Goal: Complete application form: Complete application form

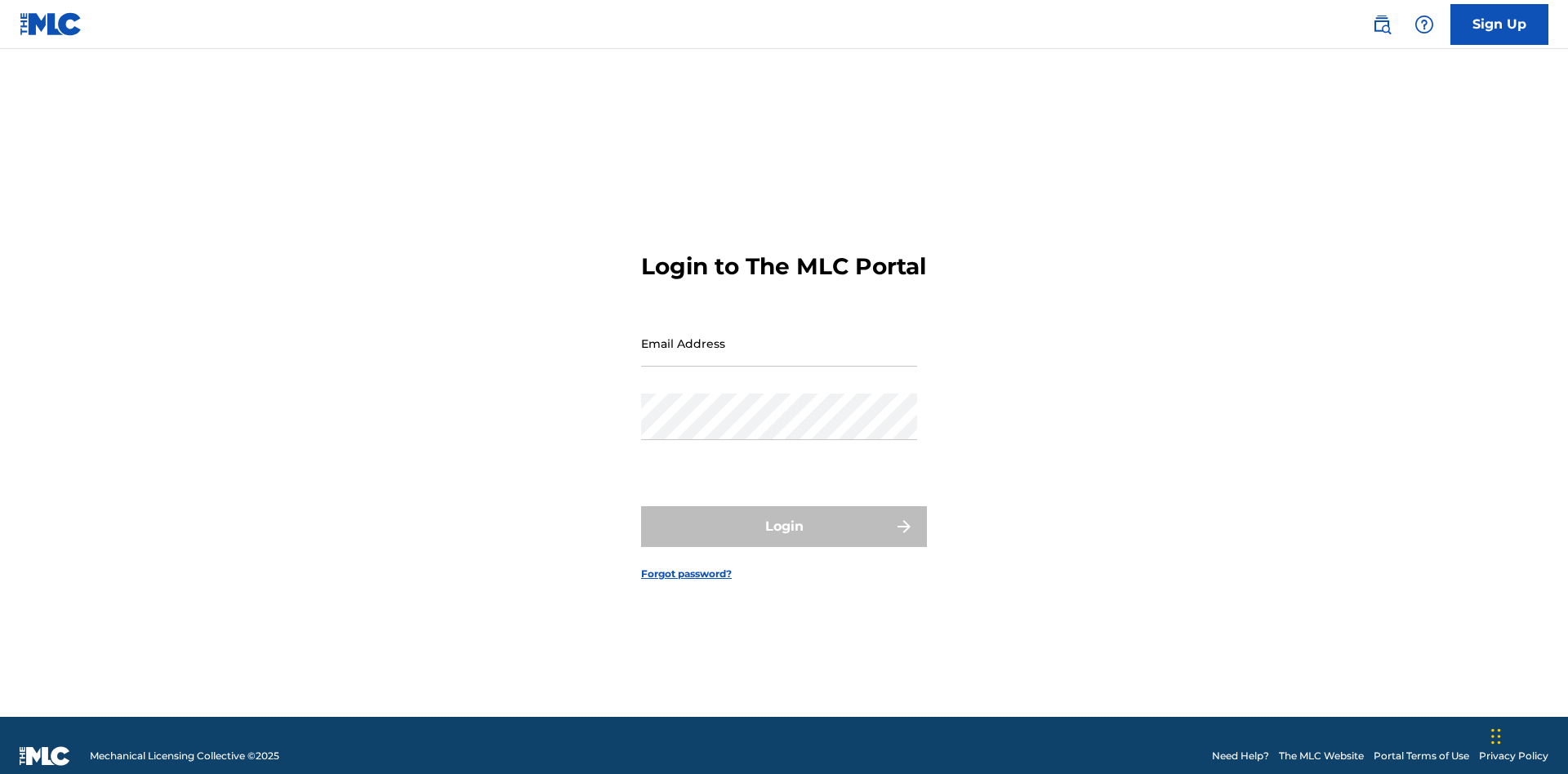
scroll to position [21, 0]
click at [1499, 24] on link "Sign Up" at bounding box center [1499, 25] width 98 height 41
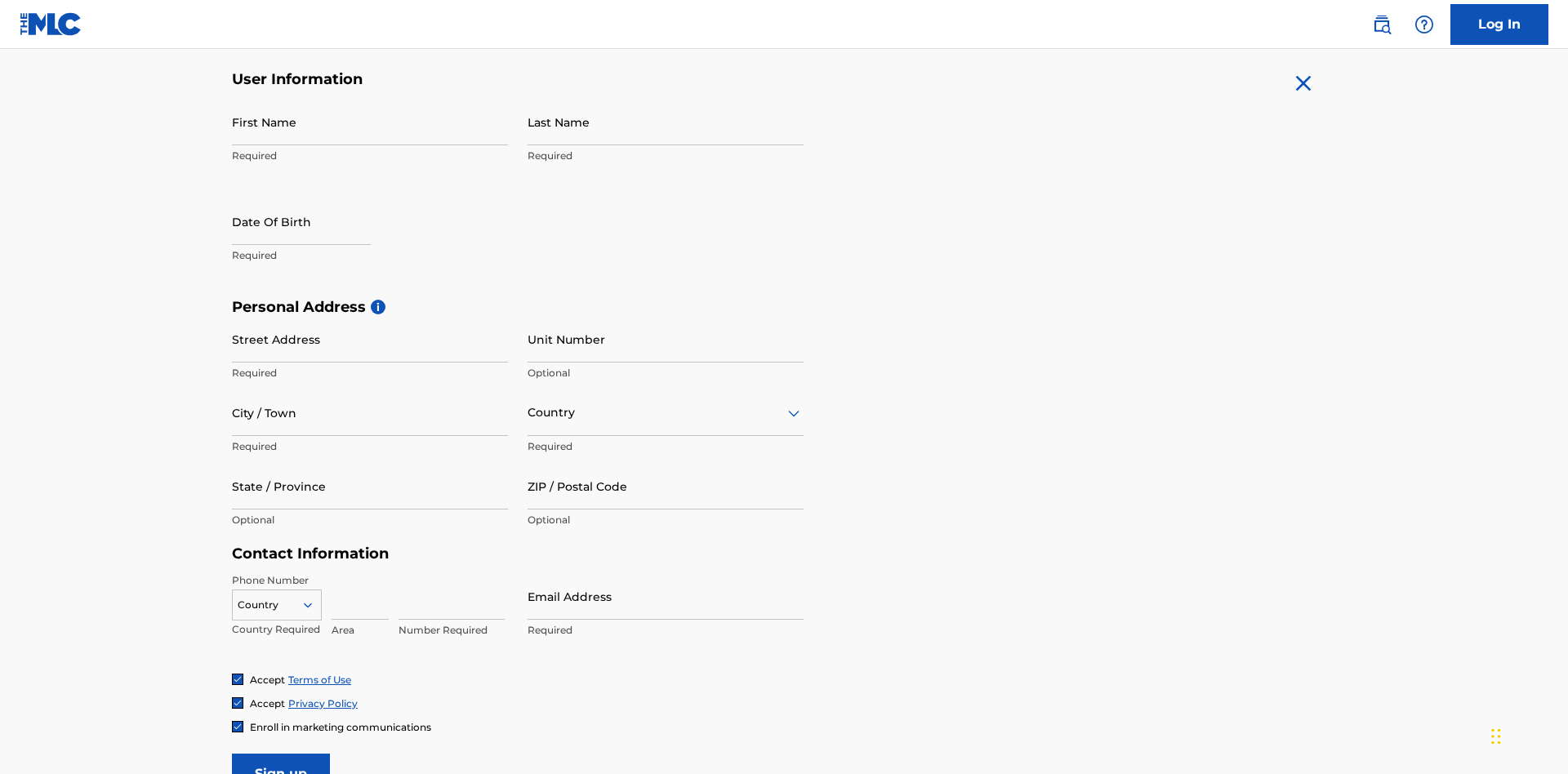
click at [370, 122] on input "First Name" at bounding box center [370, 122] width 276 height 47
type input "Nicole"
click at [665, 122] on input "Last Name" at bounding box center [665, 122] width 276 height 47
type input "Ribble"
click at [314, 199] on input "text" at bounding box center [301, 222] width 139 height 47
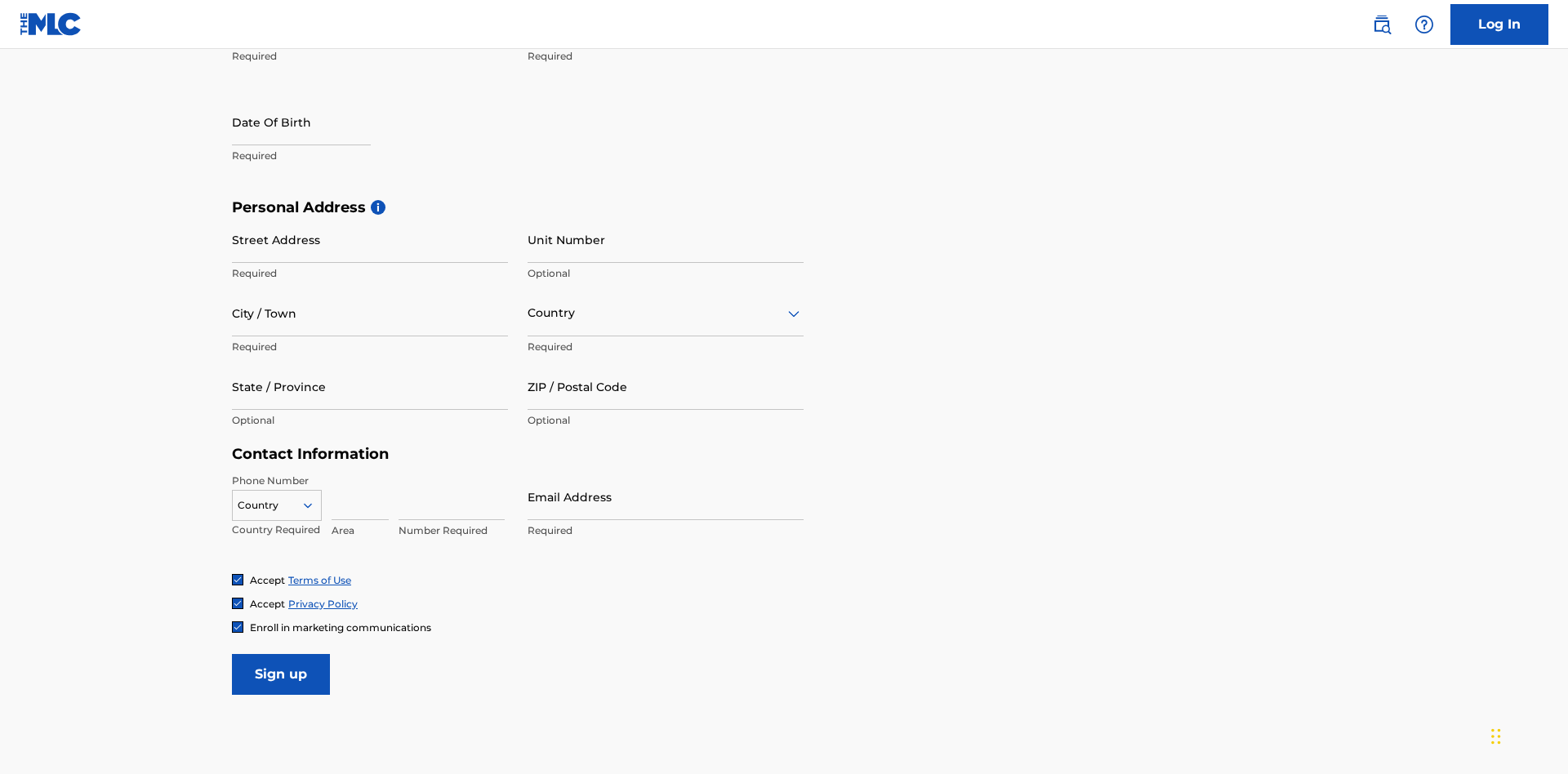
select select "7"
select select "2025"
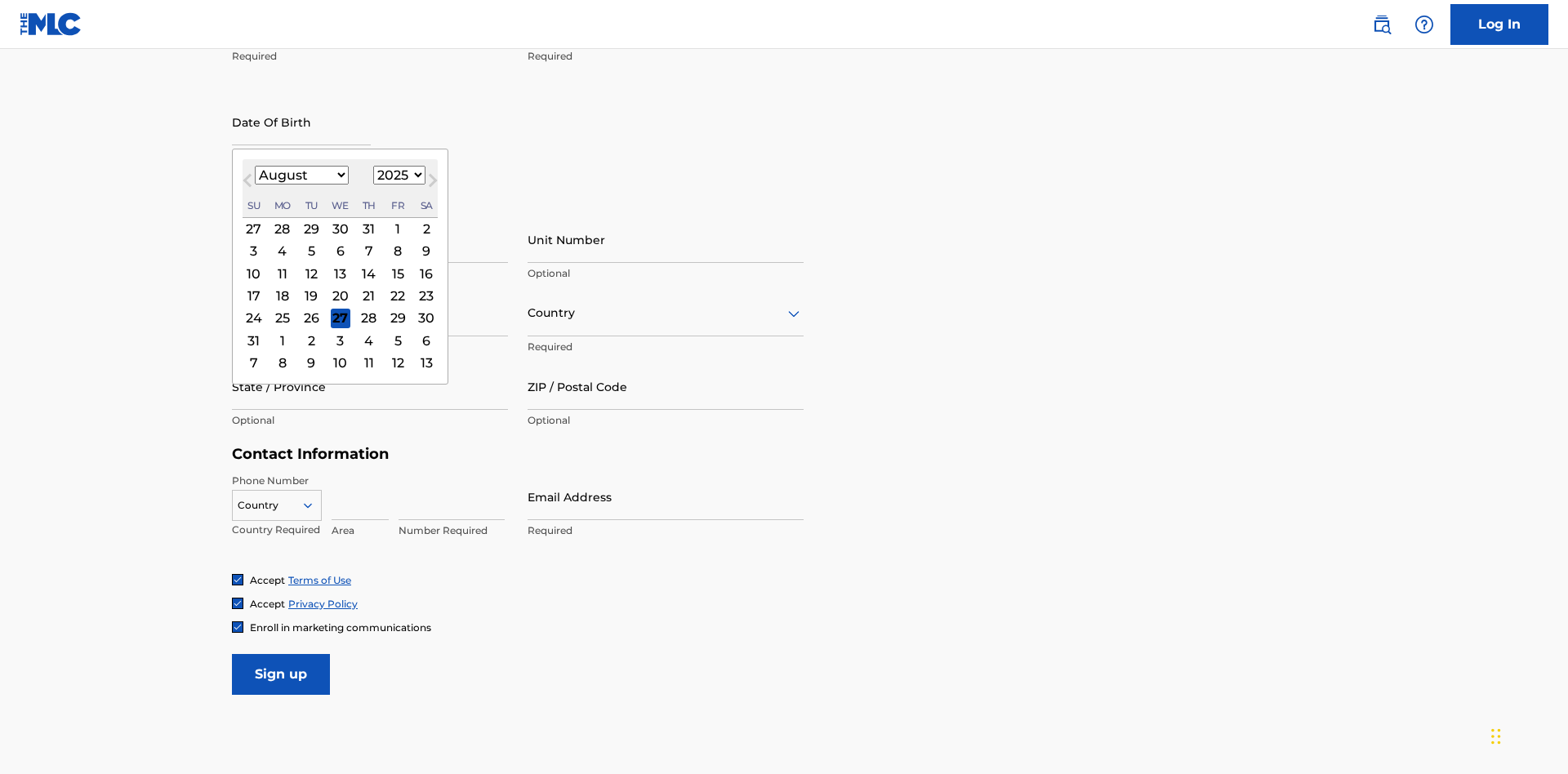
click at [300, 175] on select "January February March April May June July August September October November De…" at bounding box center [301, 175] width 94 height 19
select select "0"
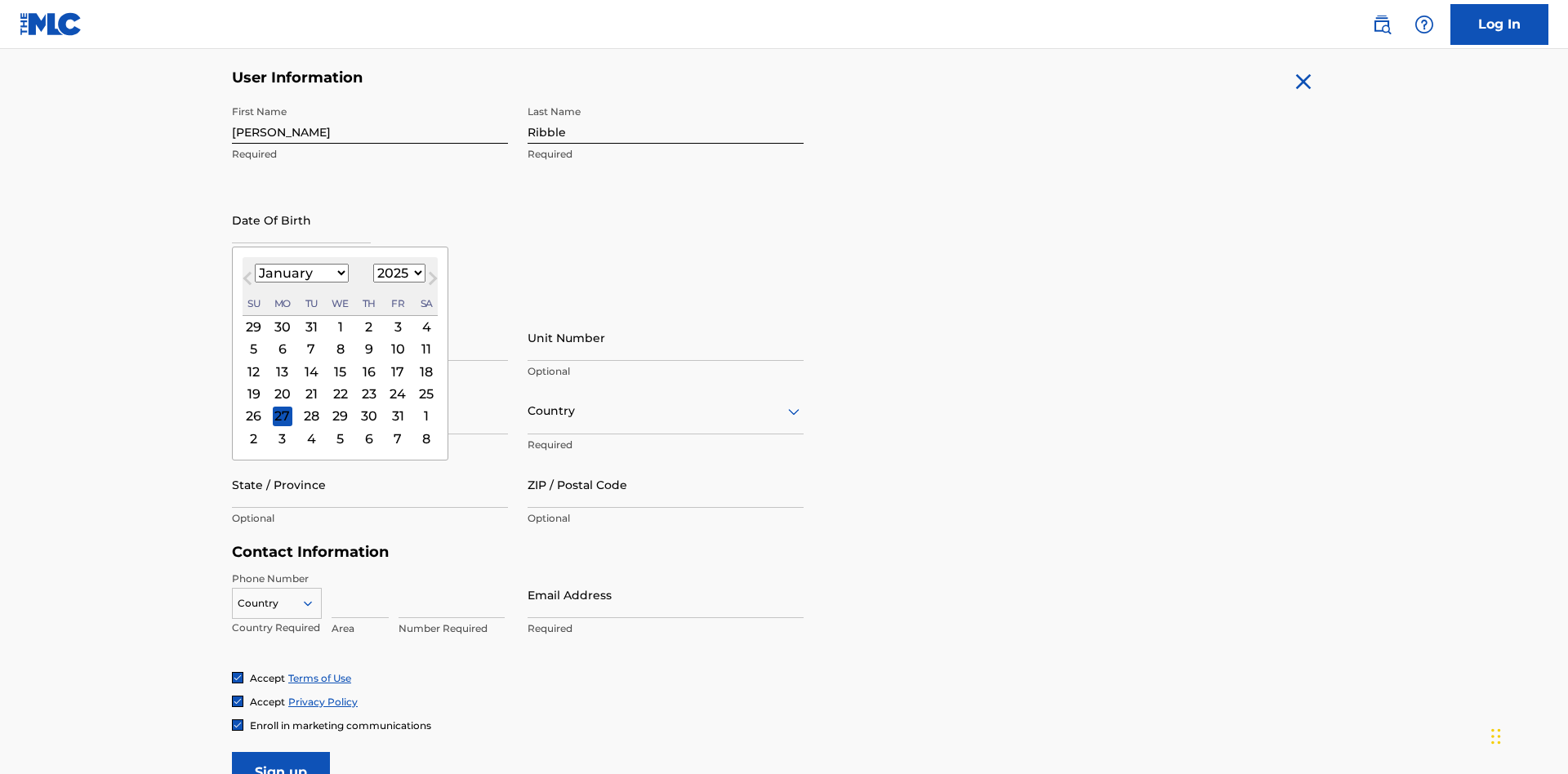
click at [397, 273] on select "1900 1901 1902 1903 1904 1905 1906 1907 1908 1909 1910 1911 1912 1913 1914 1915…" at bounding box center [398, 273] width 52 height 19
select select "1985"
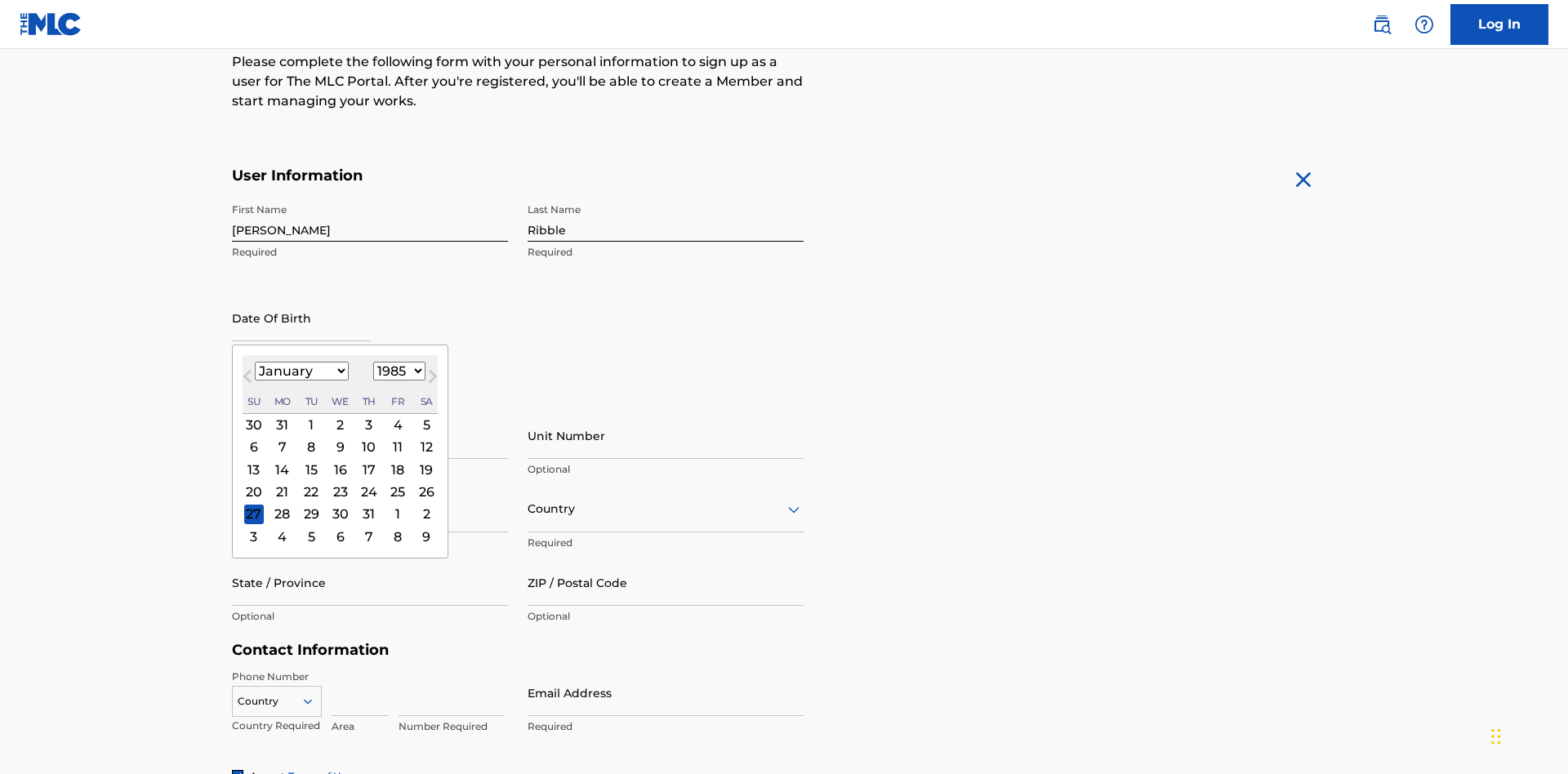
click at [397, 371] on select "1900 1901 1902 1903 1904 1905 1906 1907 1908 1909 1910 1911 1912 1913 1914 1915…" at bounding box center [398, 371] width 52 height 19
click at [310, 437] on div "8" at bounding box center [311, 447] width 19 height 19
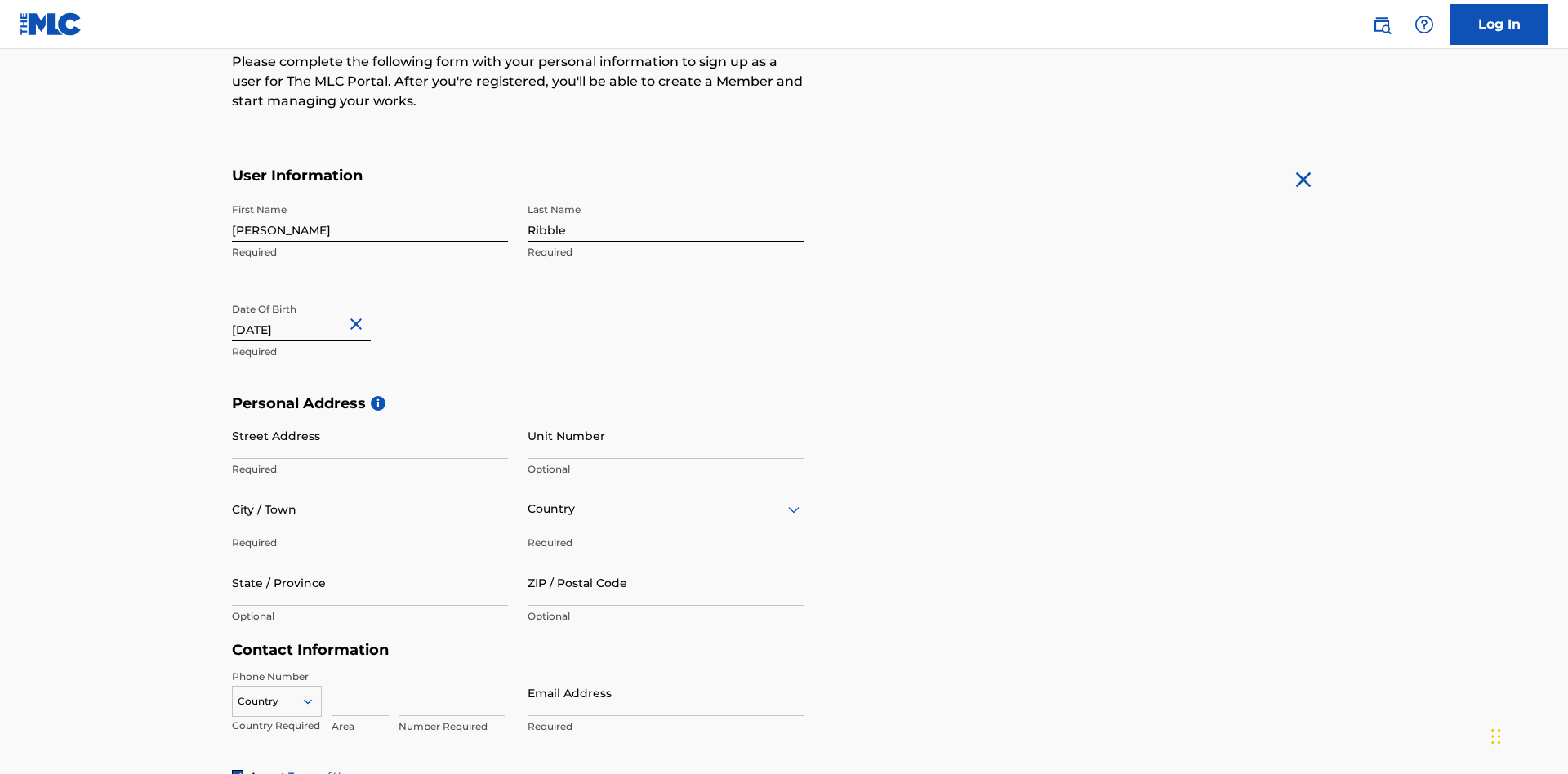
type input "January 8 1985"
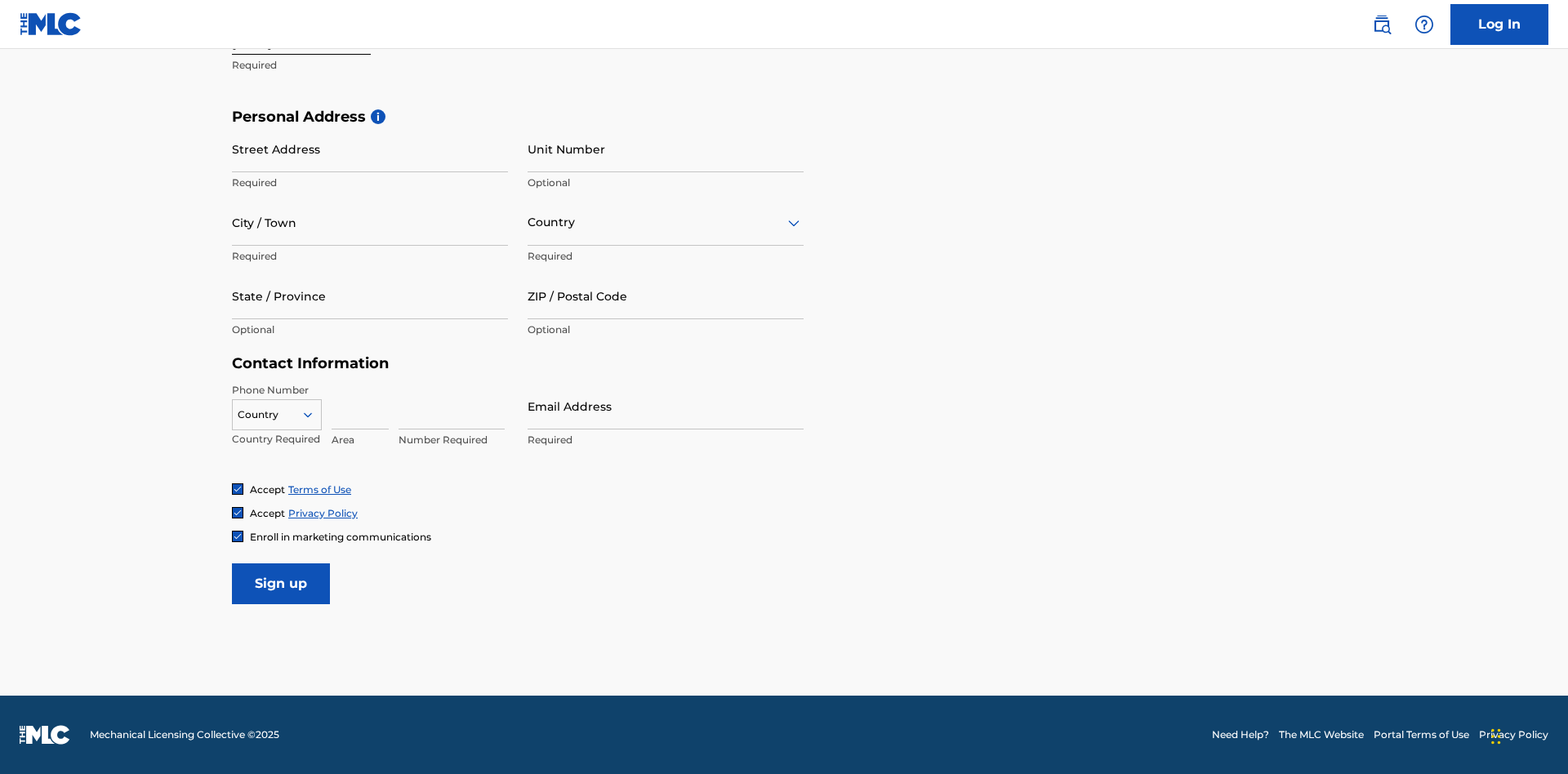
scroll to position [503, 0]
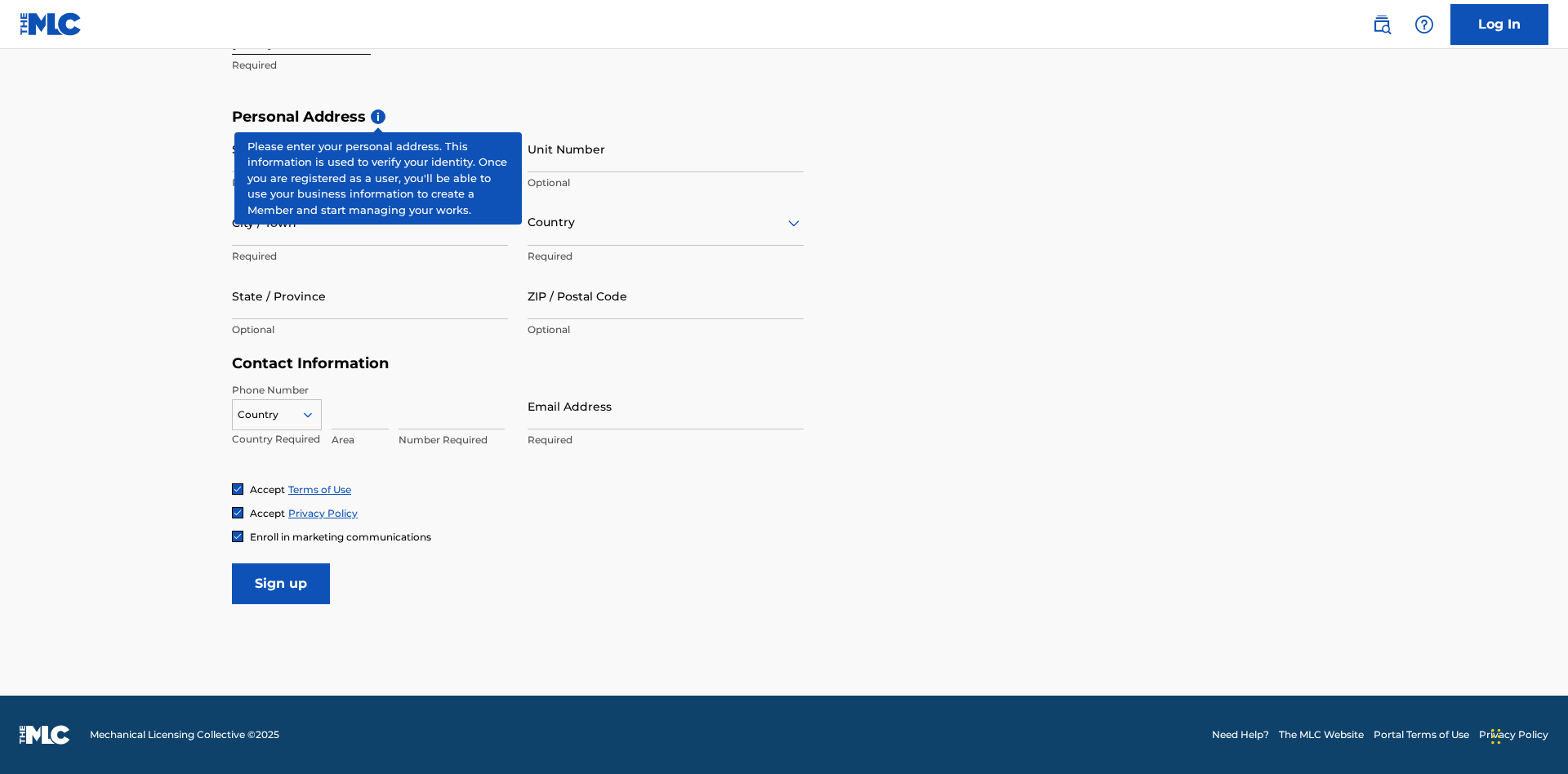
click at [370, 148] on input "Street Address" at bounding box center [370, 148] width 276 height 47
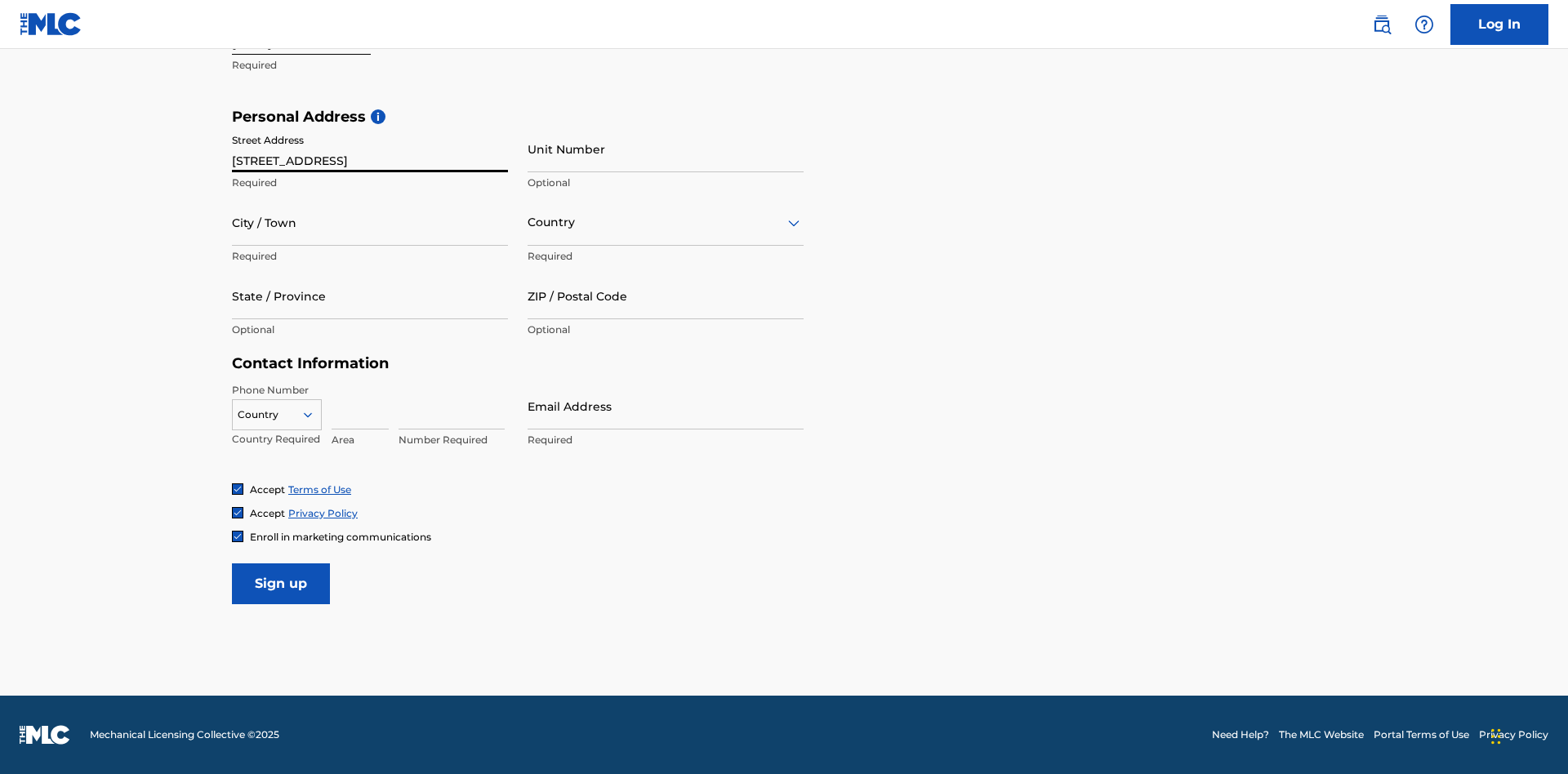
type input "9909 Elks Run Rd"
click at [370, 222] on input "City / Town" at bounding box center [370, 223] width 276 height 47
type input "Roseville"
click at [528, 222] on input "text" at bounding box center [529, 222] width 4 height 17
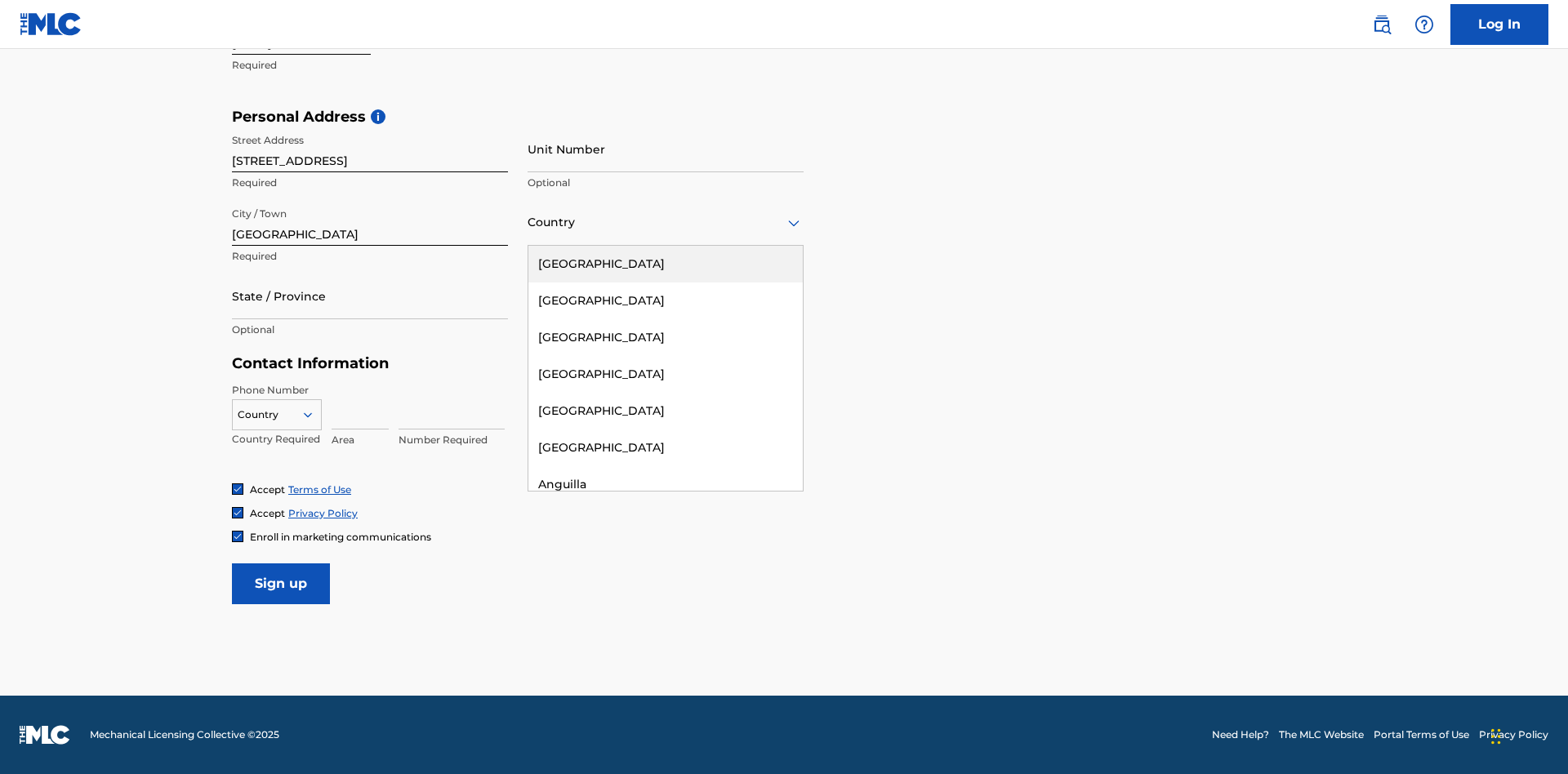
click at [665, 264] on div "[GEOGRAPHIC_DATA]" at bounding box center [665, 264] width 275 height 37
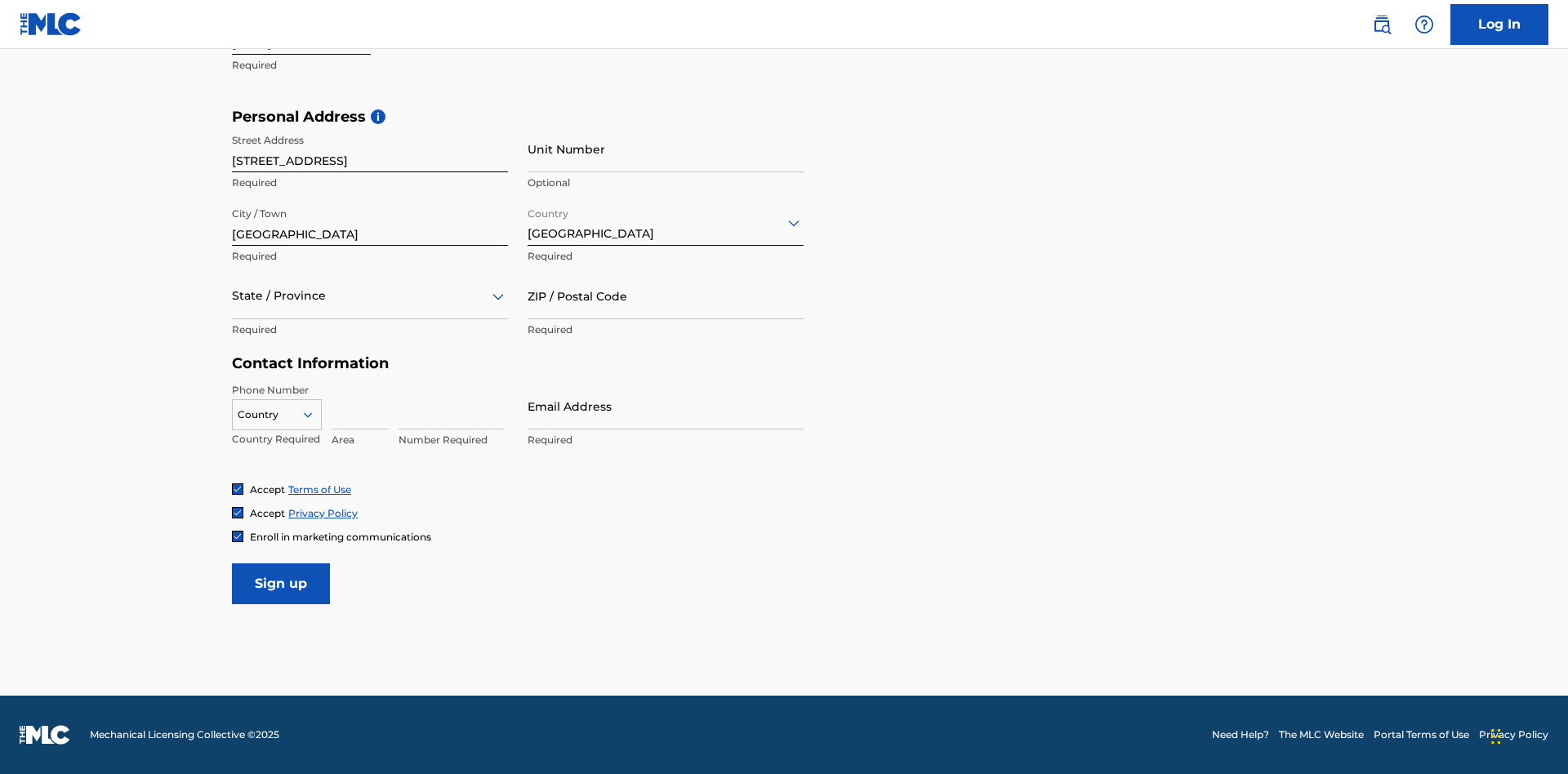
click at [370, 296] on div at bounding box center [370, 296] width 276 height 20
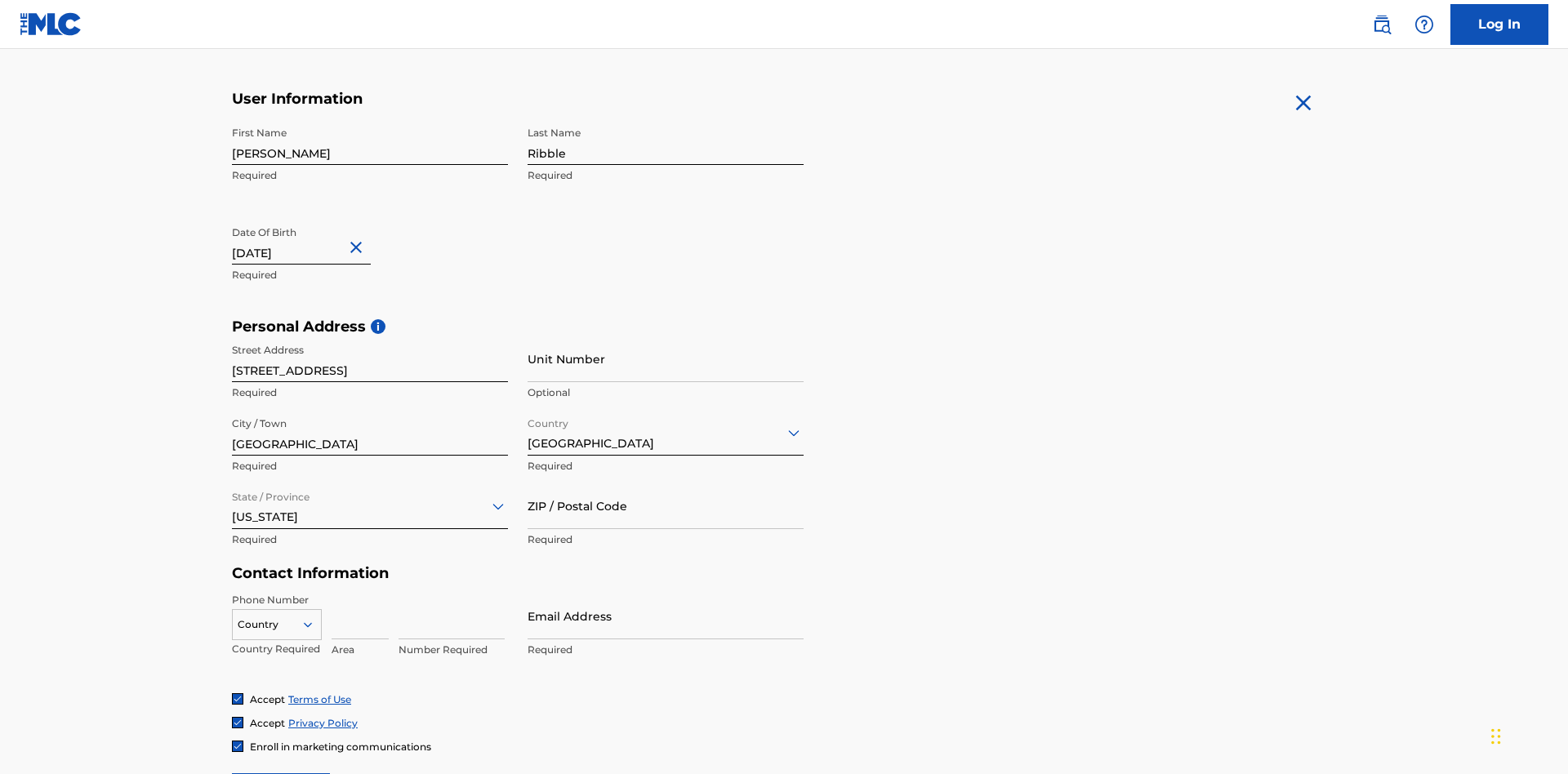
click at [665, 482] on input "ZIP / Postal Code" at bounding box center [665, 505] width 276 height 47
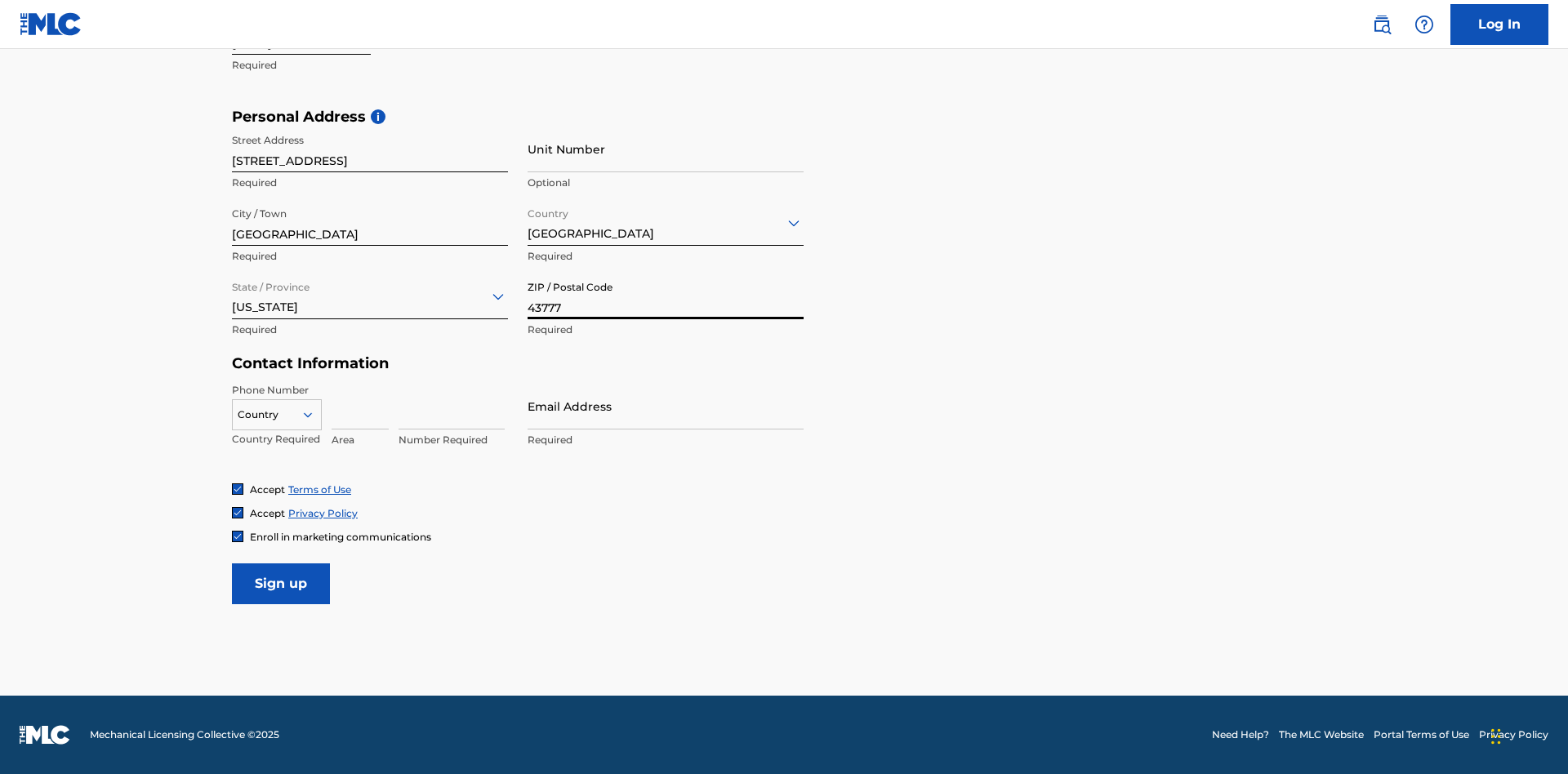
type input "43777"
click at [314, 414] on icon at bounding box center [307, 414] width 15 height 15
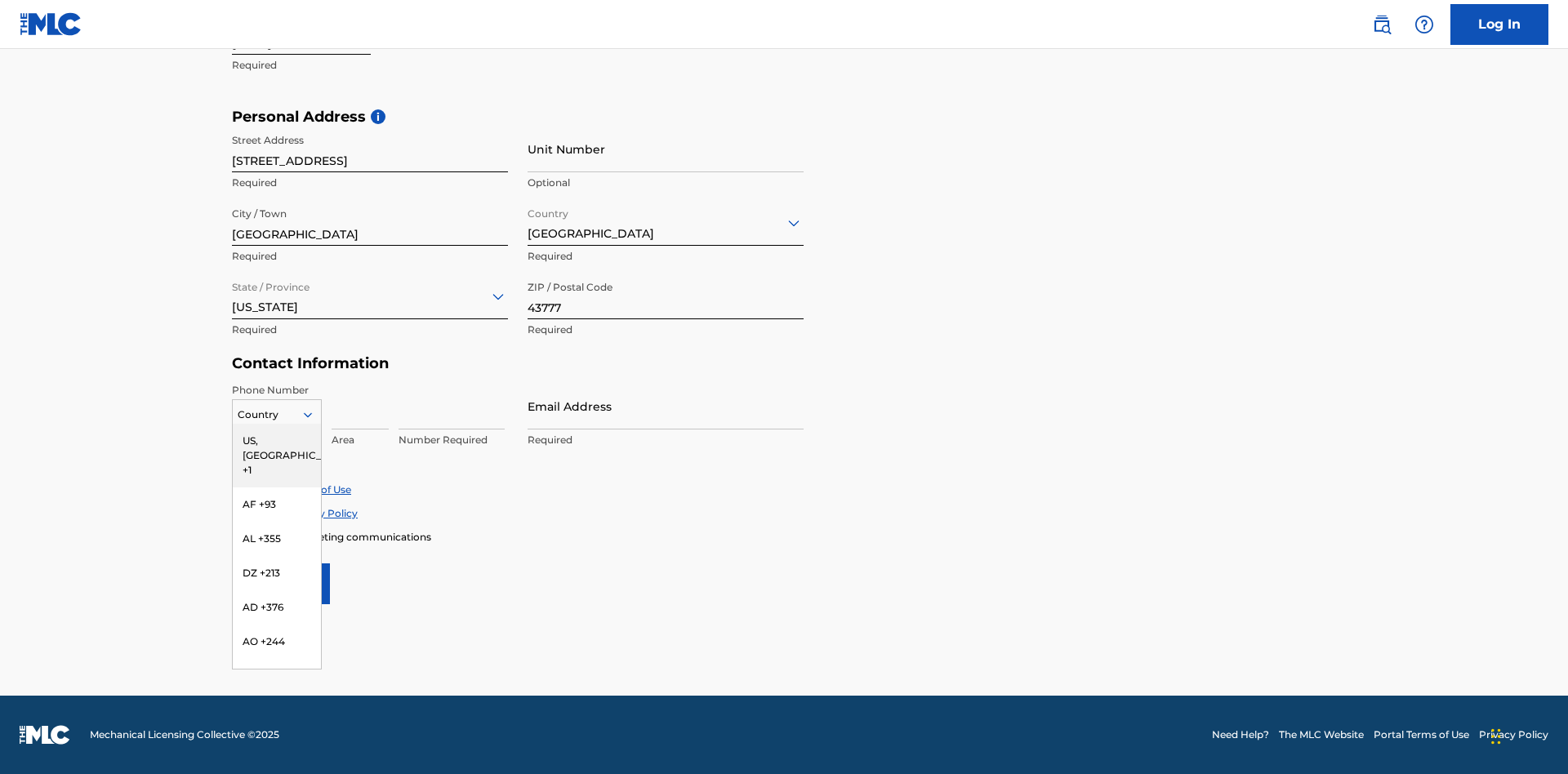
click at [276, 440] on div "US, [GEOGRAPHIC_DATA] +1" at bounding box center [276, 456] width 88 height 64
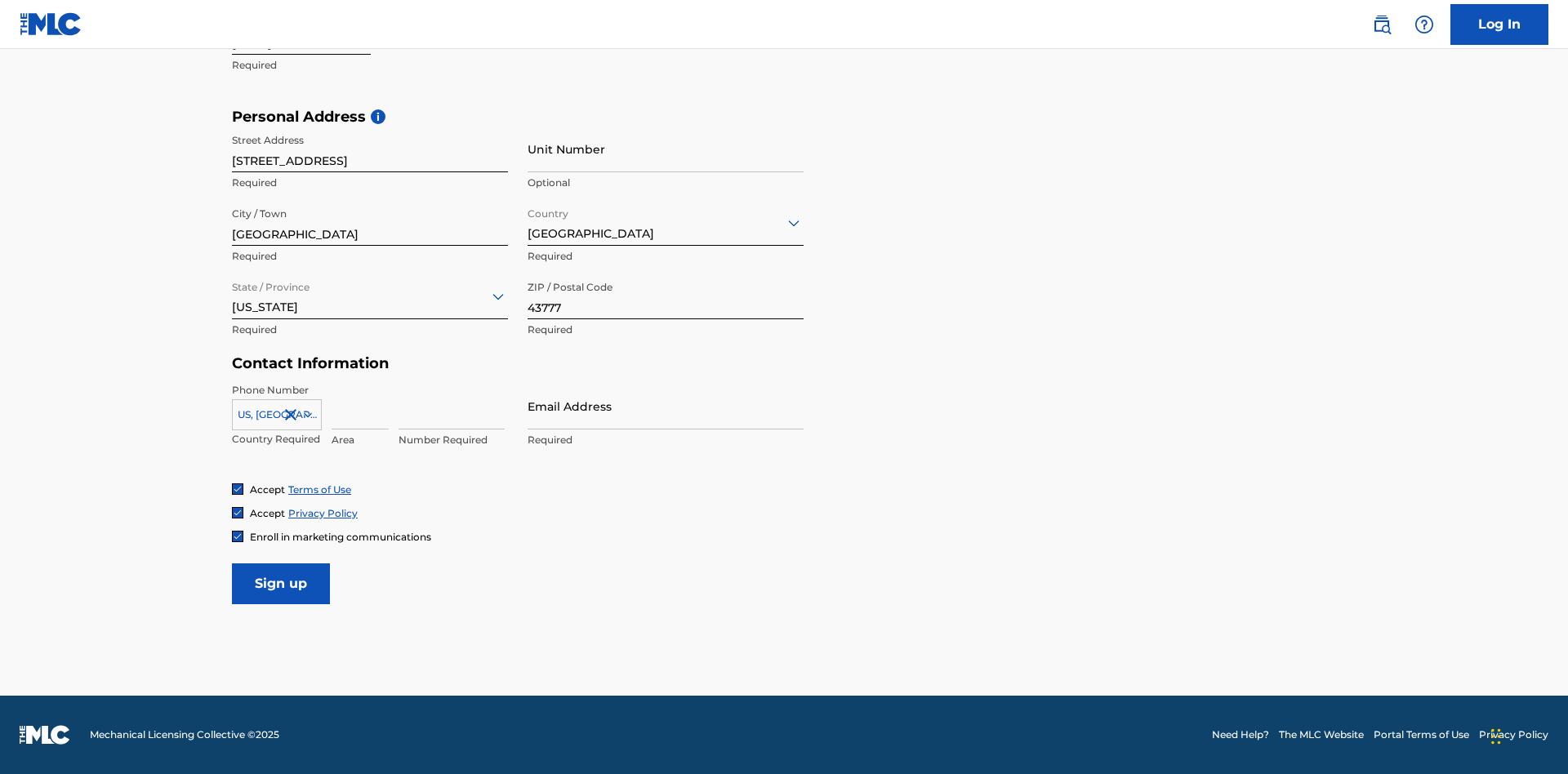
click at [360, 406] on input at bounding box center [360, 406] width 57 height 47
type input "740"
click at [451, 406] on input at bounding box center [451, 406] width 106 height 47
type input "8086351"
click at [665, 406] on input "Email Address" at bounding box center [665, 406] width 276 height 47
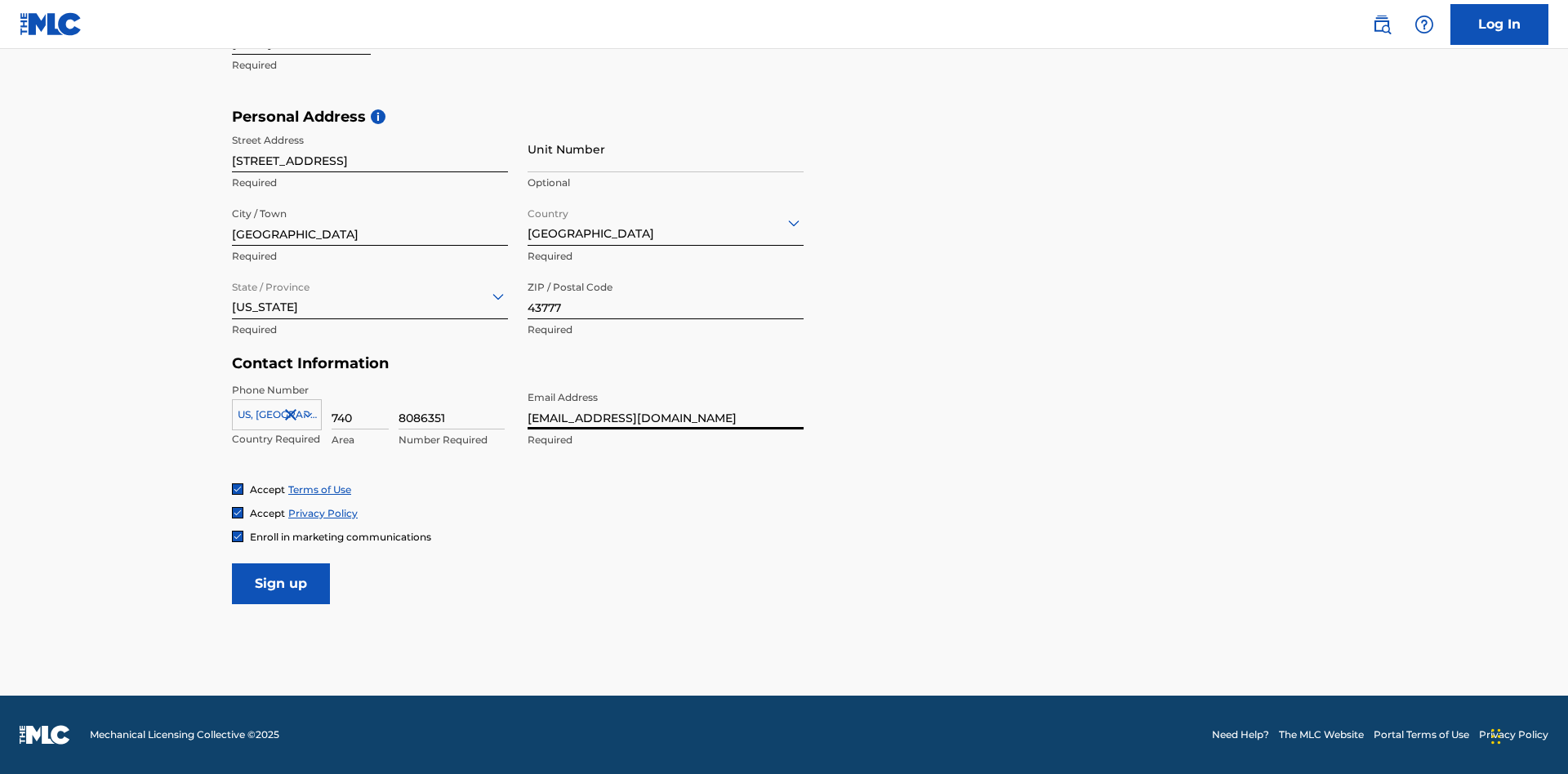
type input "[EMAIL_ADDRESS][DOMAIN_NAME]"
click at [281, 583] on input "Sign up" at bounding box center [281, 584] width 98 height 41
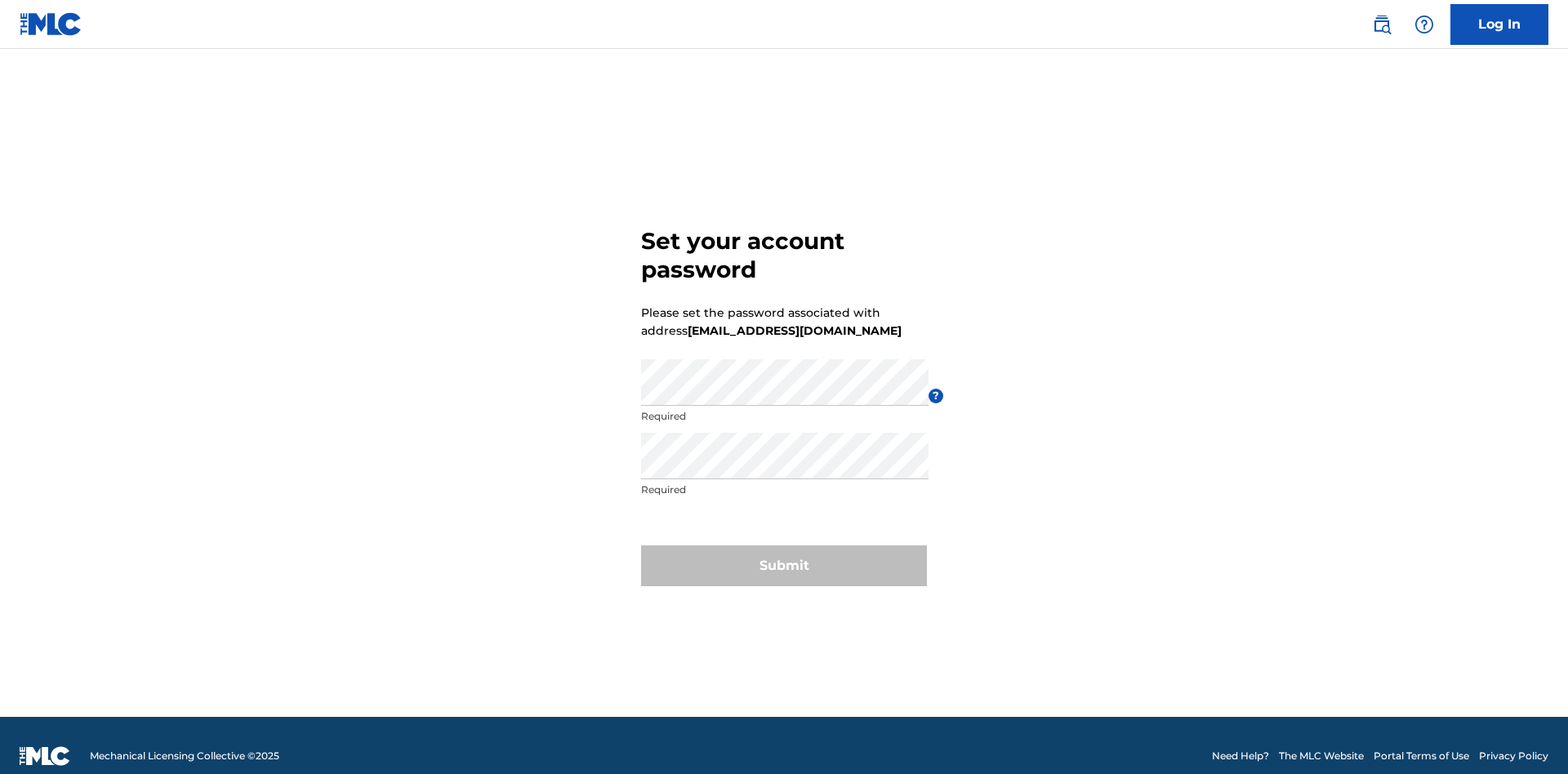
scroll to position [21, 0]
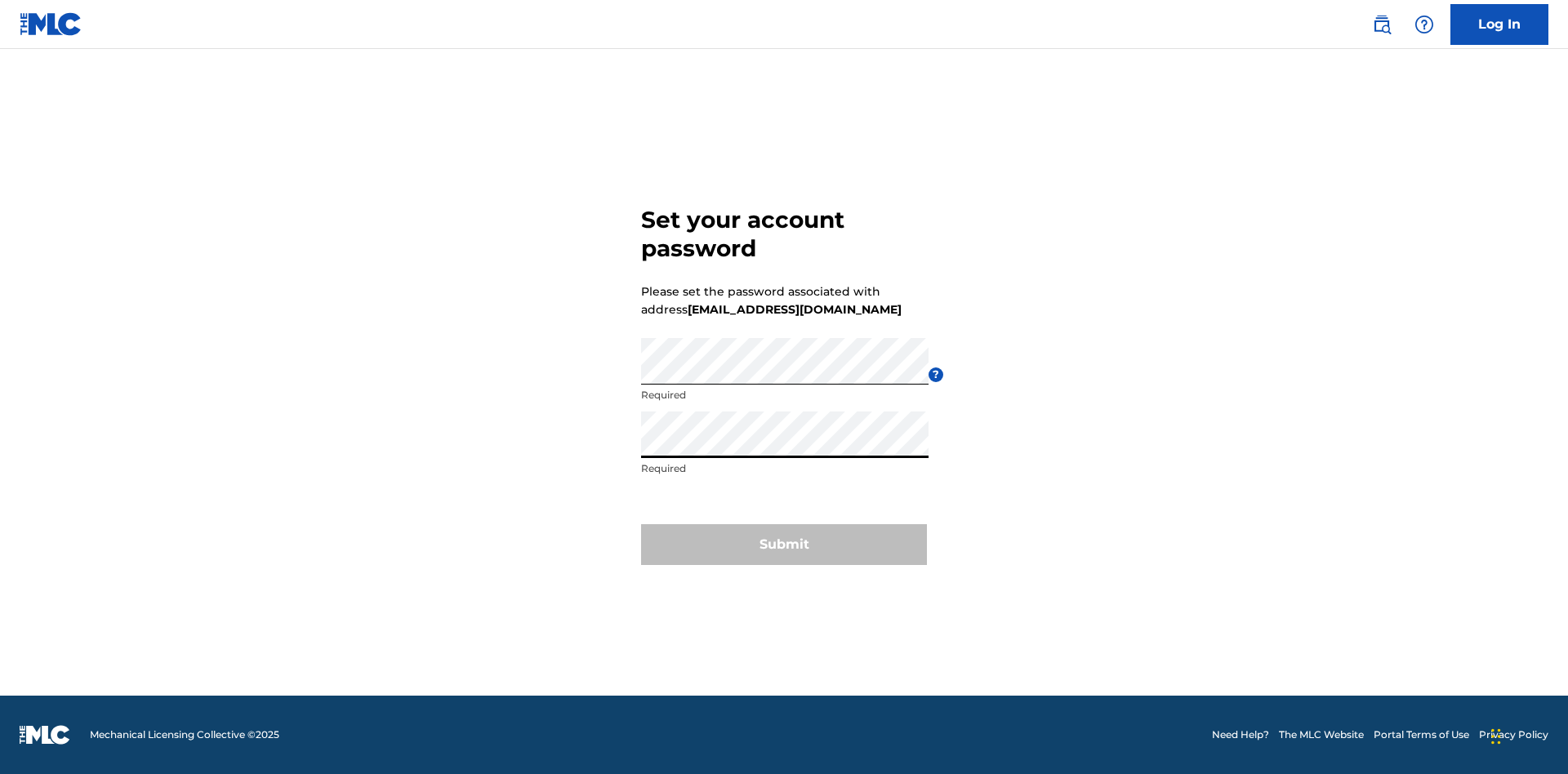
click at [784, 555] on button "Submit" at bounding box center [784, 544] width 286 height 41
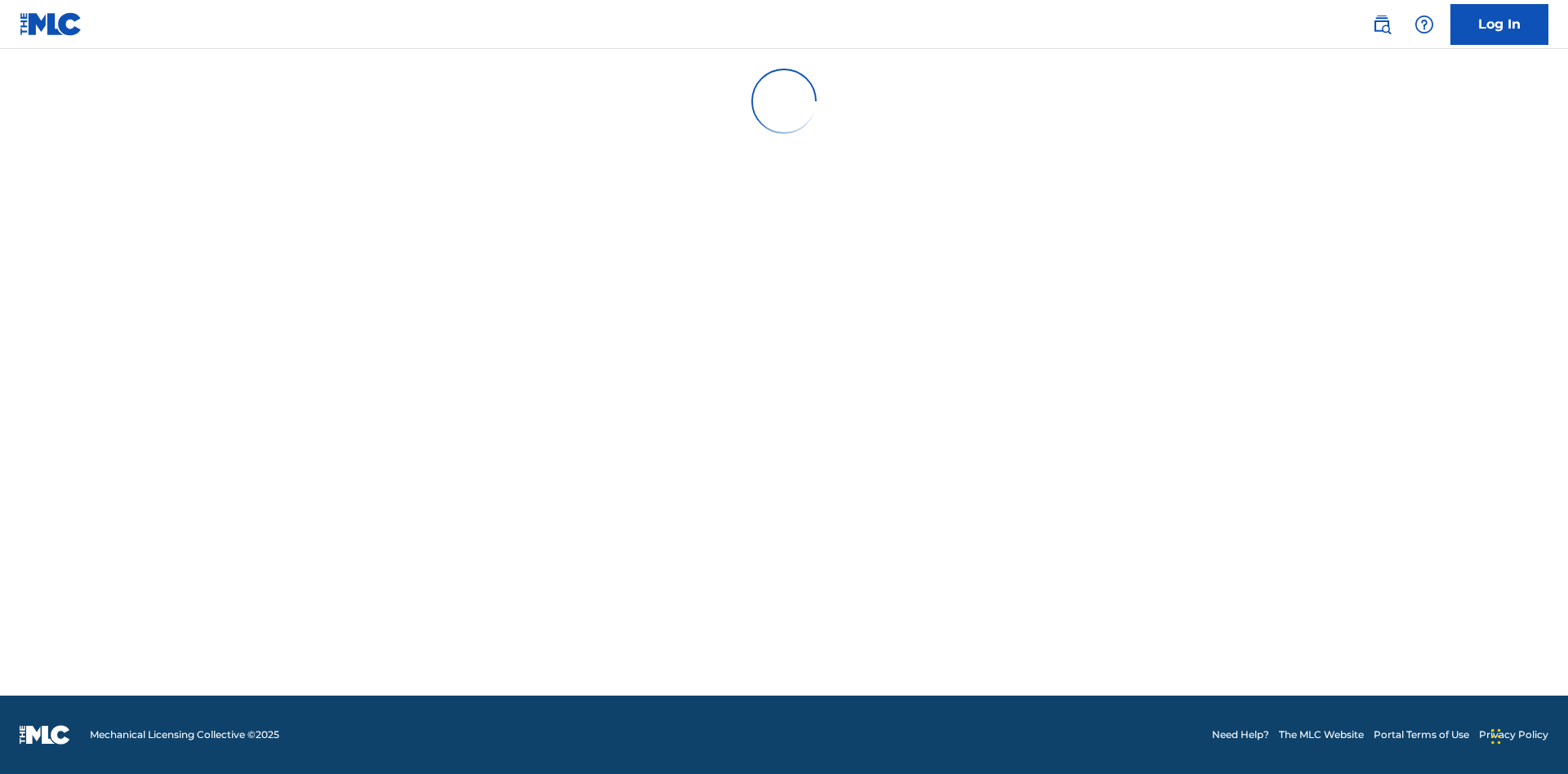
scroll to position [0, 0]
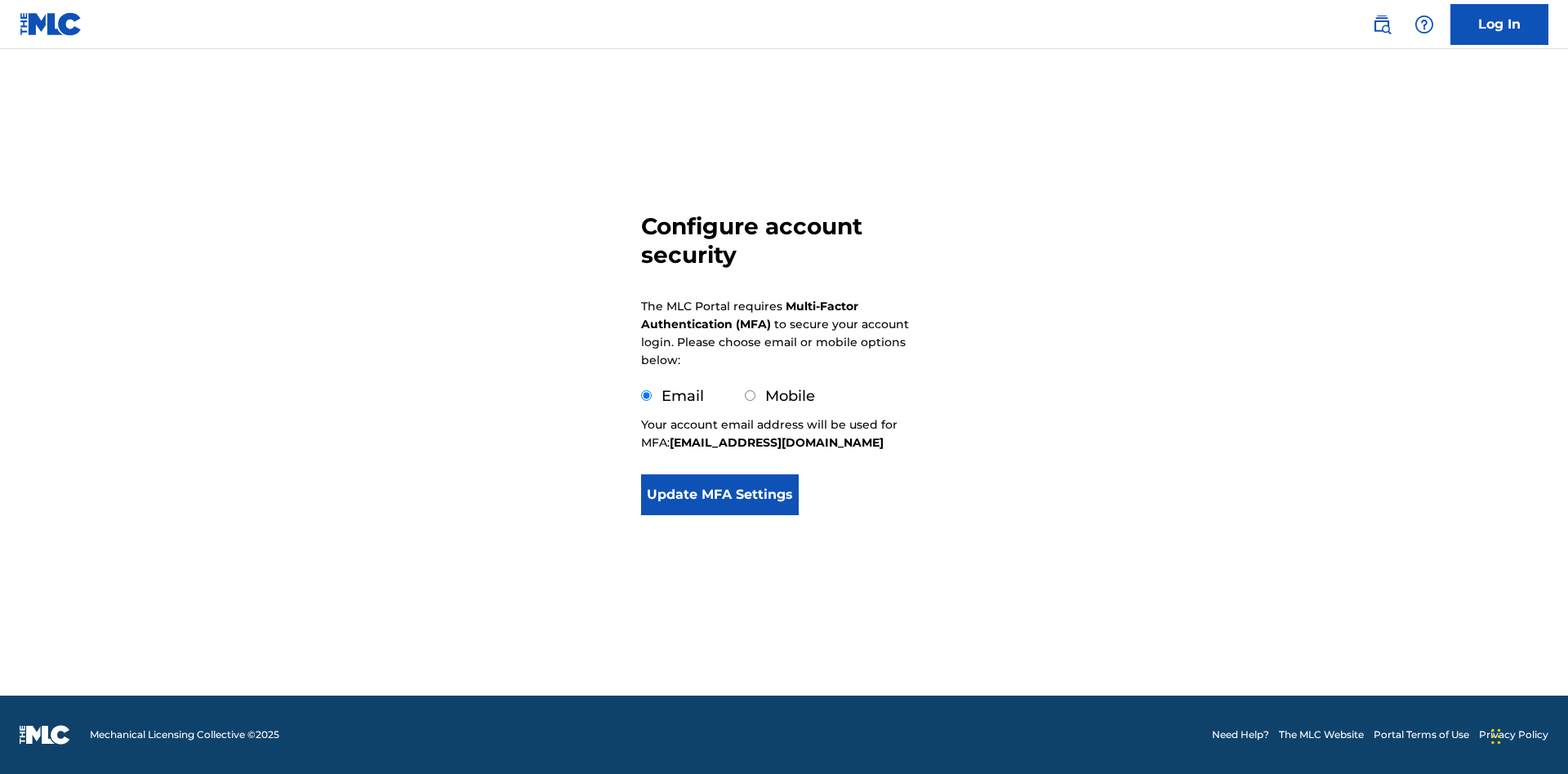
click at [719, 515] on button "Update MFA Settings" at bounding box center [720, 495] width 157 height 41
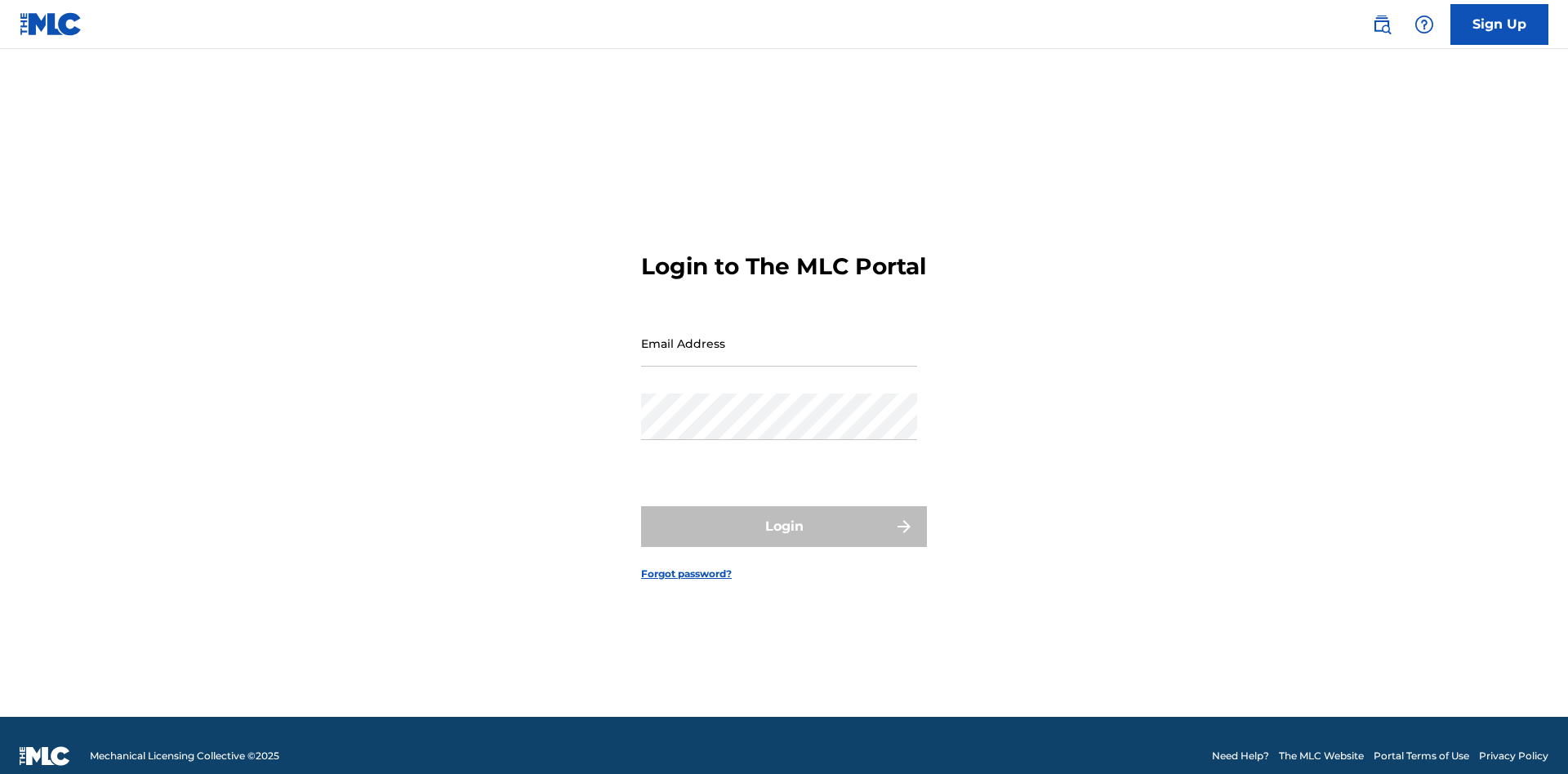
click at [779, 336] on input "Email Address" at bounding box center [779, 343] width 276 height 47
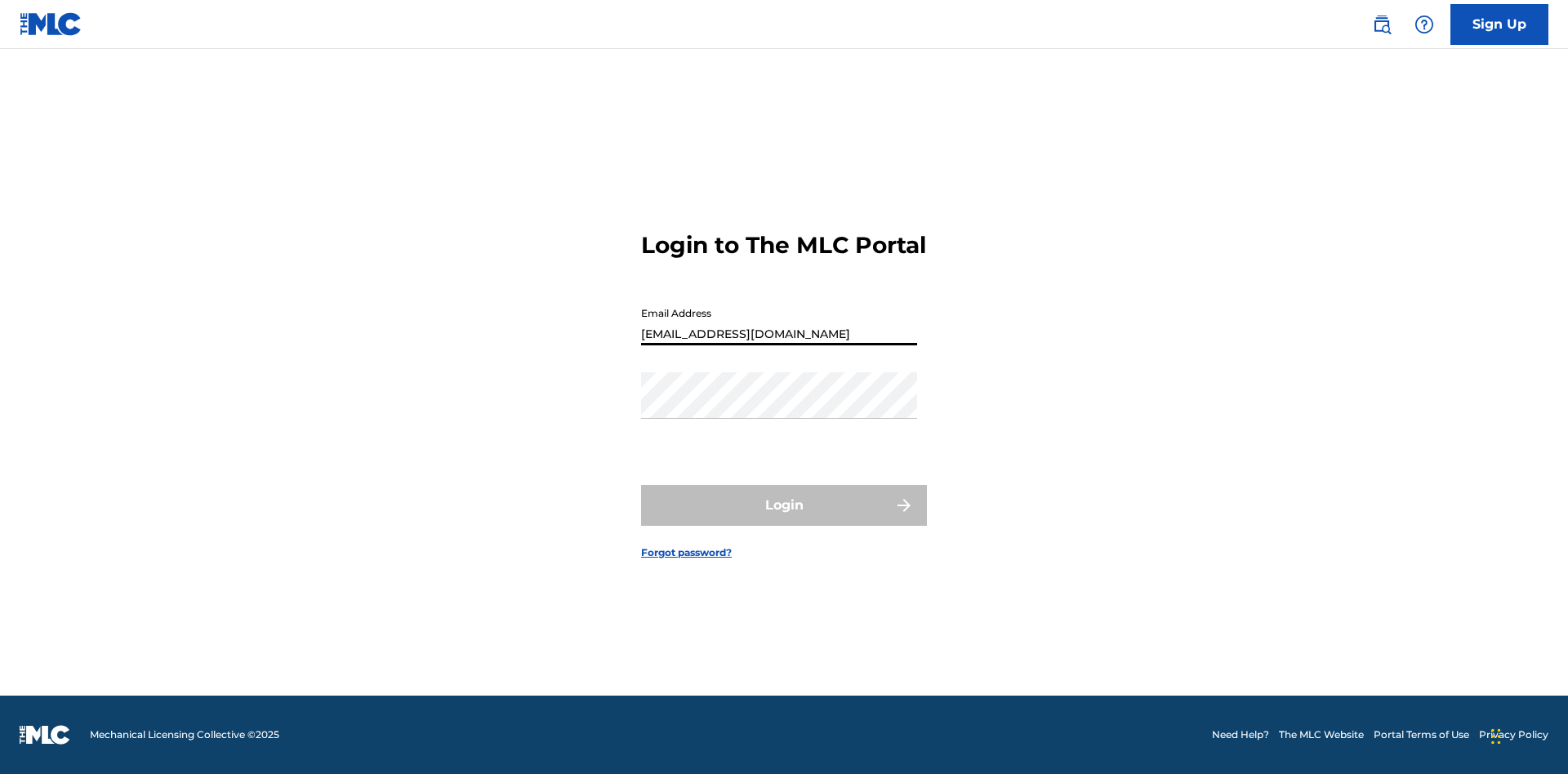
type input "4fff5a84-42e8-45ab-b621-5ea316cf5a43@mailslurp.biz"
click at [784, 520] on button "Login" at bounding box center [784, 505] width 286 height 41
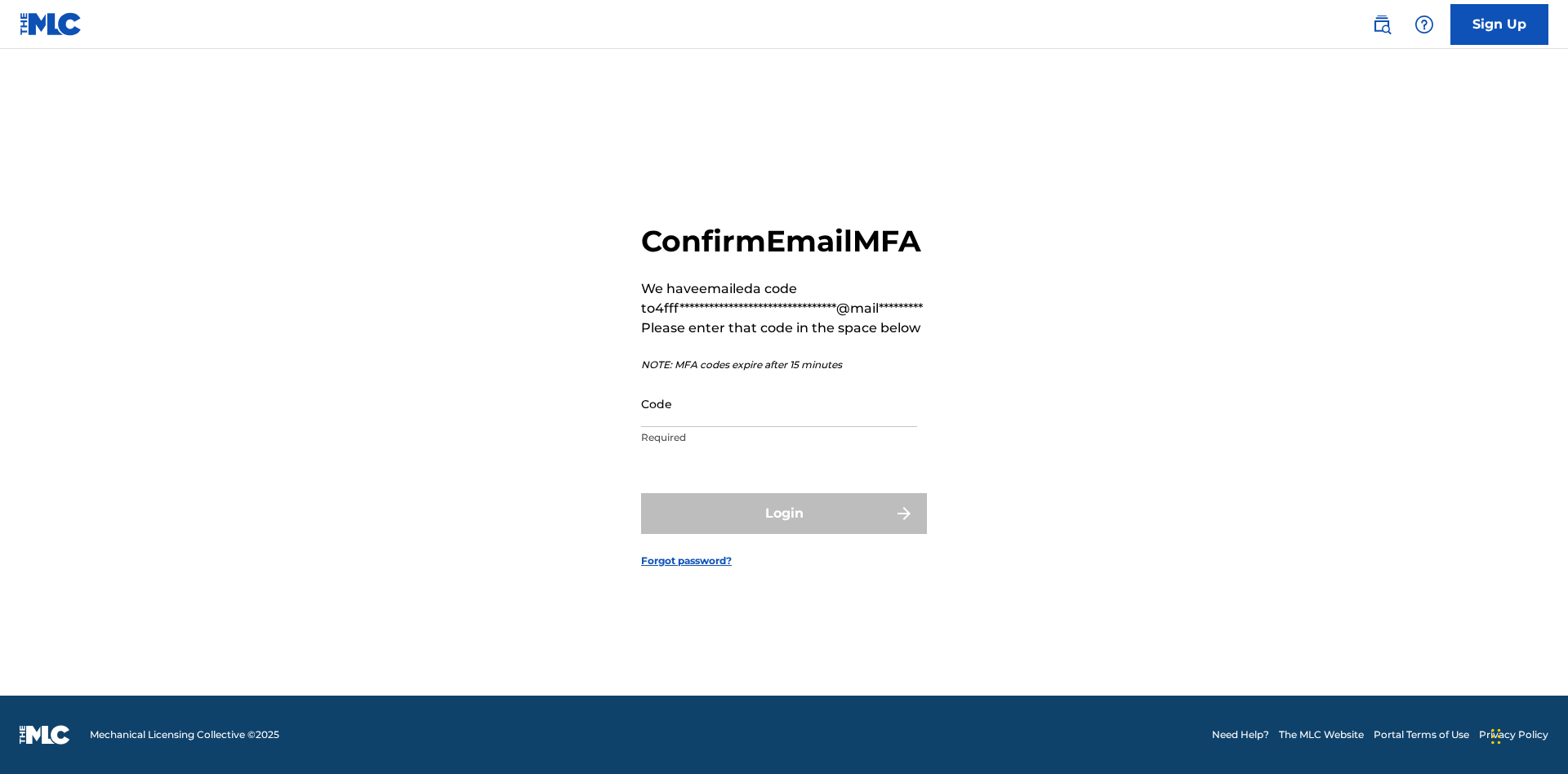
click at [779, 421] on input "Code" at bounding box center [779, 404] width 276 height 47
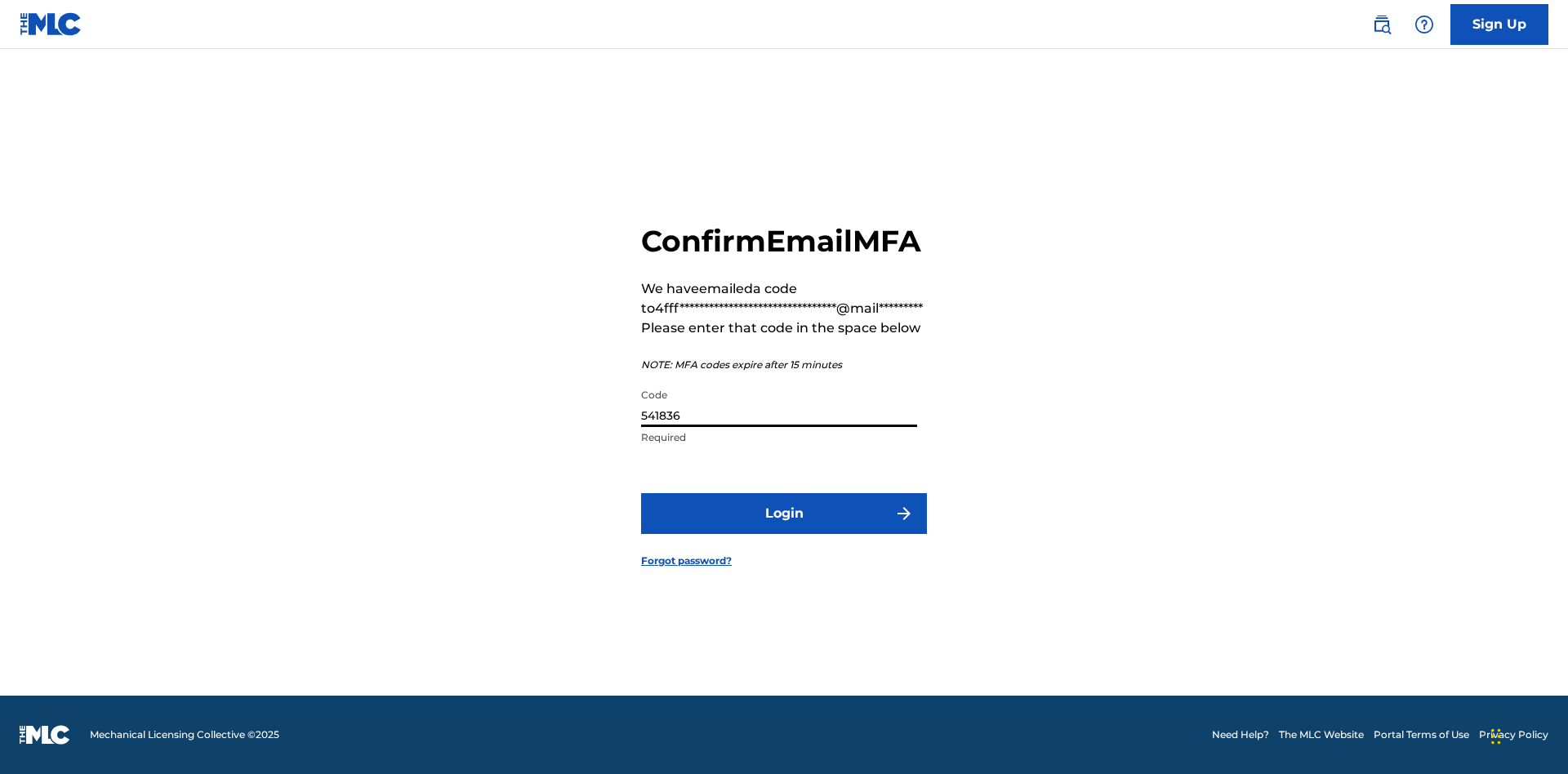
type input "541836"
click at [784, 532] on button "Login" at bounding box center [784, 513] width 286 height 41
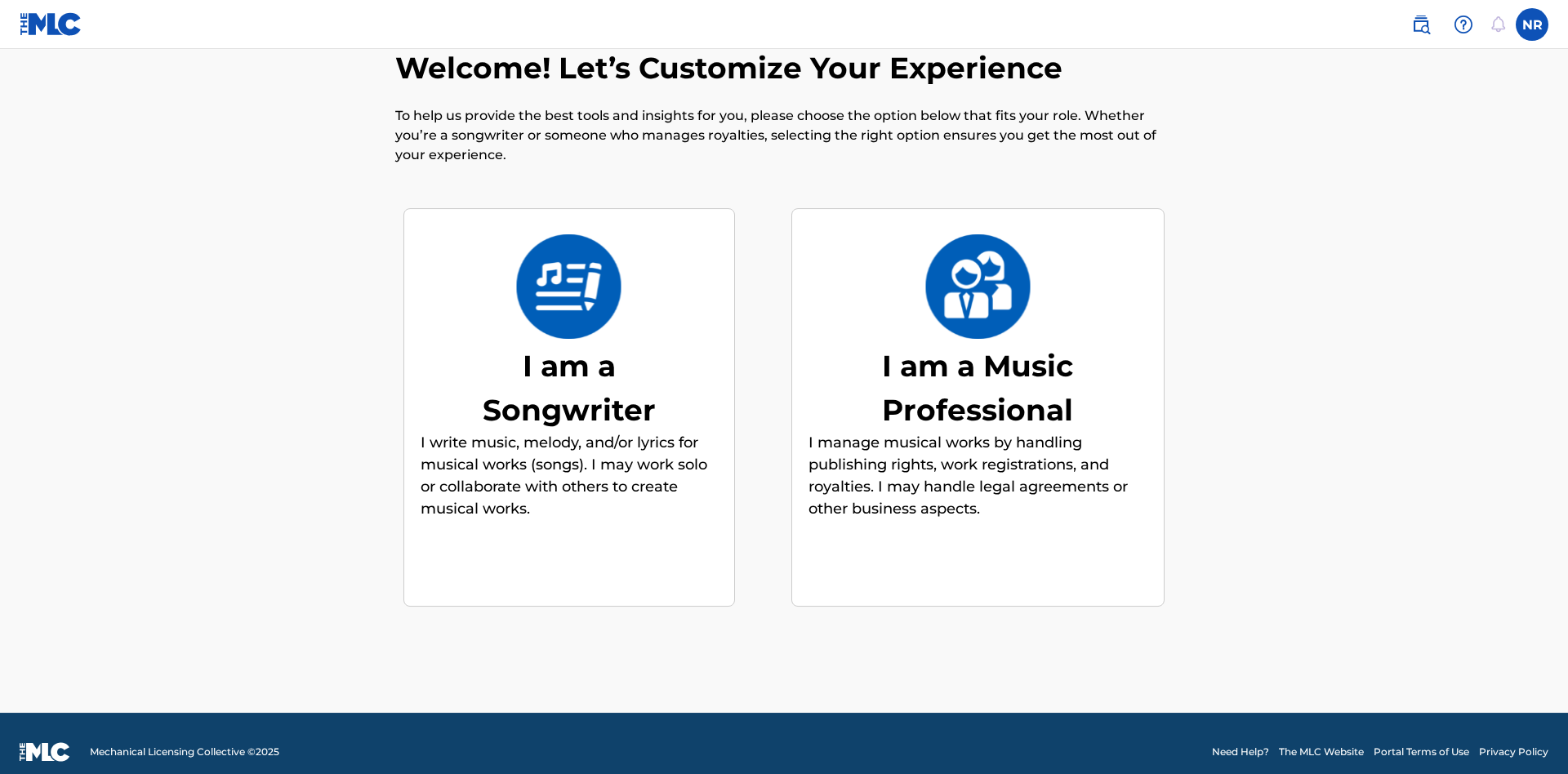
scroll to position [56, 0]
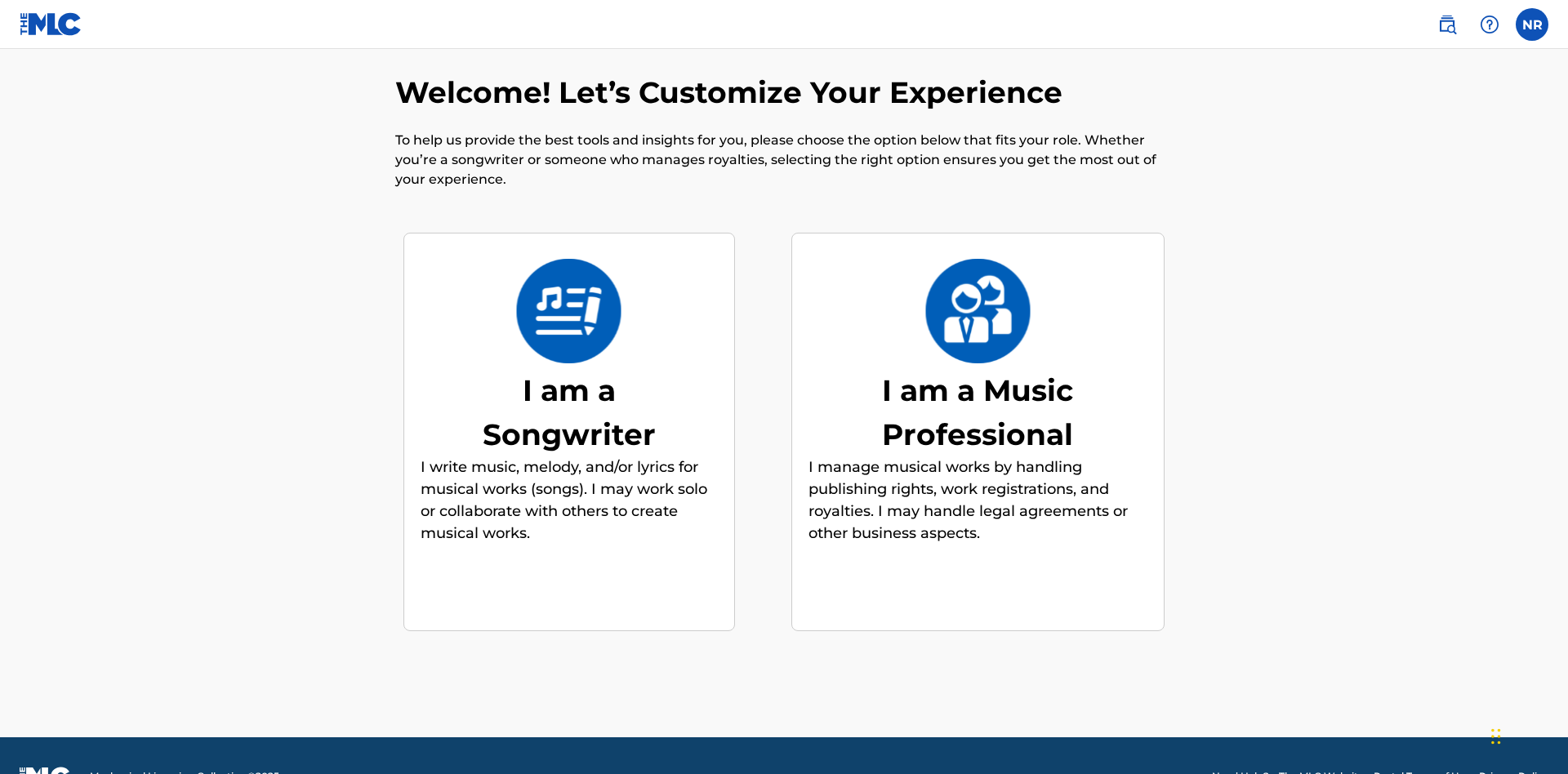
scroll to position [65, 0]
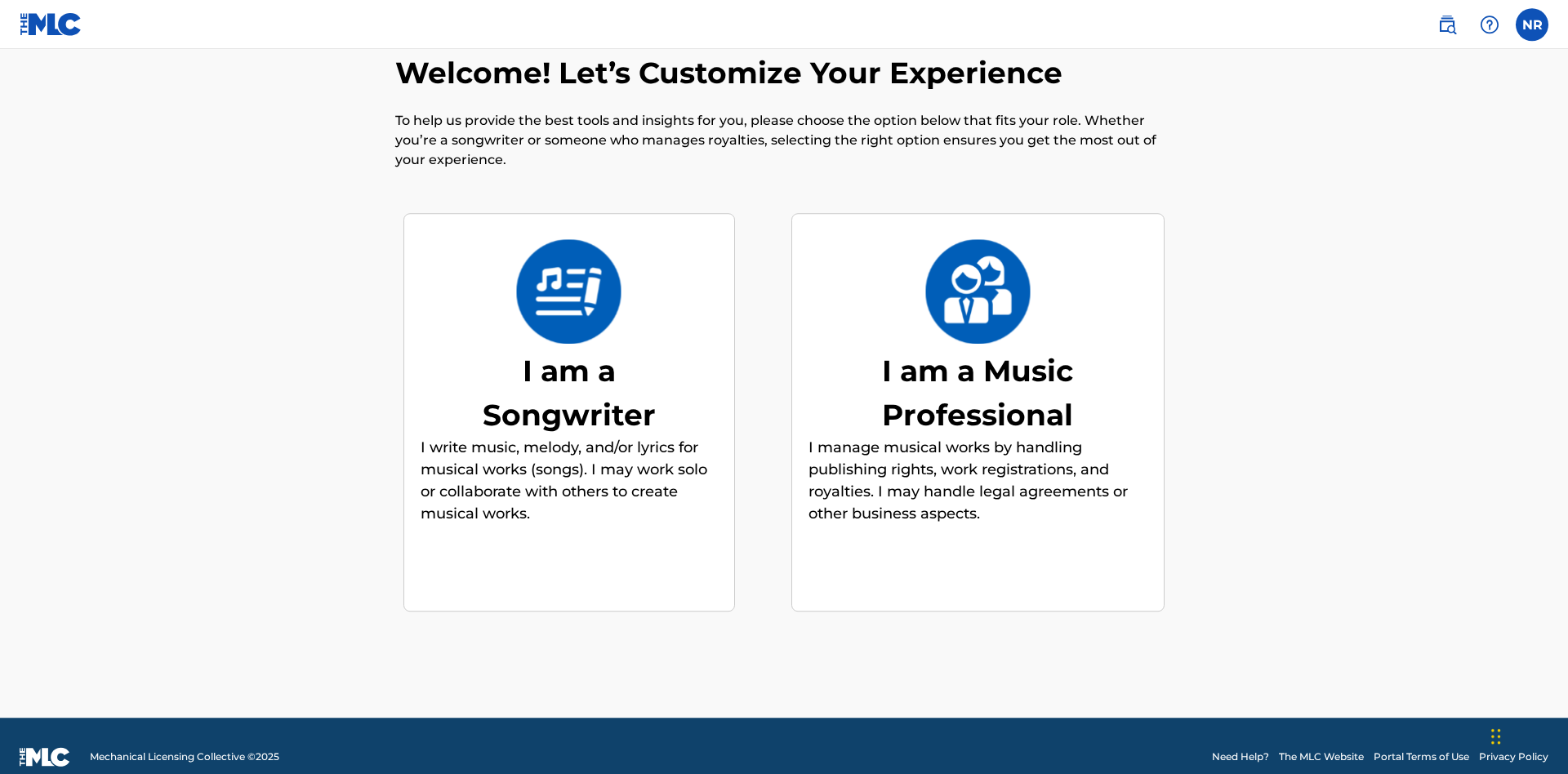
click at [568, 370] on div "I am a Songwriter" at bounding box center [569, 393] width 245 height 88
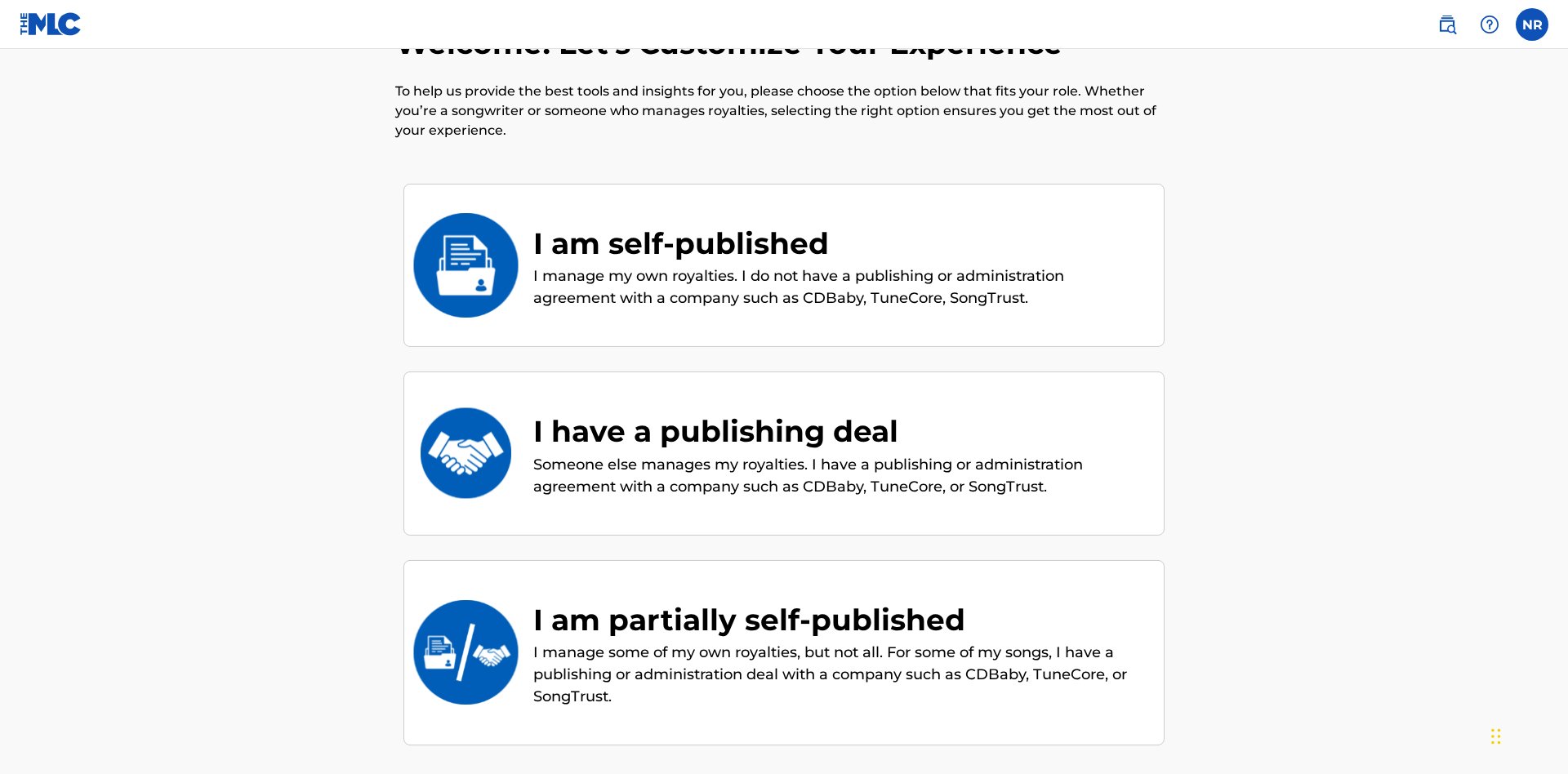
scroll to position [188, 0]
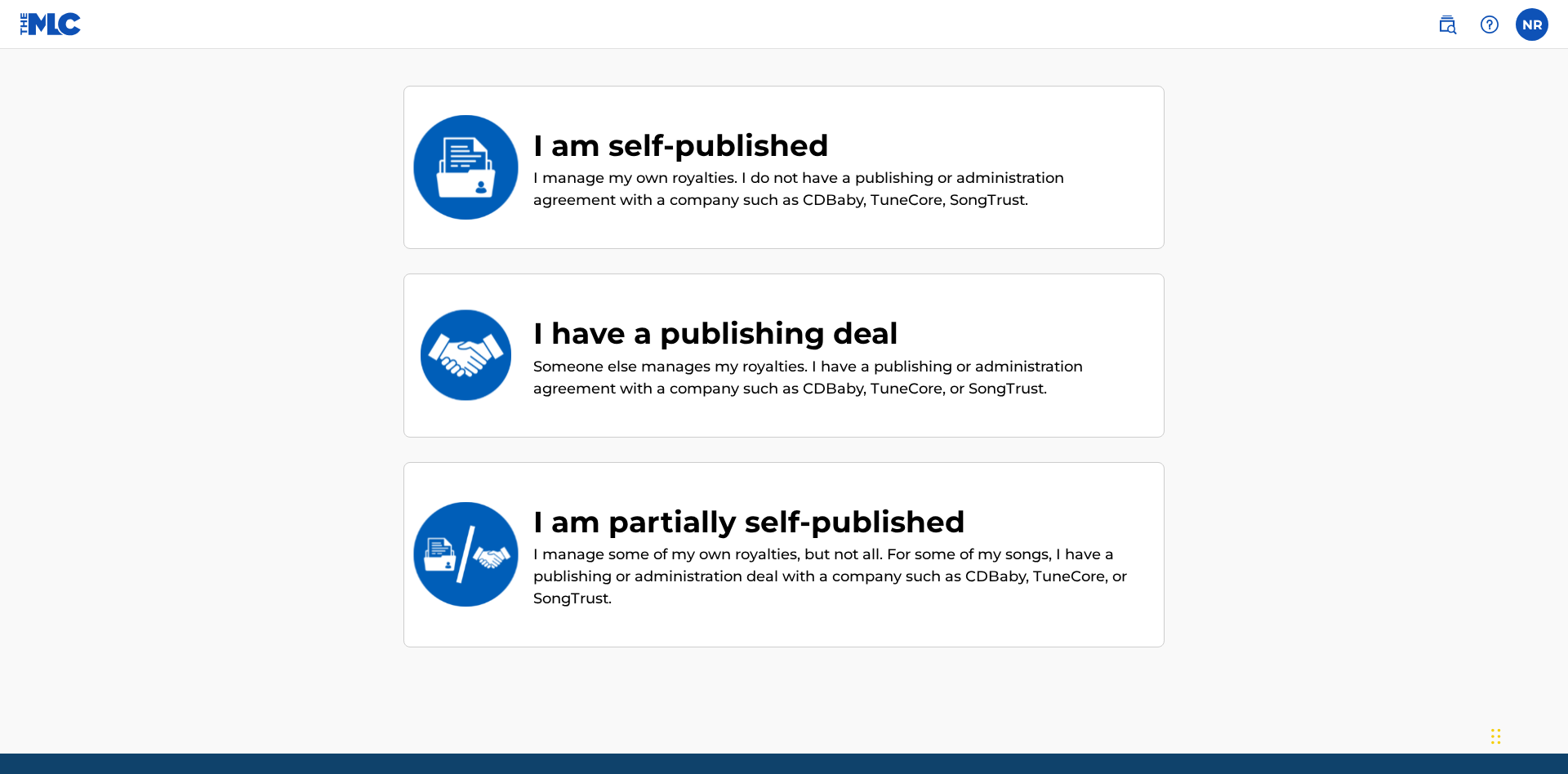
click at [840, 124] on div "I am self-published" at bounding box center [840, 146] width 614 height 44
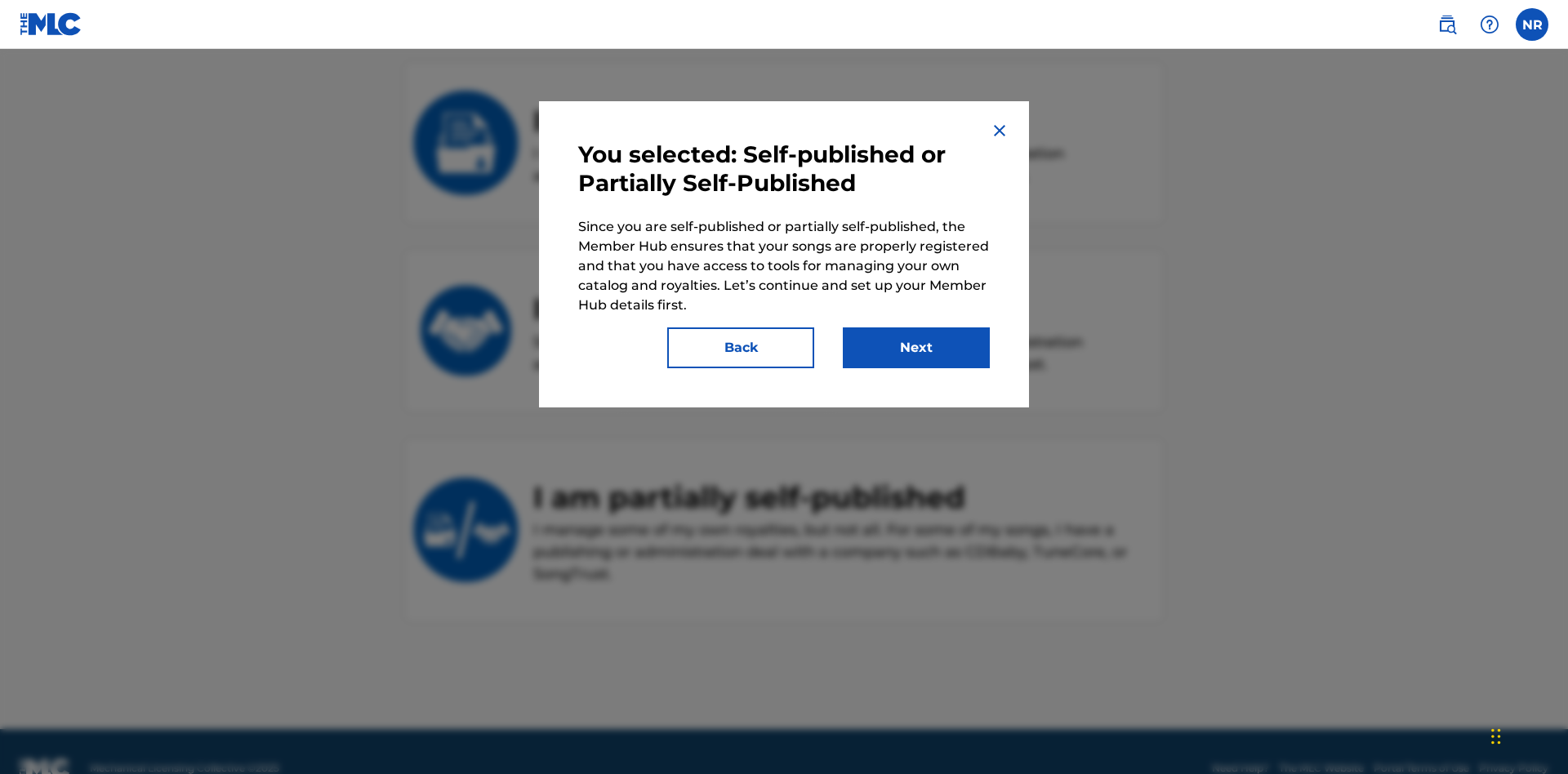
click at [916, 348] on button "Next" at bounding box center [916, 348] width 147 height 41
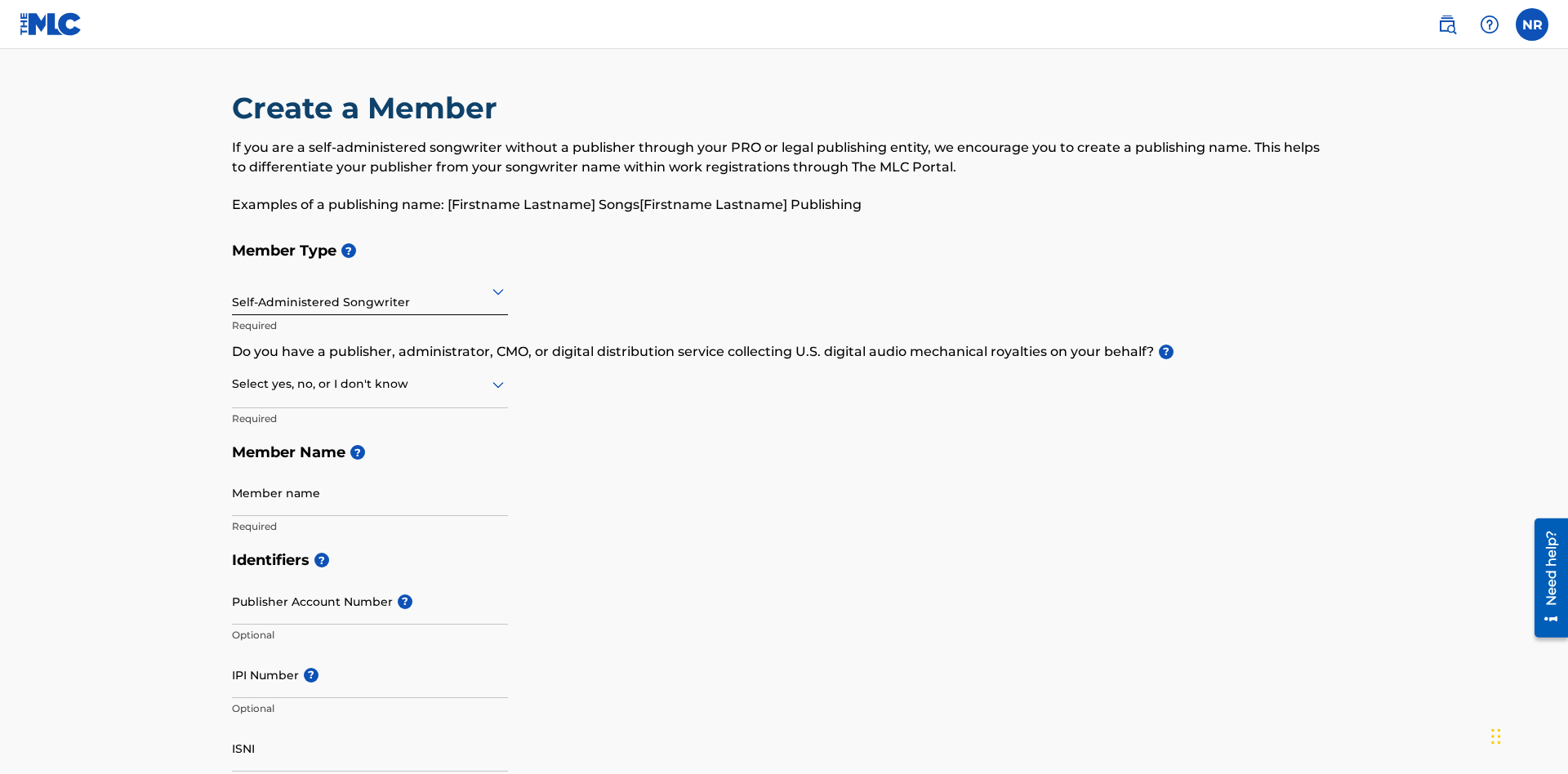
click at [232, 283] on input "text" at bounding box center [234, 291] width 4 height 17
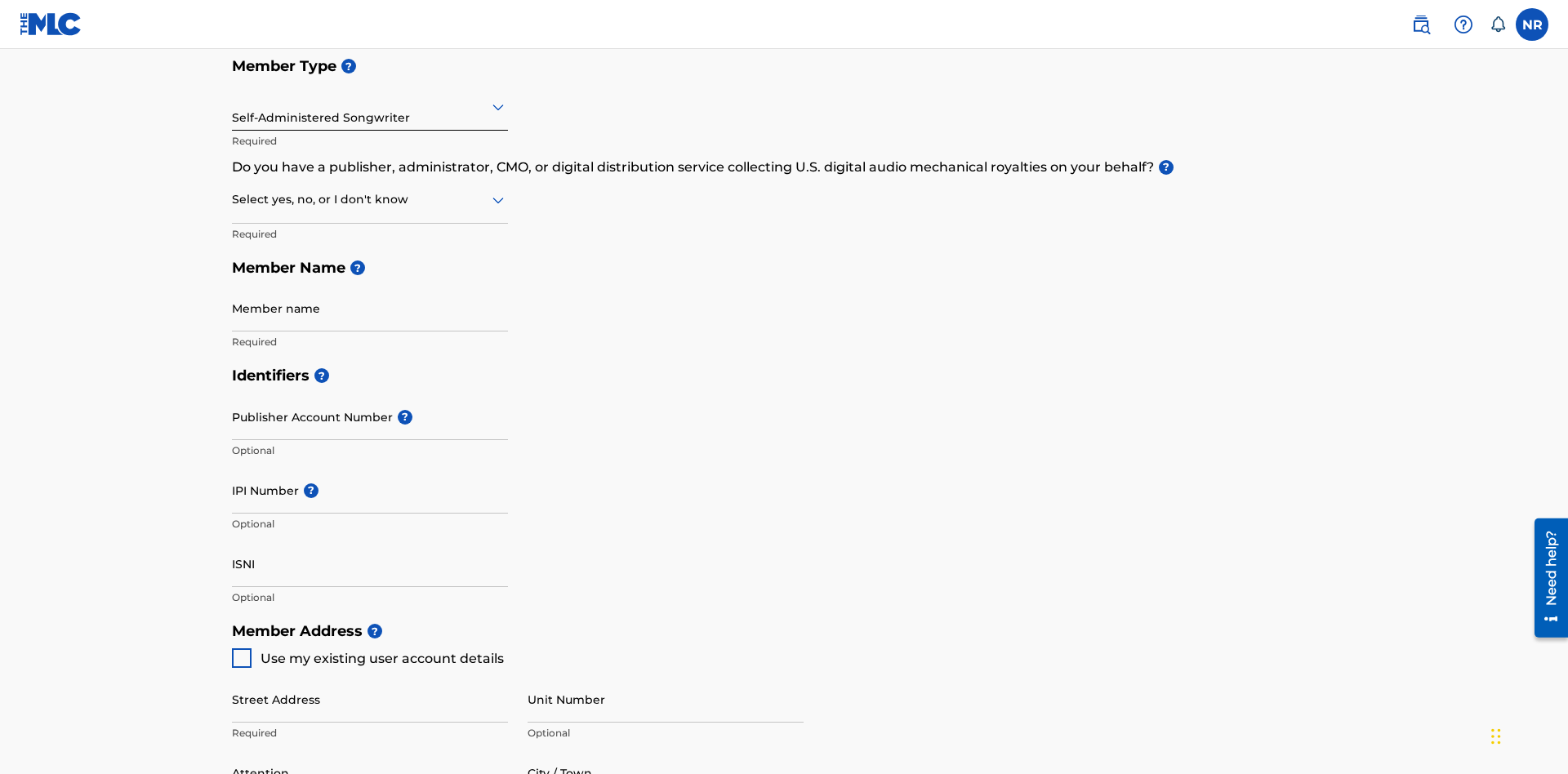
click at [232, 106] on input "text" at bounding box center [234, 106] width 4 height 17
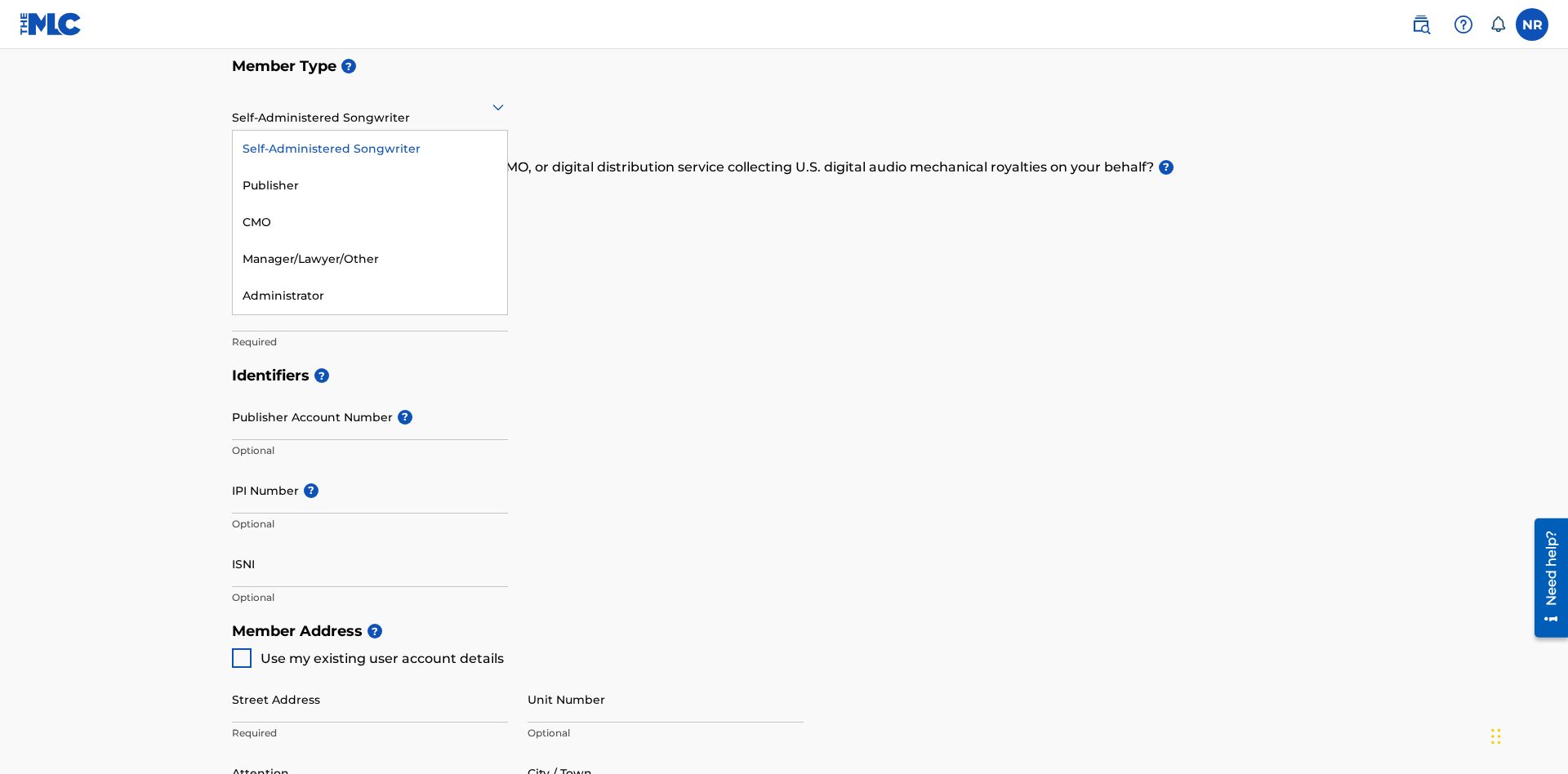
click at [370, 186] on div "Publisher" at bounding box center [369, 186] width 275 height 37
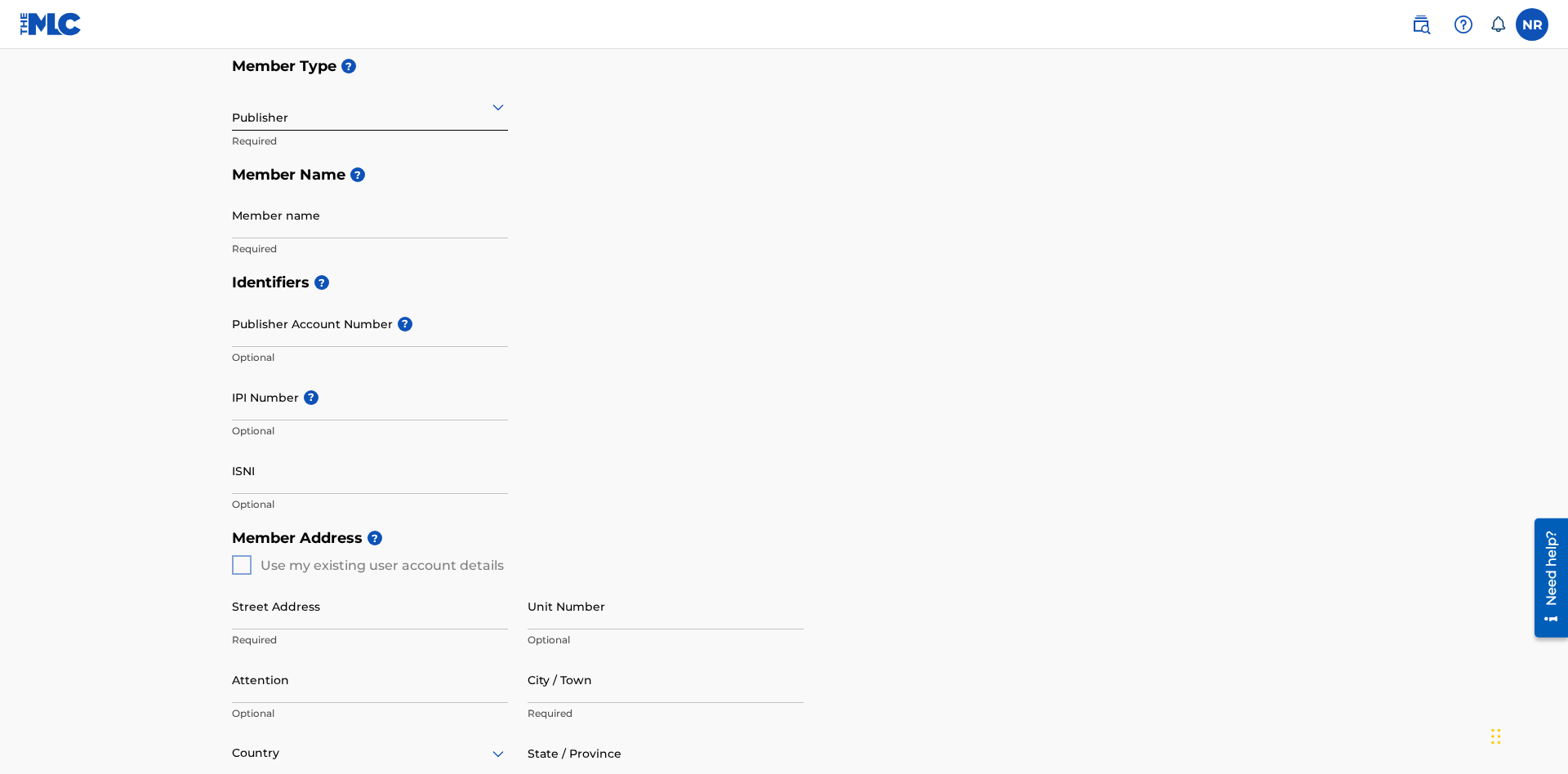
click at [232, 106] on input "text" at bounding box center [234, 106] width 4 height 17
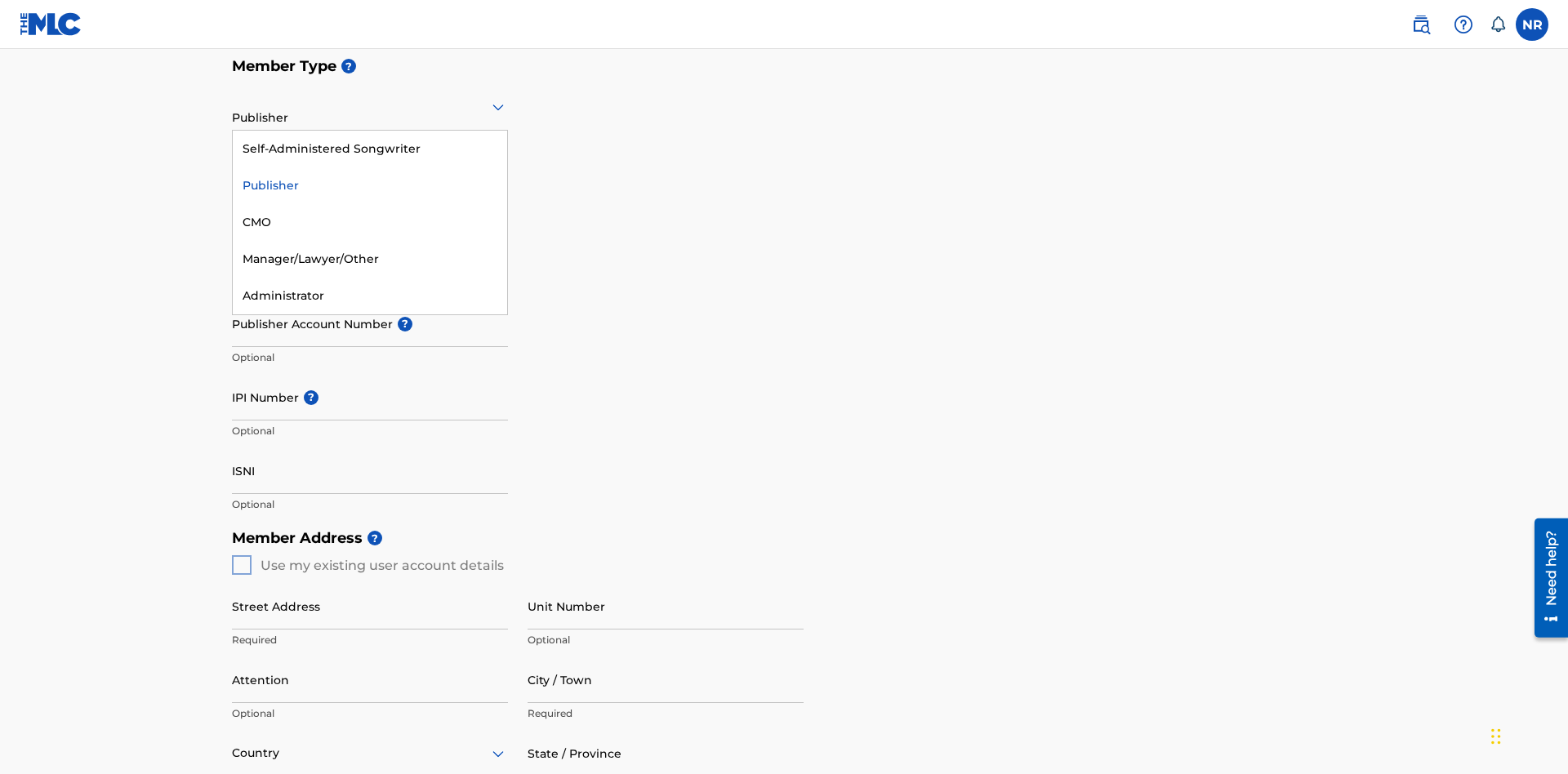
click at [370, 222] on div "CMO" at bounding box center [369, 223] width 275 height 37
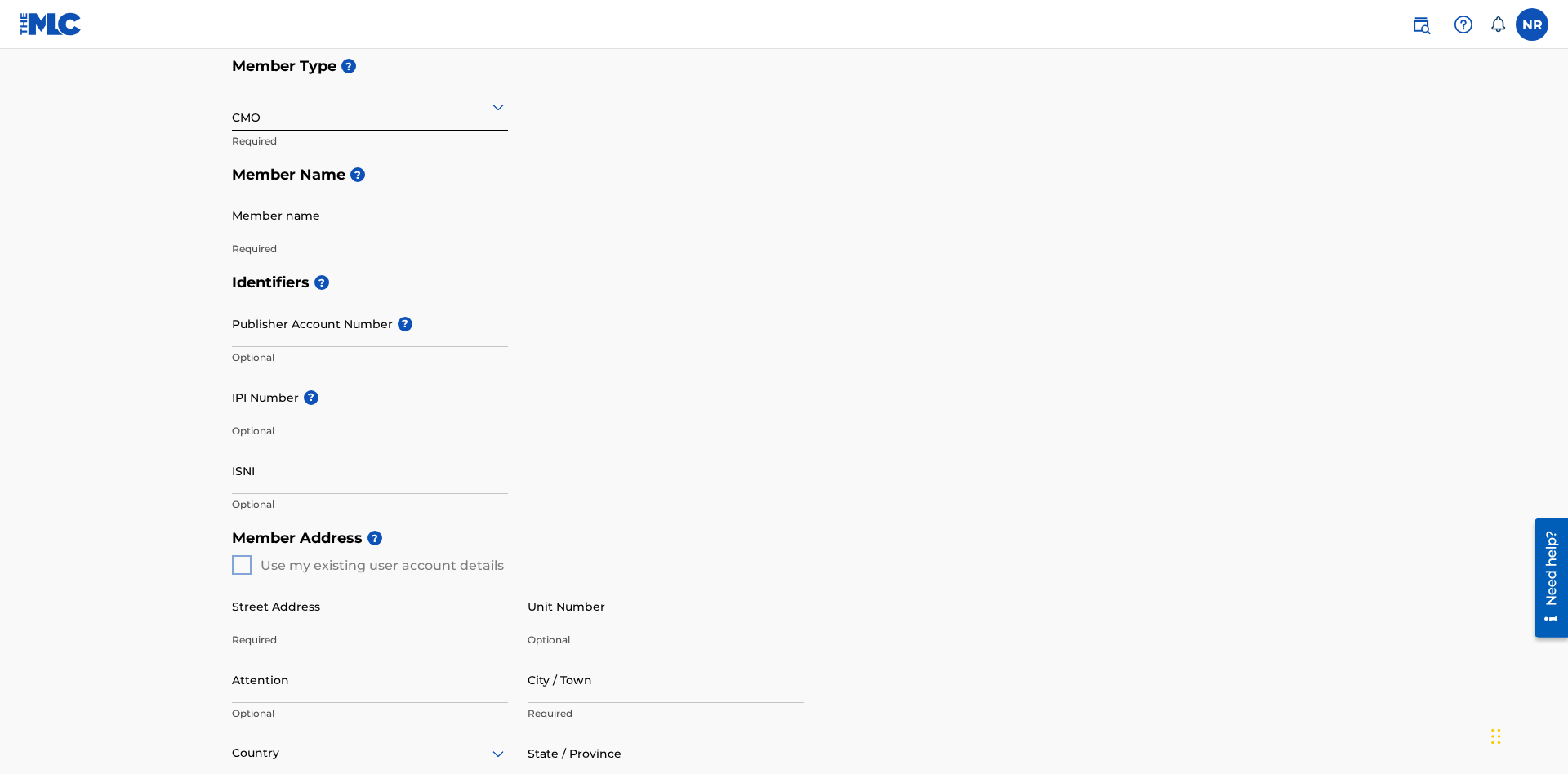
click at [232, 106] on input "text" at bounding box center [234, 106] width 4 height 17
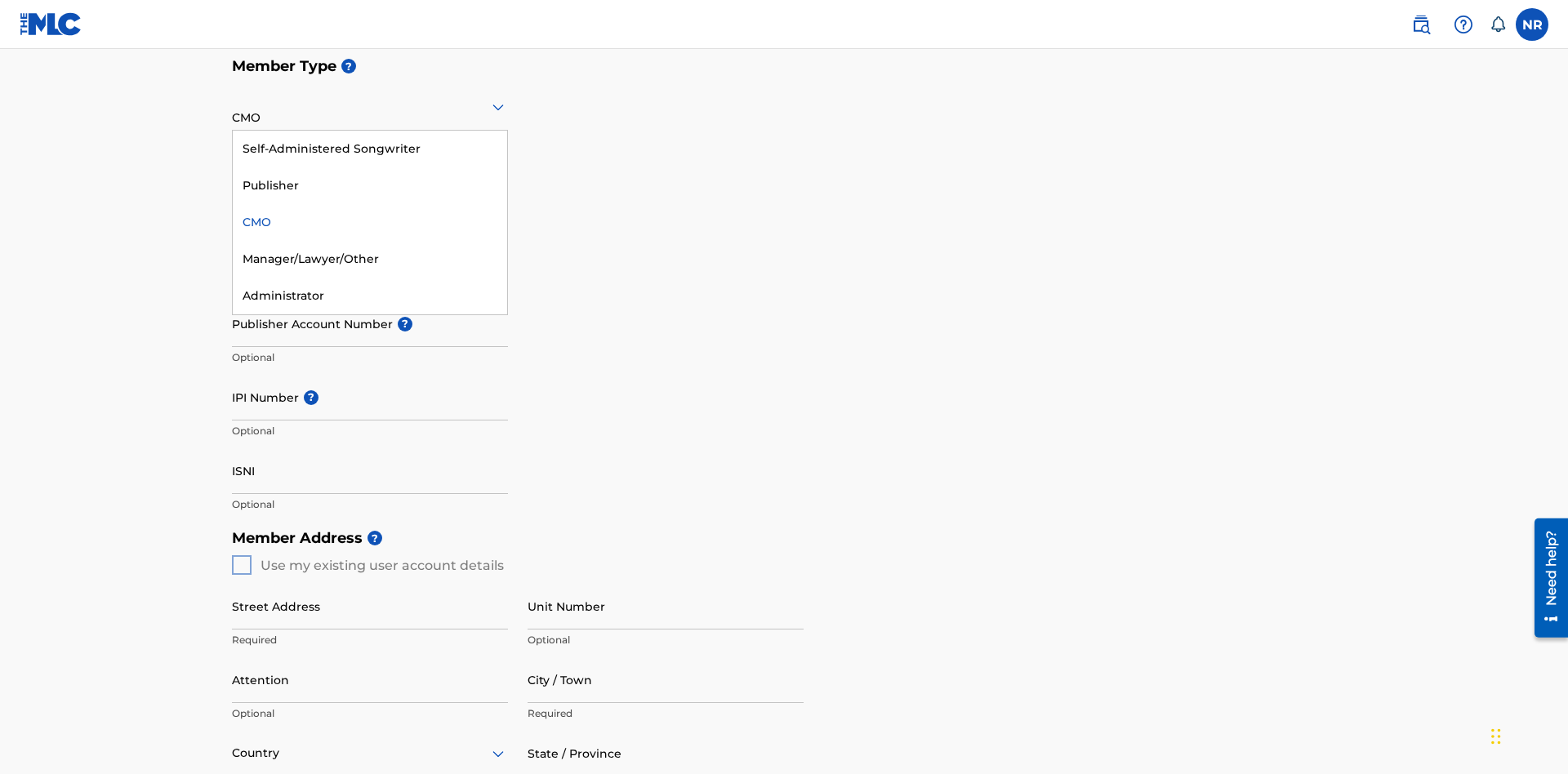
click at [370, 259] on div "Manager/Lawyer/Other" at bounding box center [369, 260] width 275 height 37
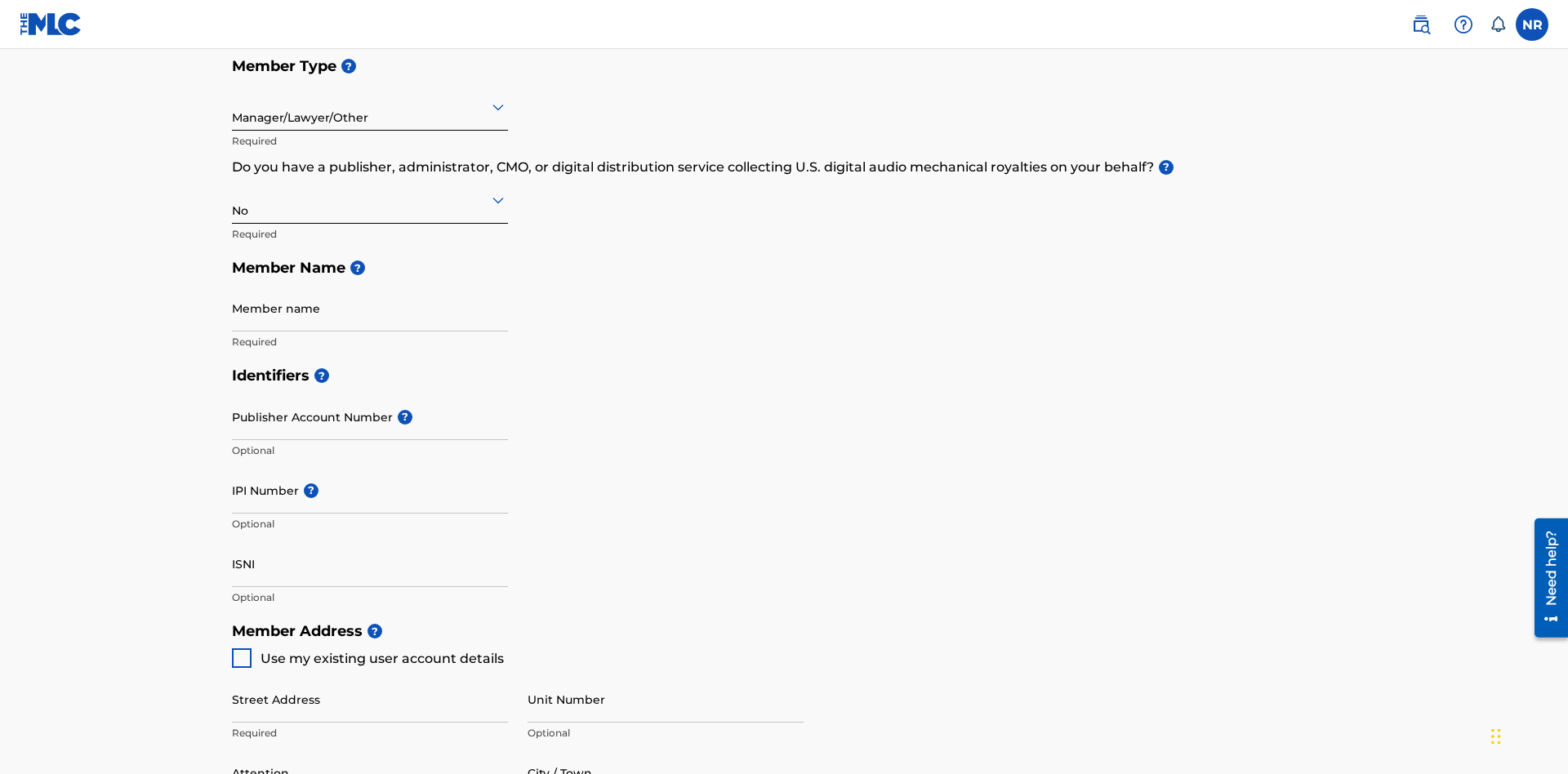
scroll to position [735, 0]
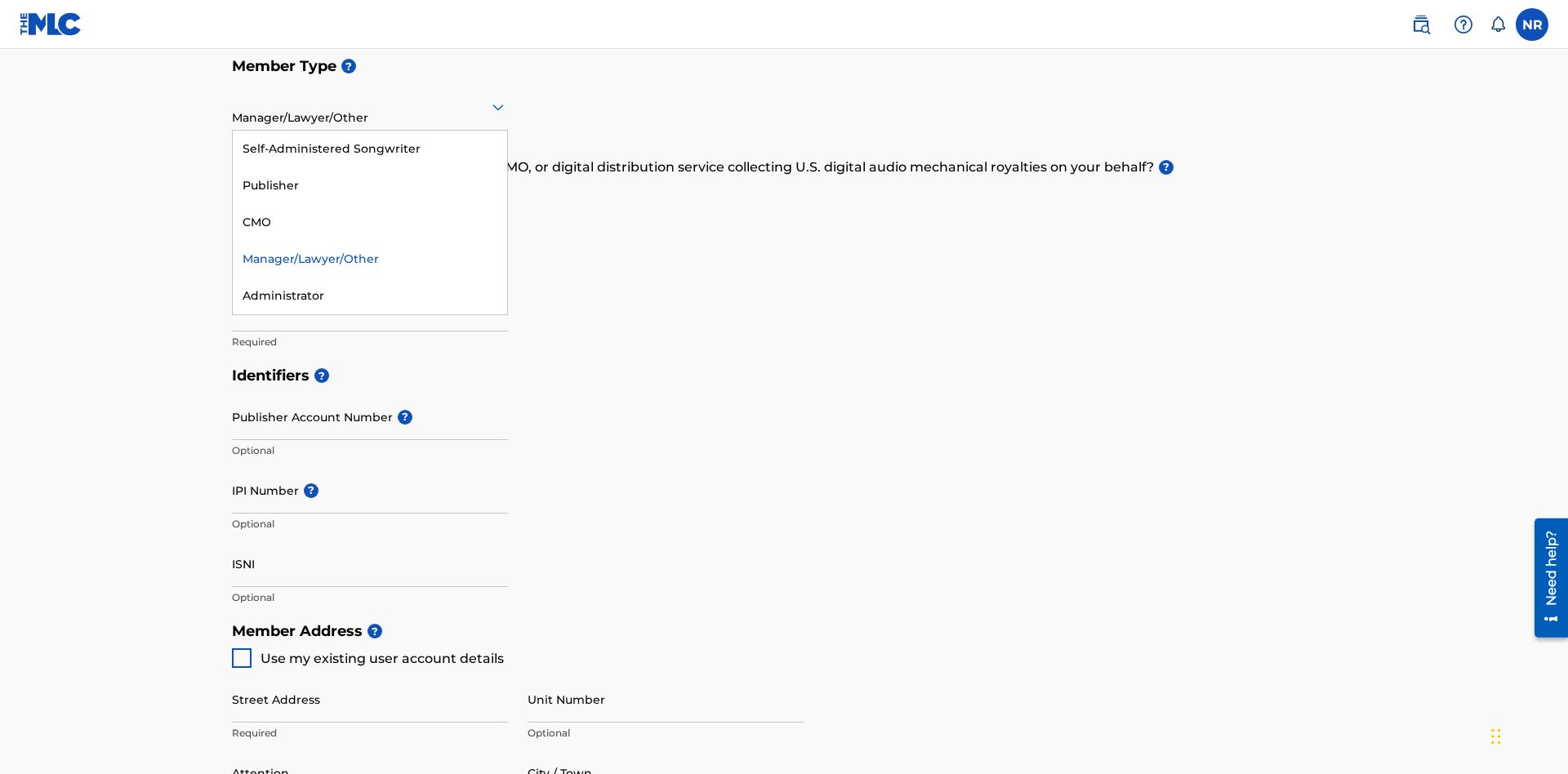
click at [370, 296] on div "Administrator" at bounding box center [369, 296] width 275 height 37
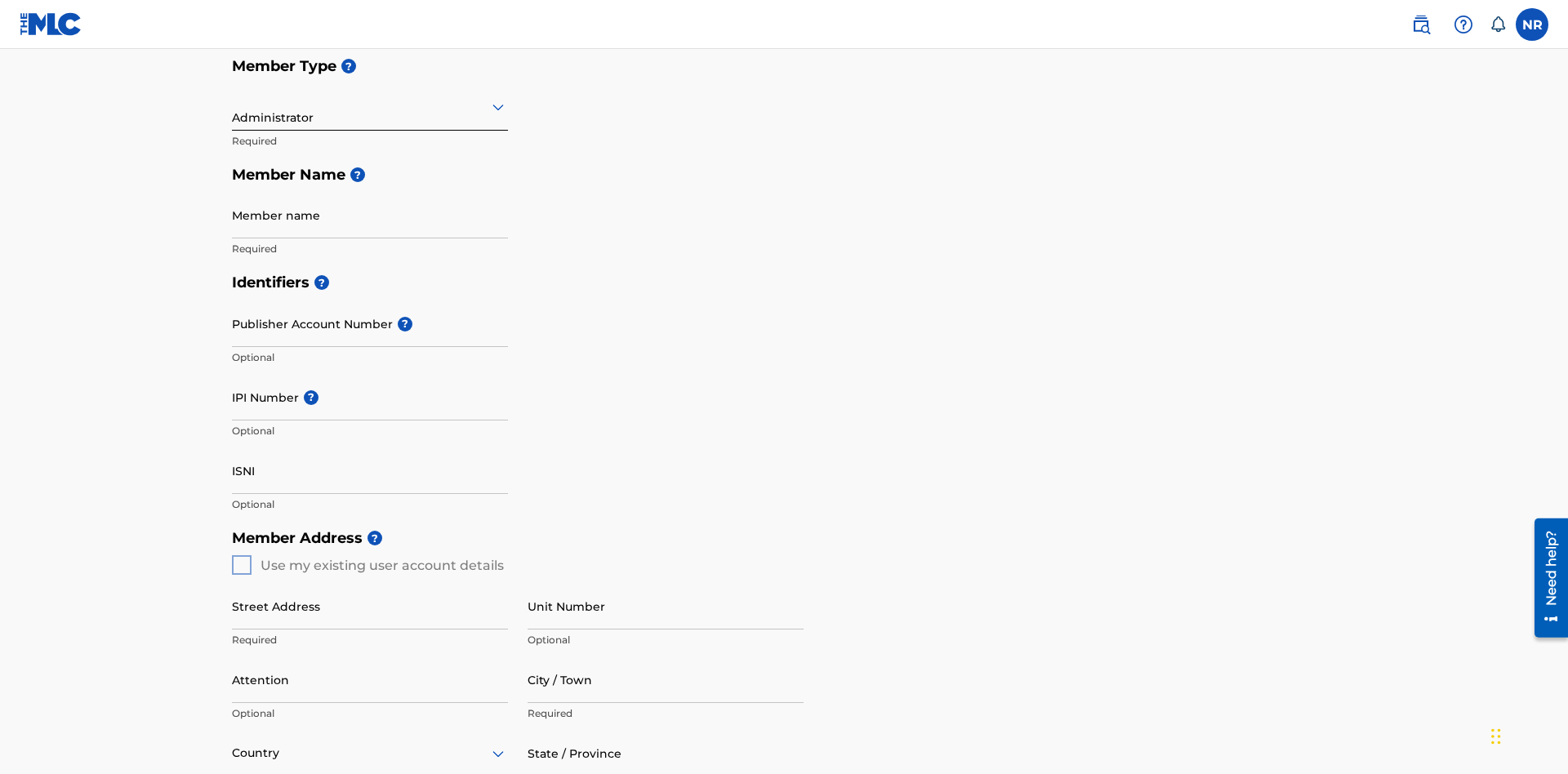
click at [232, 106] on input "text" at bounding box center [234, 106] width 4 height 17
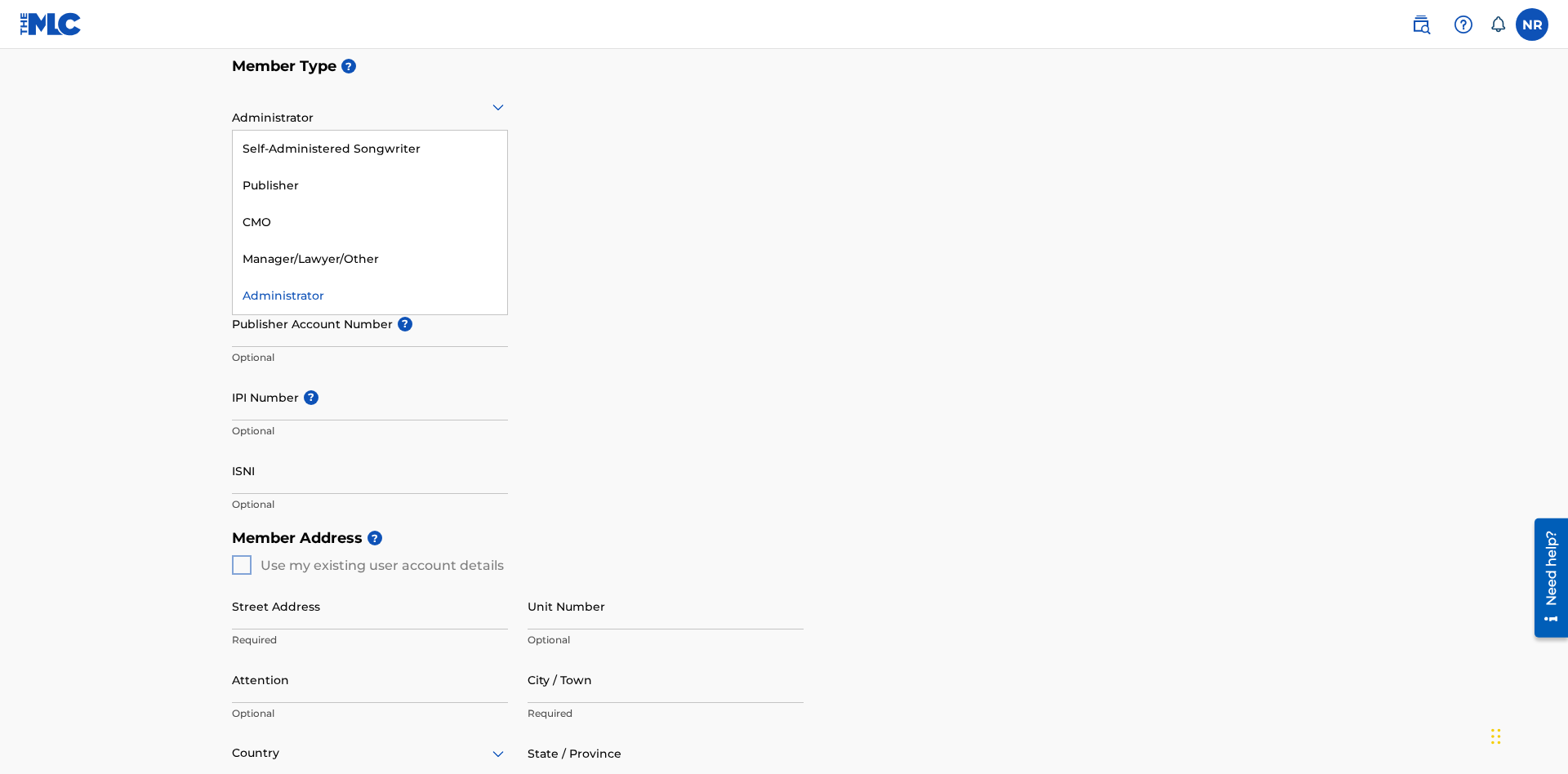
click at [370, 148] on div "Self-Administered Songwriter" at bounding box center [369, 149] width 275 height 37
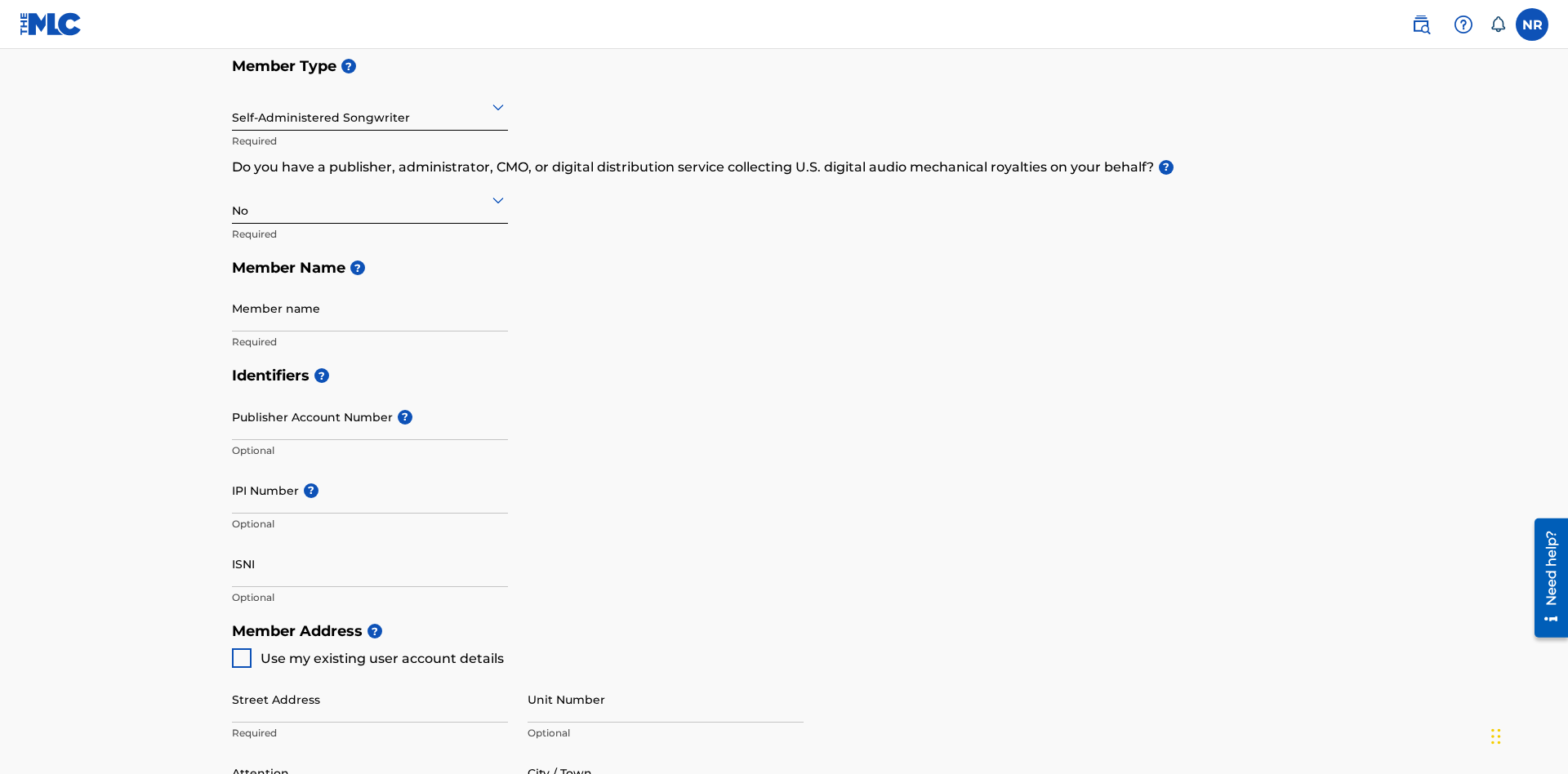
scroll to position [735, 0]
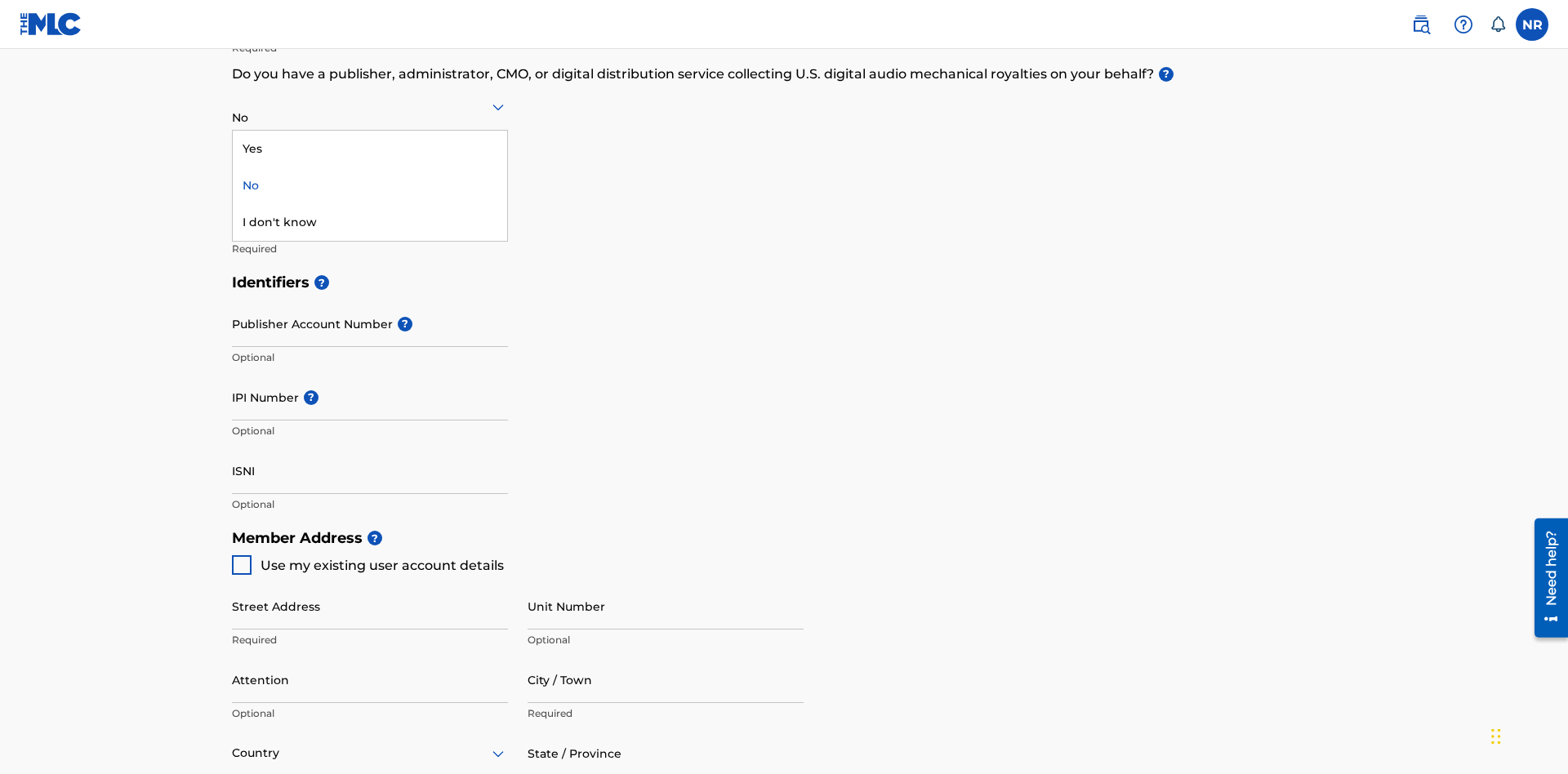
click at [370, 148] on div "Yes" at bounding box center [369, 149] width 275 height 37
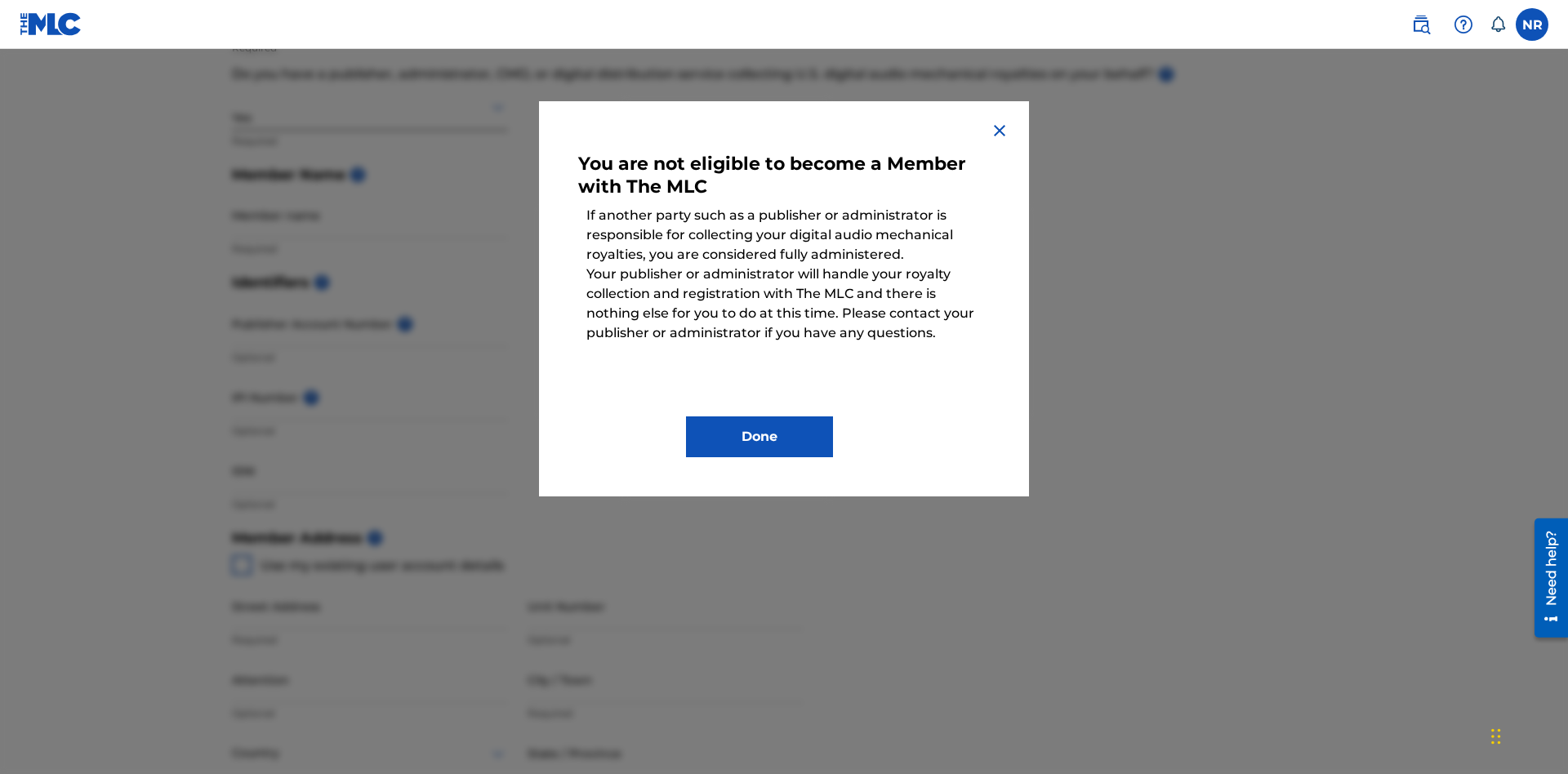
click at [760, 437] on button "Done" at bounding box center [760, 436] width 147 height 41
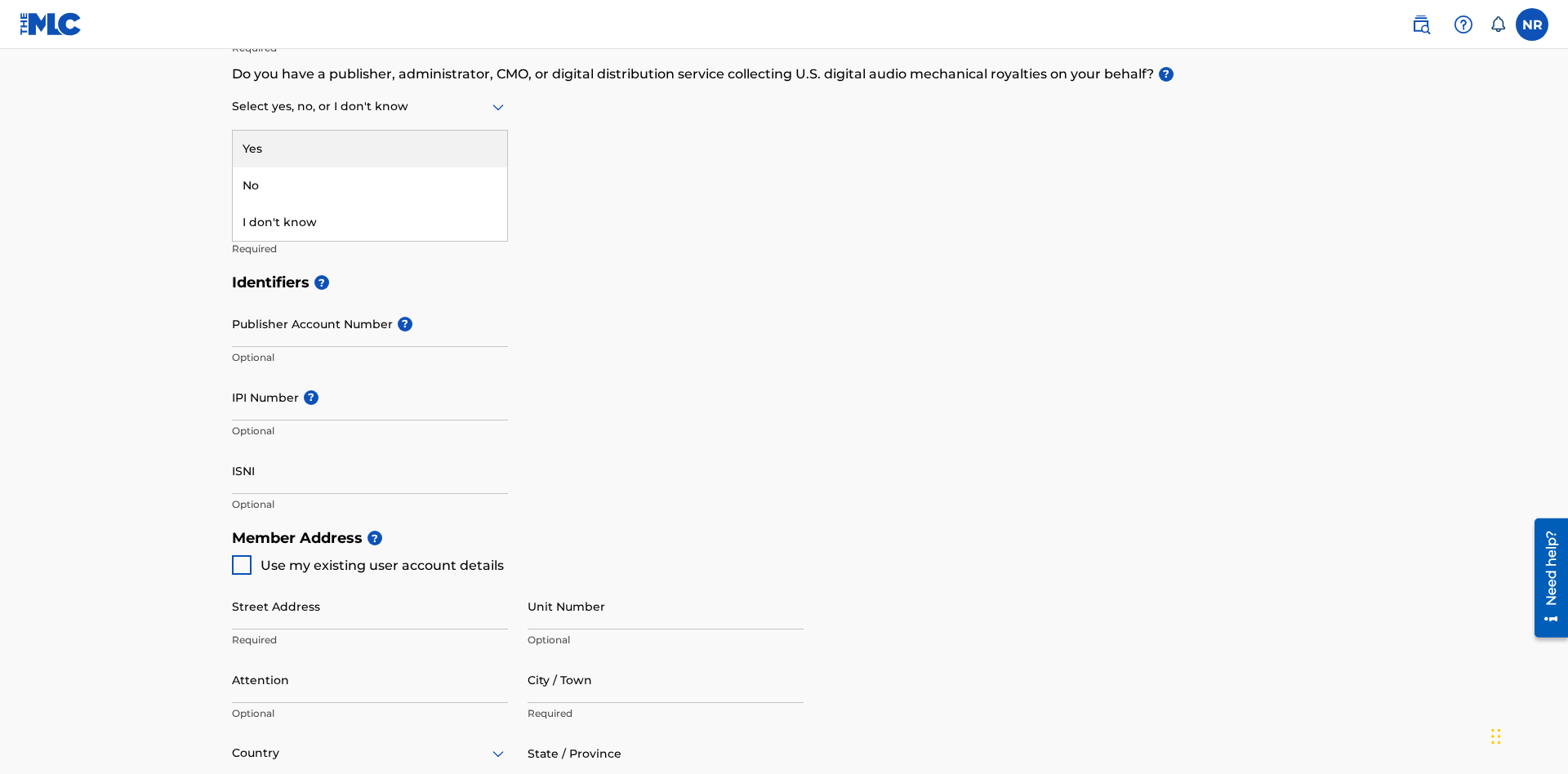
click at [370, 222] on div "I don't know" at bounding box center [369, 223] width 275 height 37
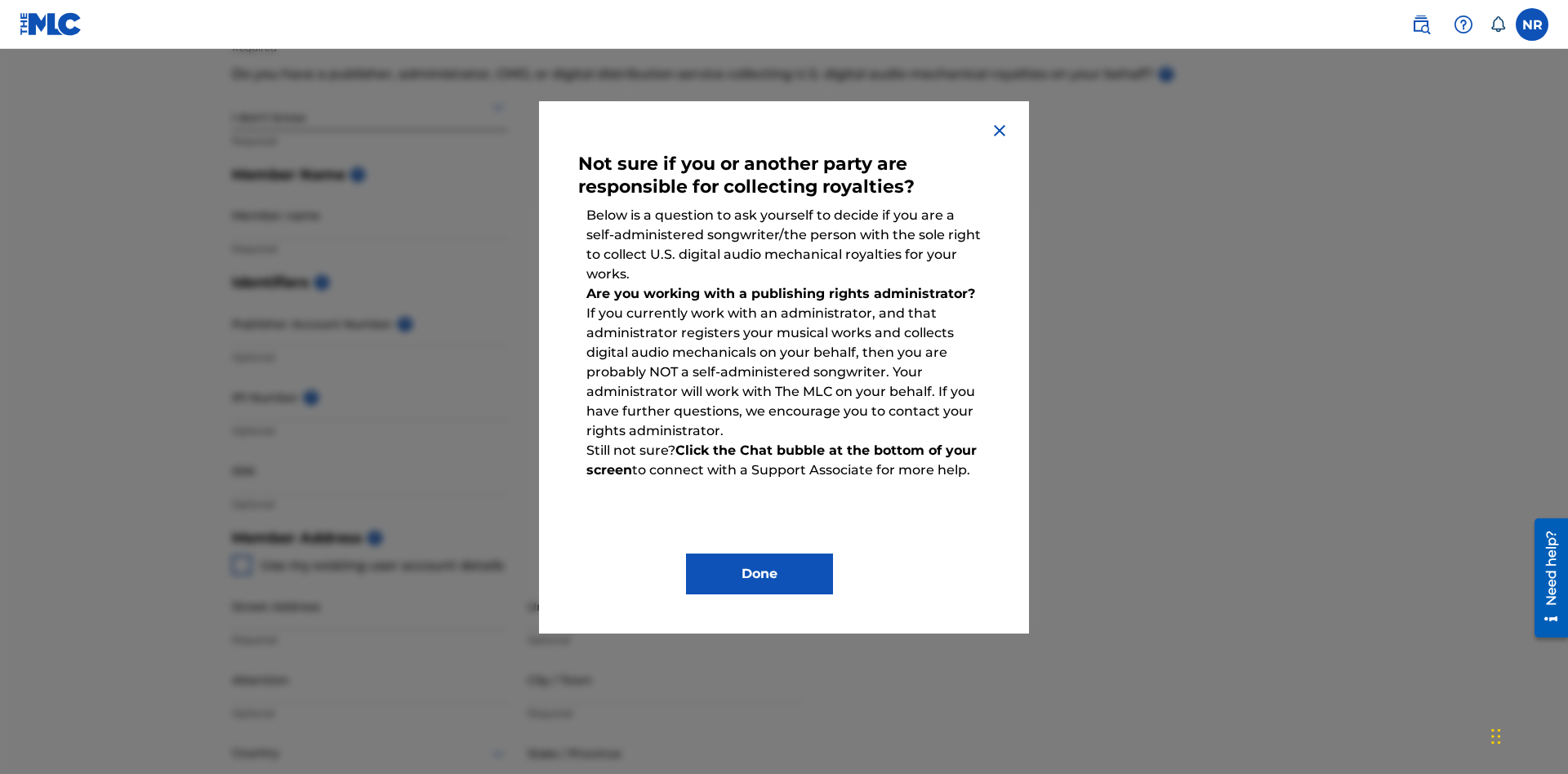
click at [760, 574] on button "Done" at bounding box center [760, 574] width 147 height 41
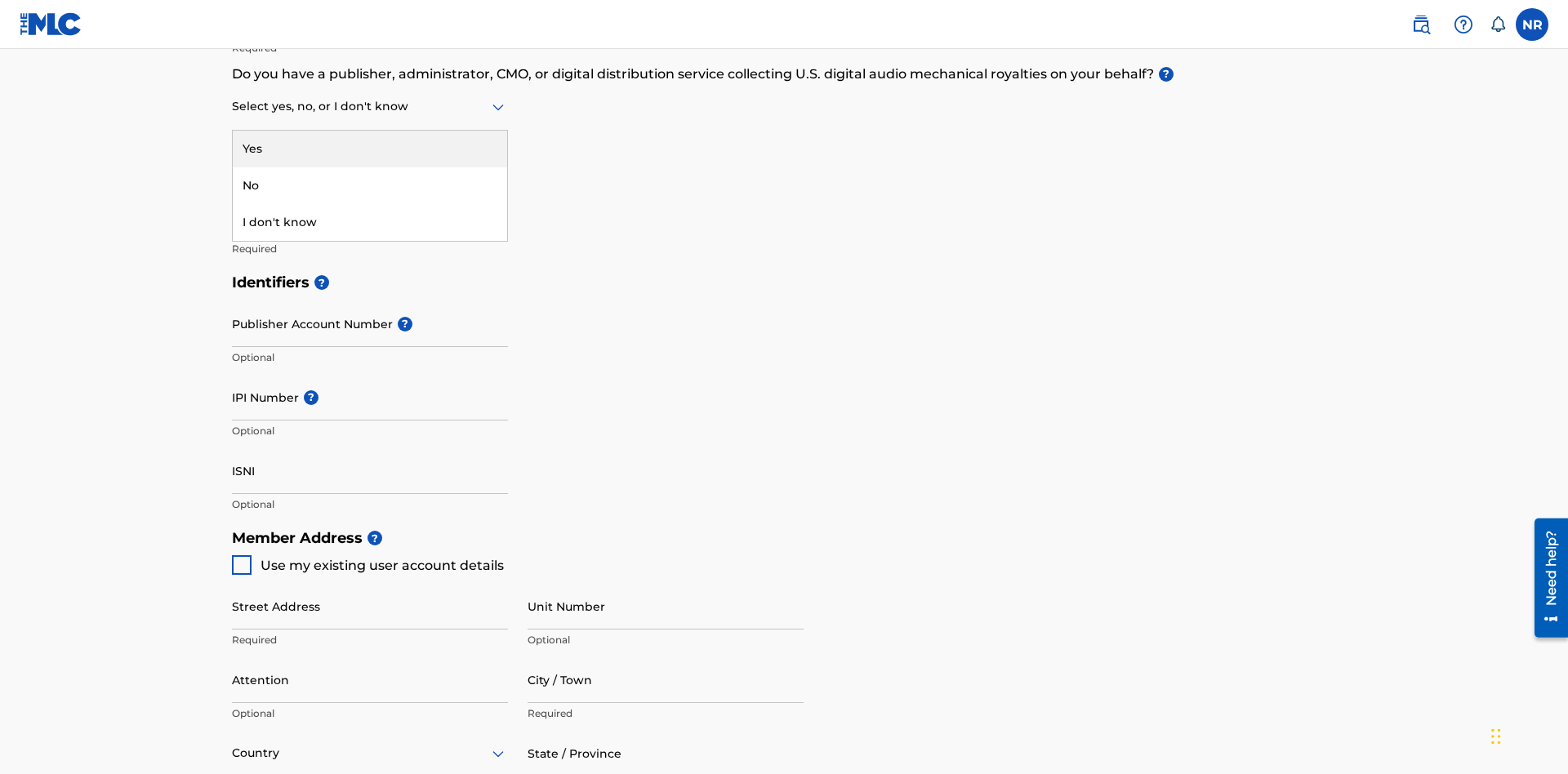
click at [370, 186] on div "No" at bounding box center [369, 186] width 275 height 37
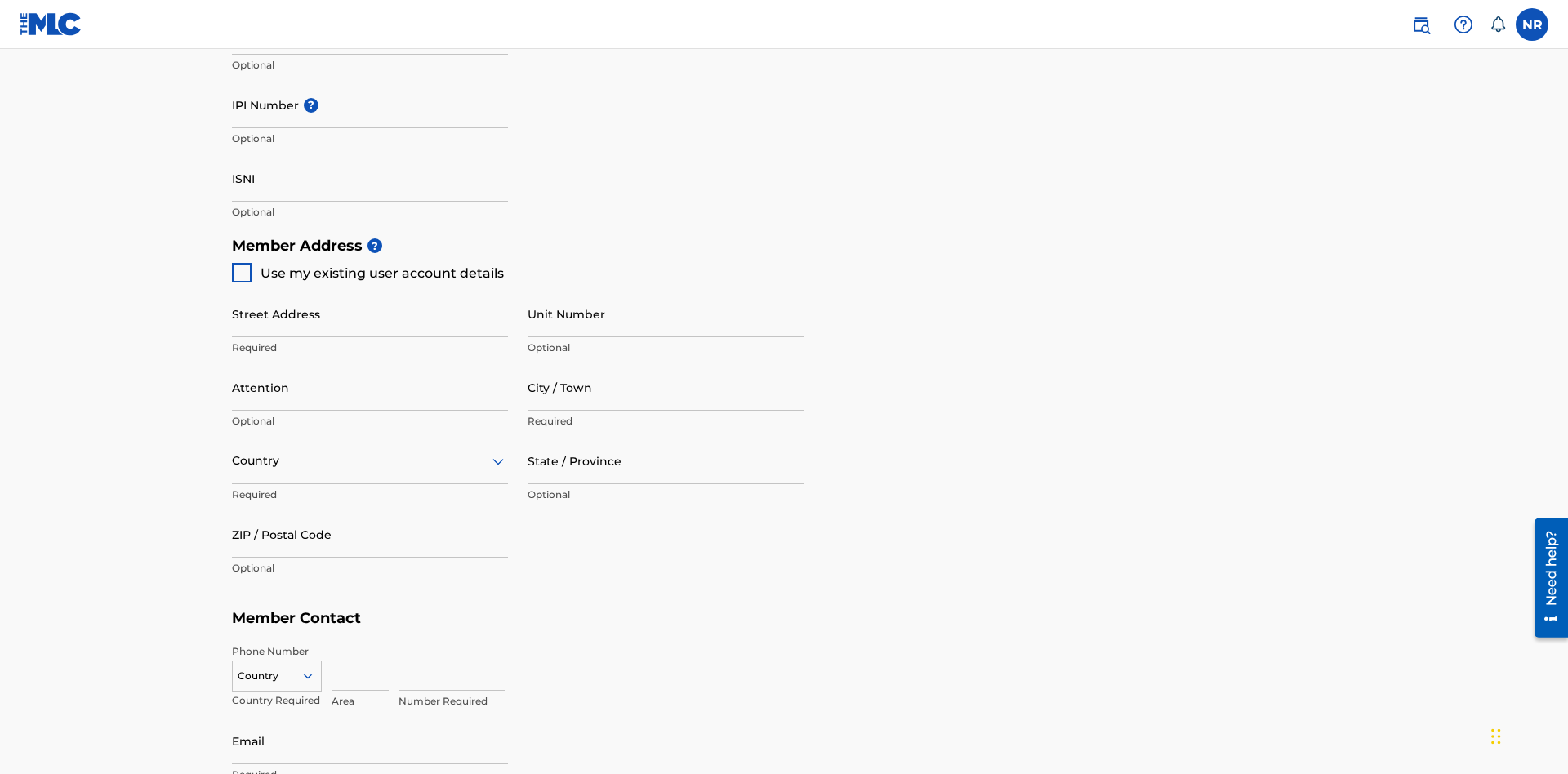
scroll to position [710, 0]
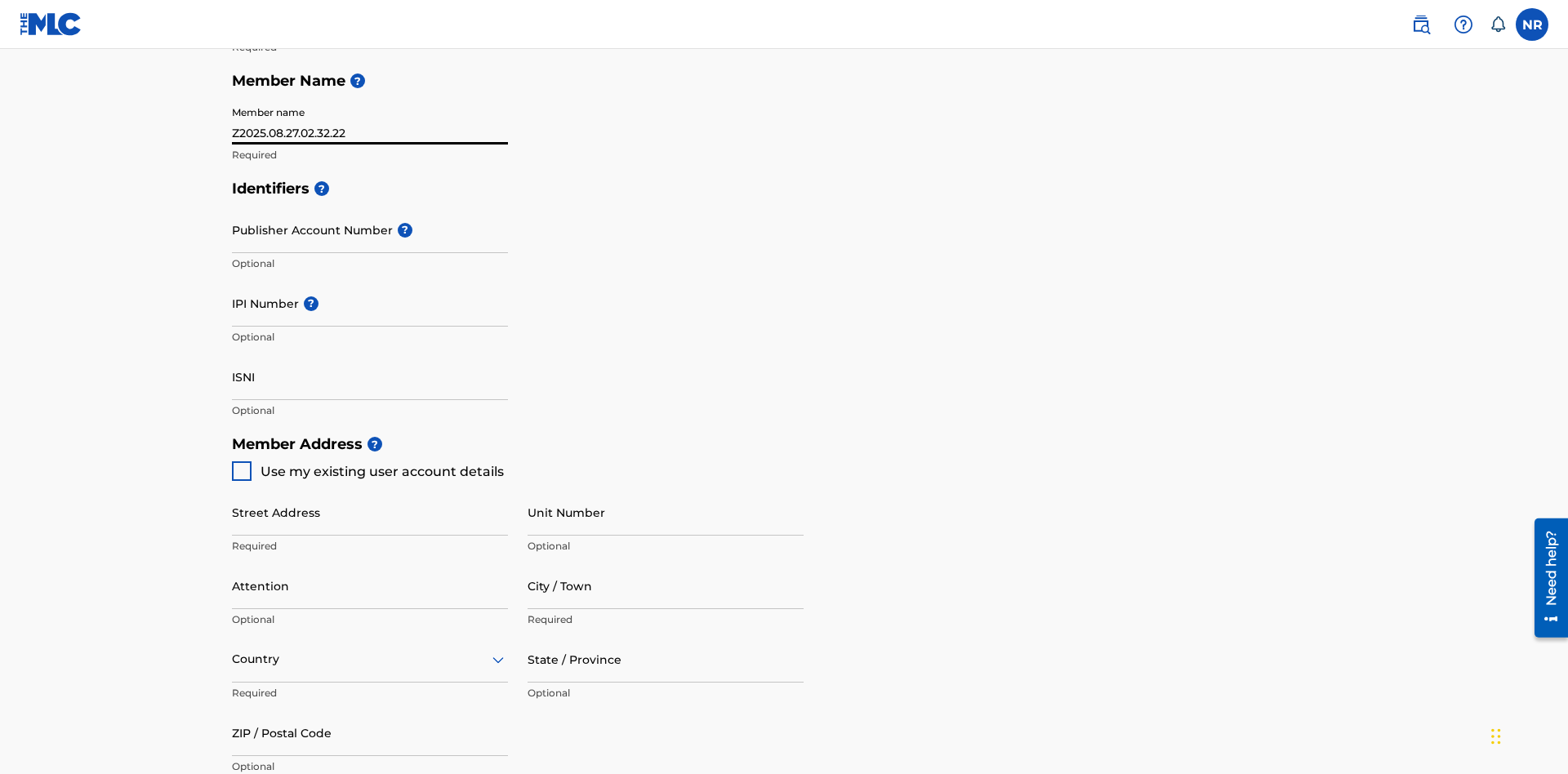
type input "Z2025.08.27.02.32.22"
click at [370, 489] on input "Street Address" at bounding box center [370, 512] width 276 height 47
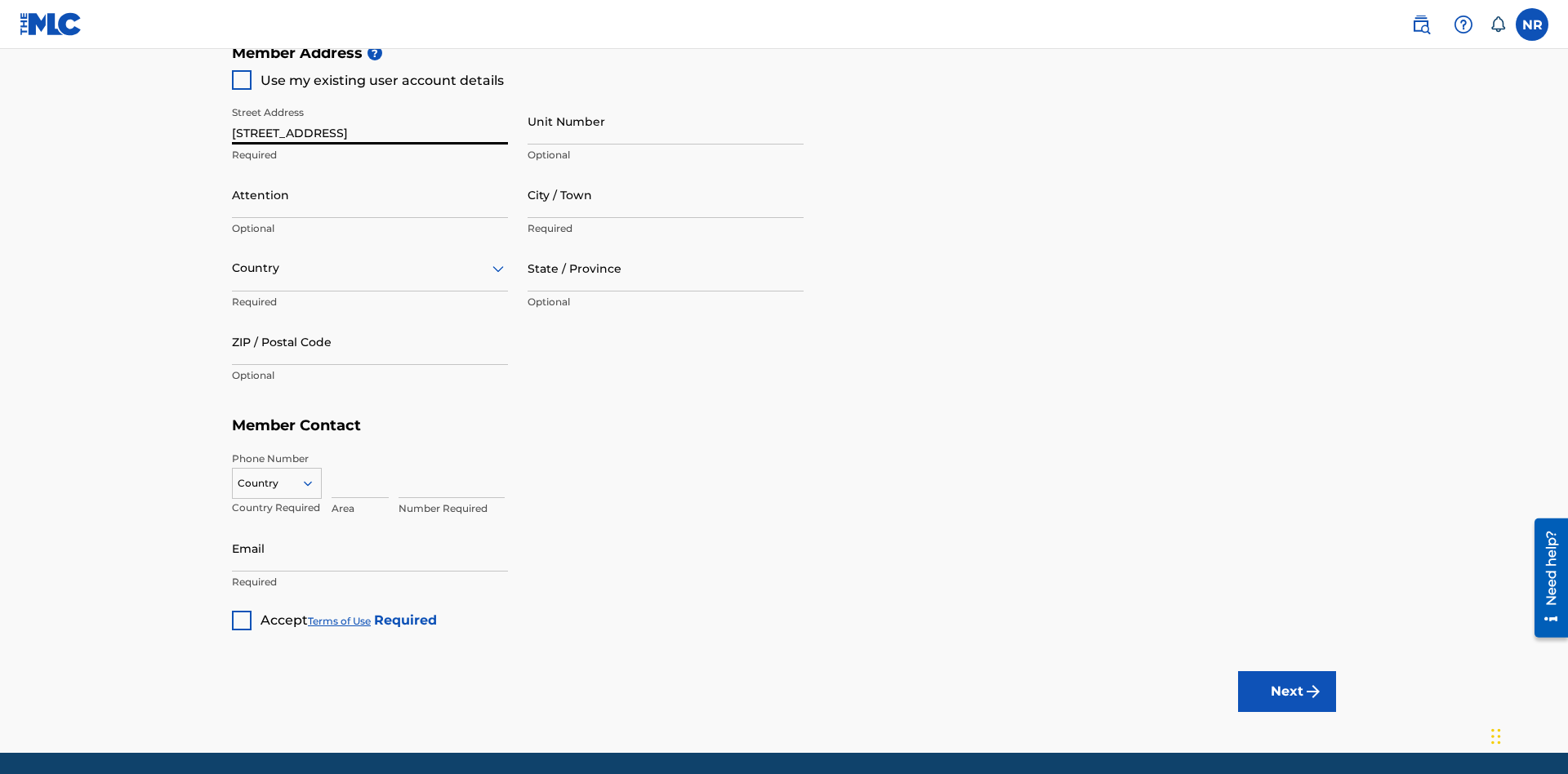
type input "[STREET_ADDRESS]"
click at [665, 121] on input "Unit Number" at bounding box center [665, 121] width 276 height 47
type input "Unit A"
click at [370, 171] on input "Attention" at bounding box center [370, 194] width 276 height 47
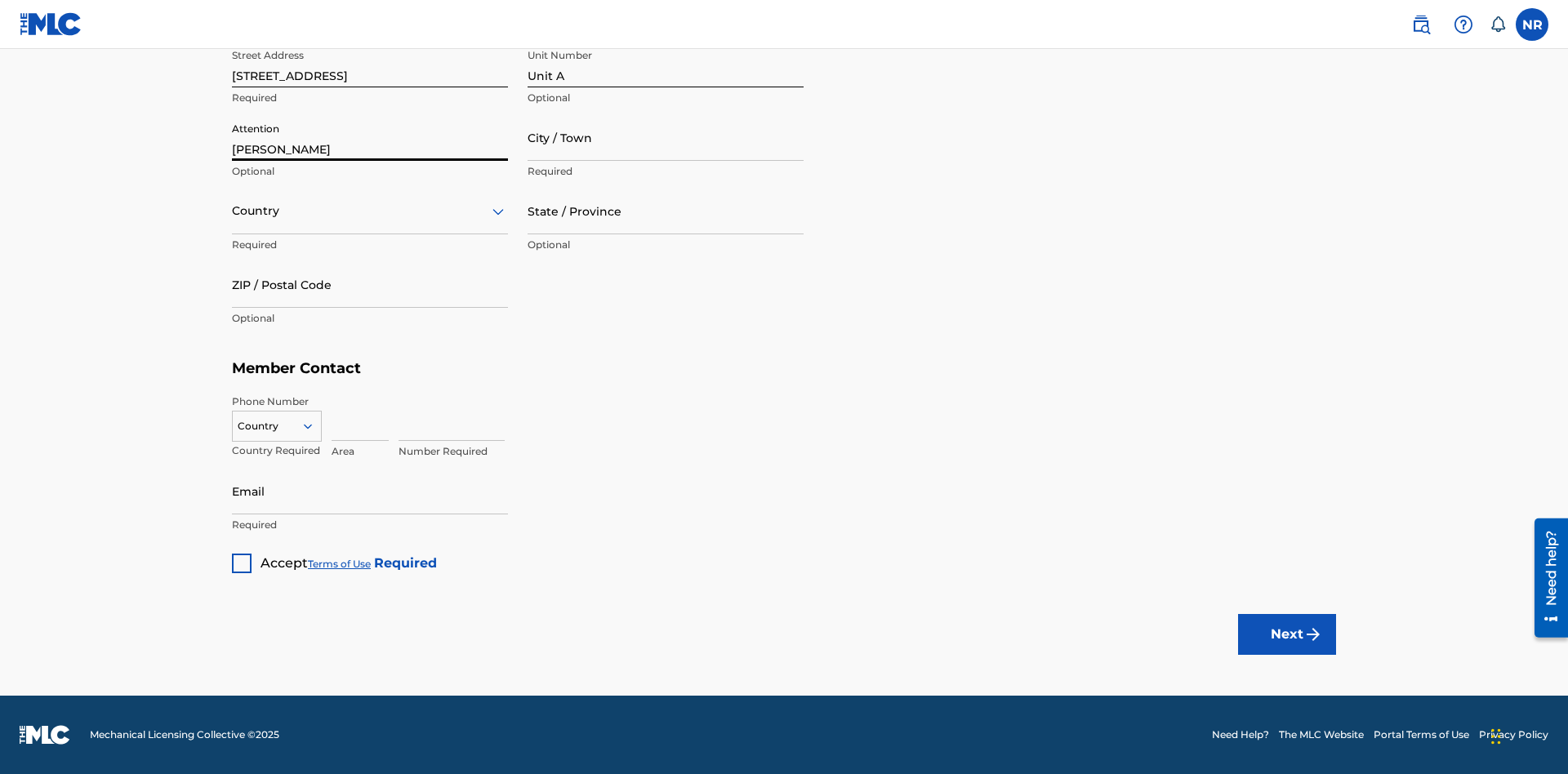
type input "[PERSON_NAME]"
click at [665, 137] on input "City / Town" at bounding box center [665, 137] width 276 height 47
type input "[GEOGRAPHIC_DATA]"
click at [232, 210] on input "text" at bounding box center [234, 210] width 4 height 17
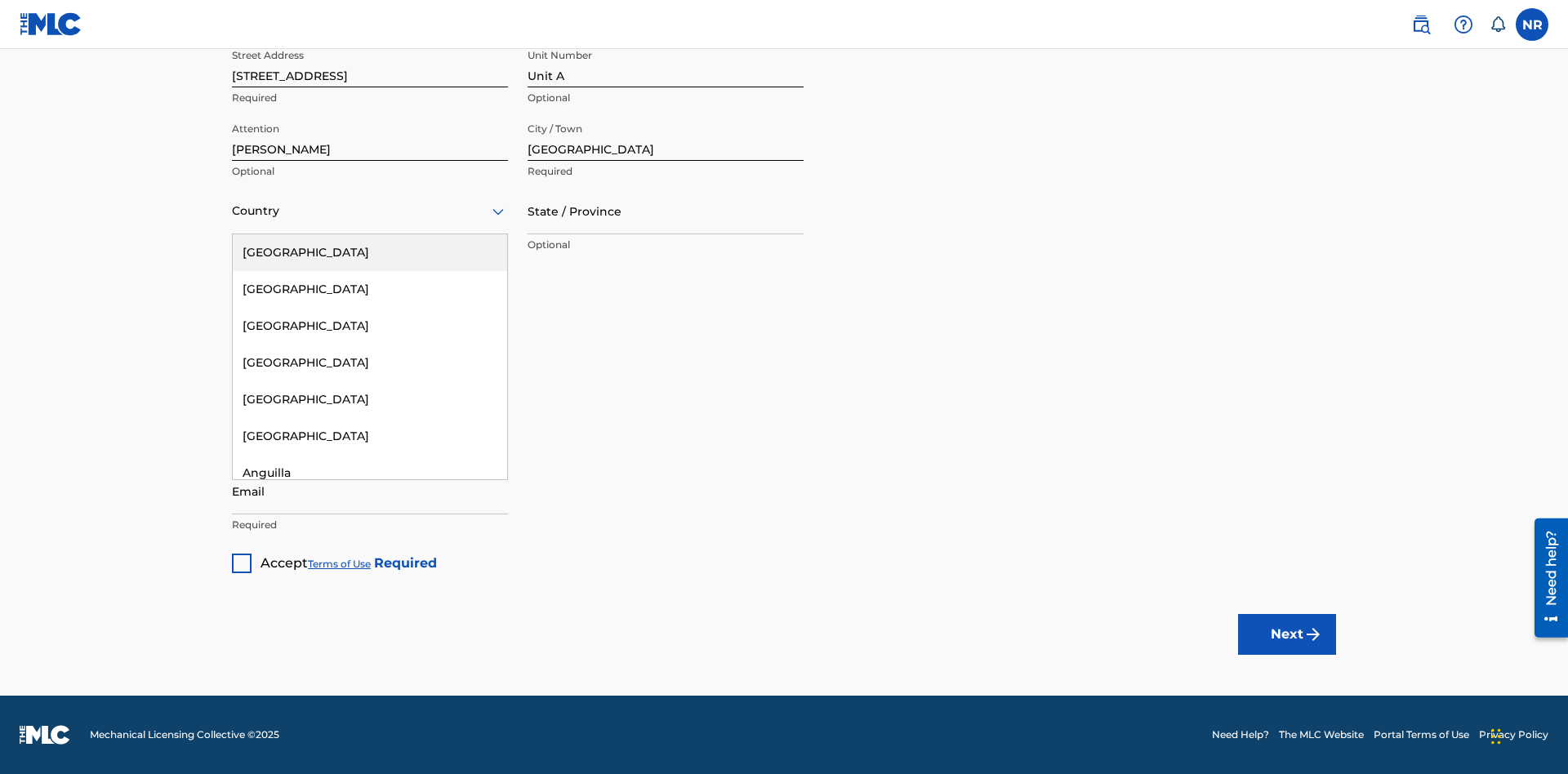
click at [370, 253] on div "[GEOGRAPHIC_DATA]" at bounding box center [369, 253] width 275 height 37
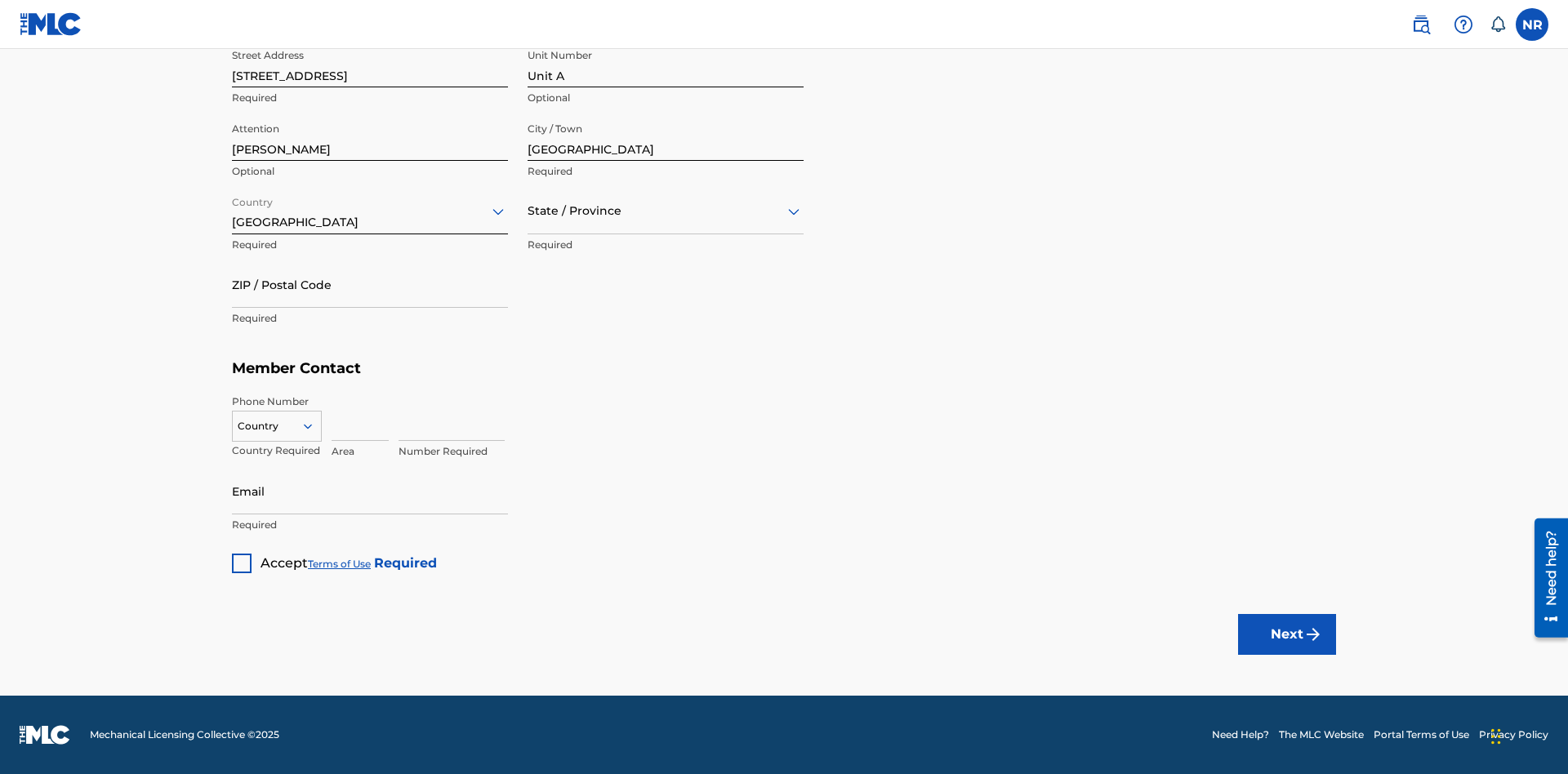
click at [528, 210] on input "text" at bounding box center [529, 210] width 4 height 17
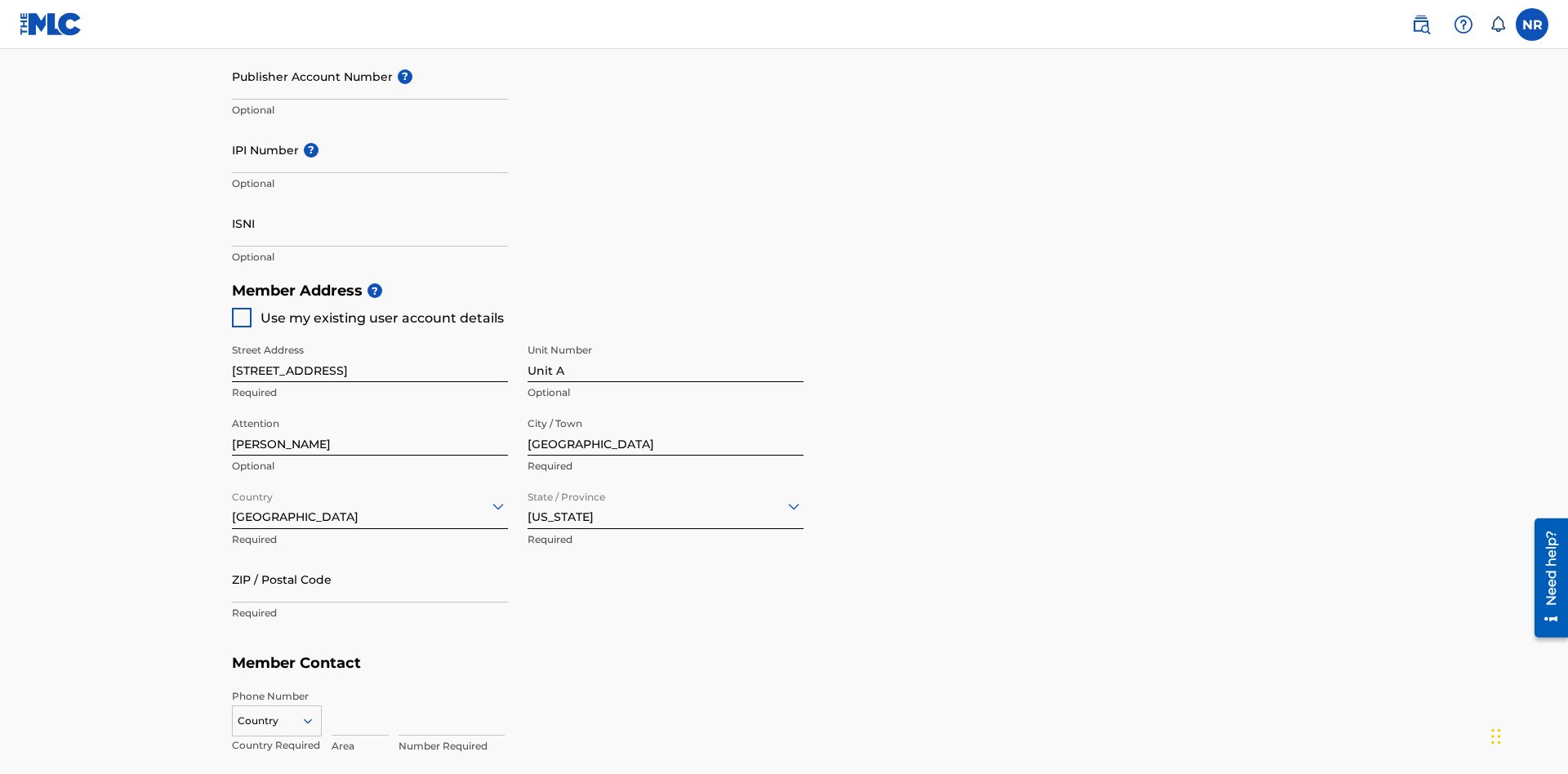
click at [370, 557] on input "ZIP / Postal Code" at bounding box center [370, 580] width 276 height 47
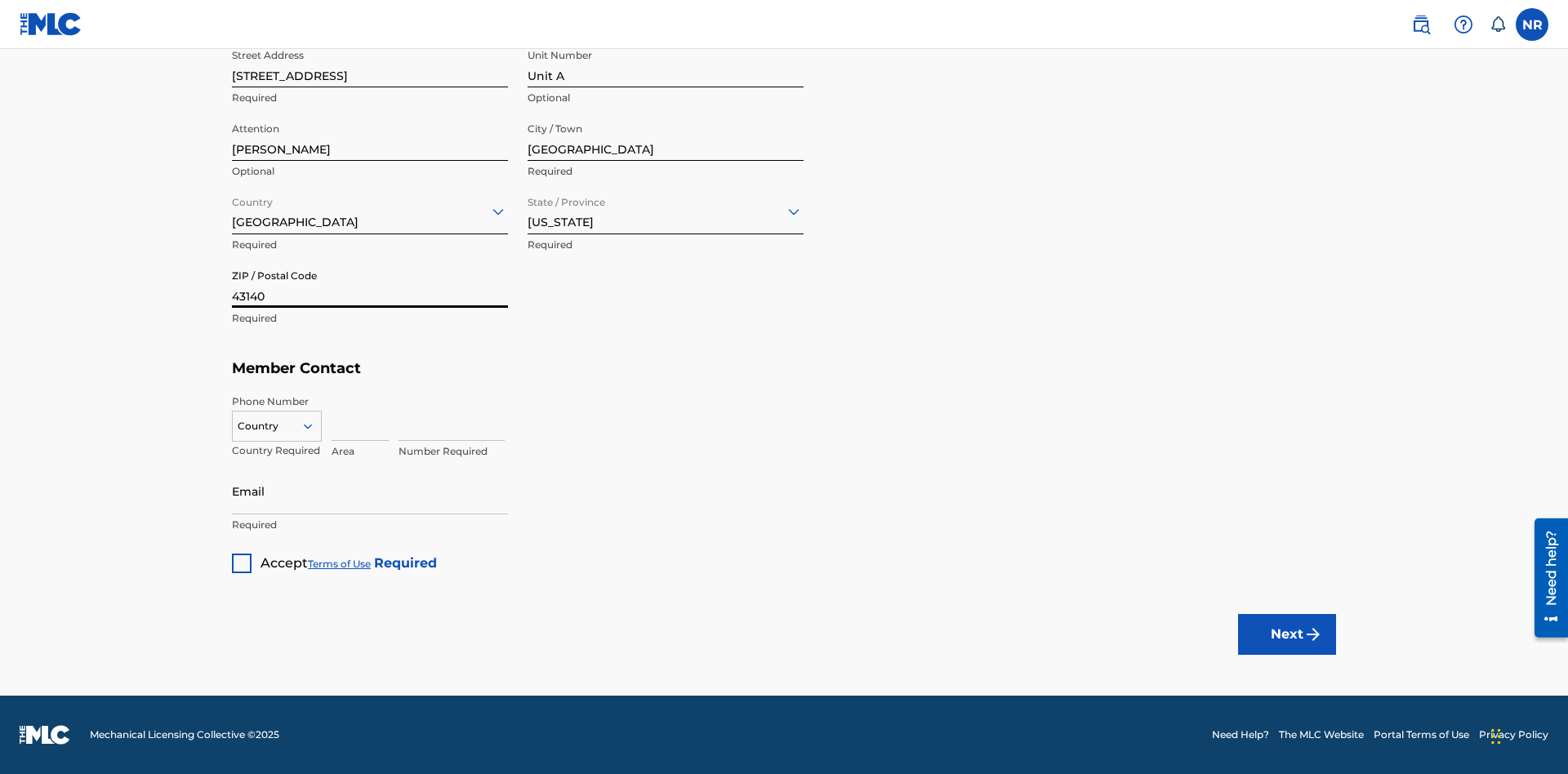
type input "43140"
click at [314, 426] on icon at bounding box center [307, 426] width 15 height 15
click at [276, 452] on div "US, [GEOGRAPHIC_DATA] +1" at bounding box center [276, 467] width 88 height 64
click at [360, 417] on input at bounding box center [360, 417] width 57 height 47
type input "740"
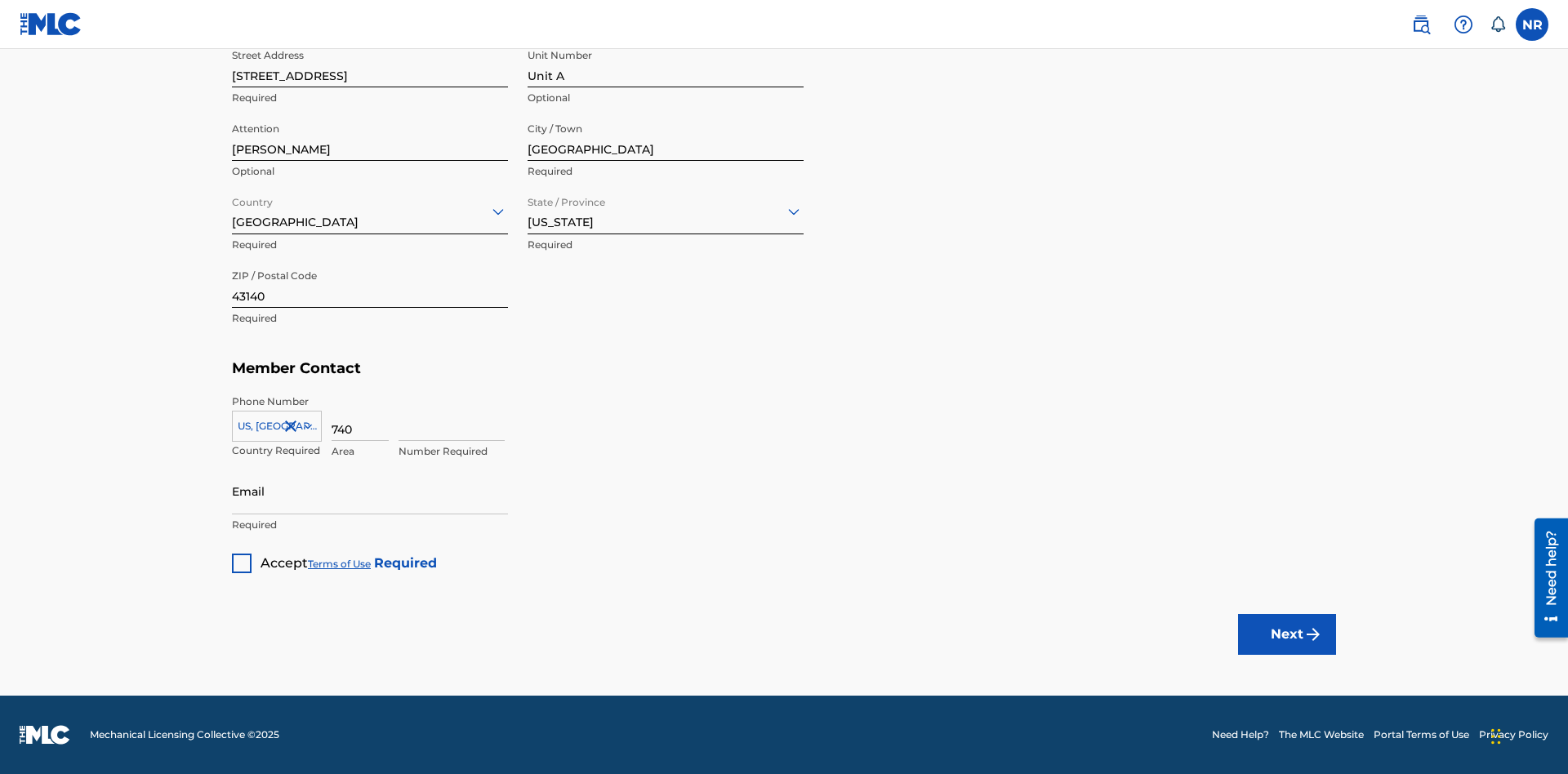
click at [451, 417] on input at bounding box center [451, 417] width 106 height 47
type input "8675309"
click at [370, 491] on input "Email" at bounding box center [370, 491] width 276 height 47
type input "[EMAIL_ADDRESS][DOMAIN_NAME]"
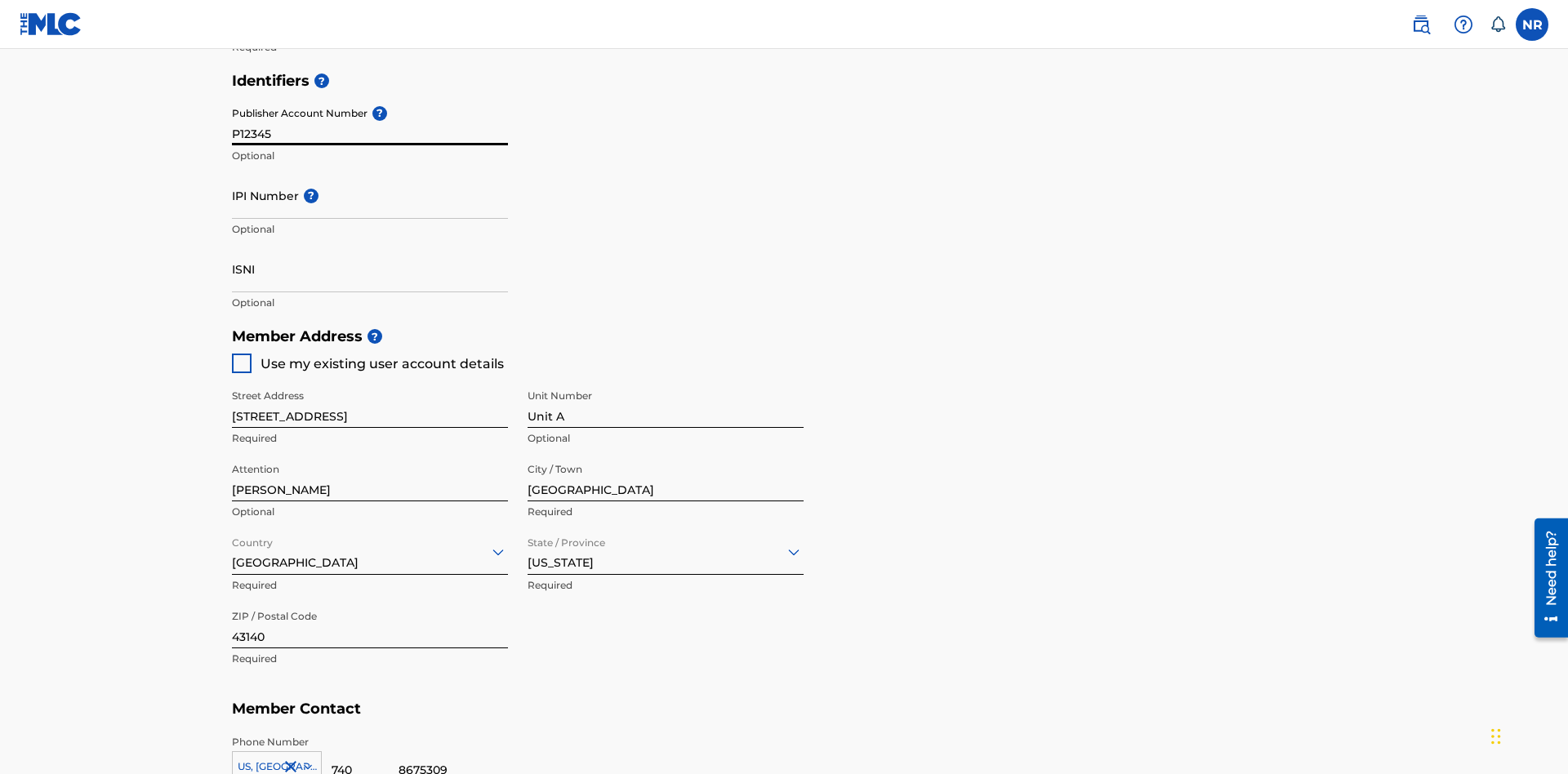
type input "P12345"
click at [370, 172] on input "IPI Number ?" at bounding box center [370, 195] width 276 height 47
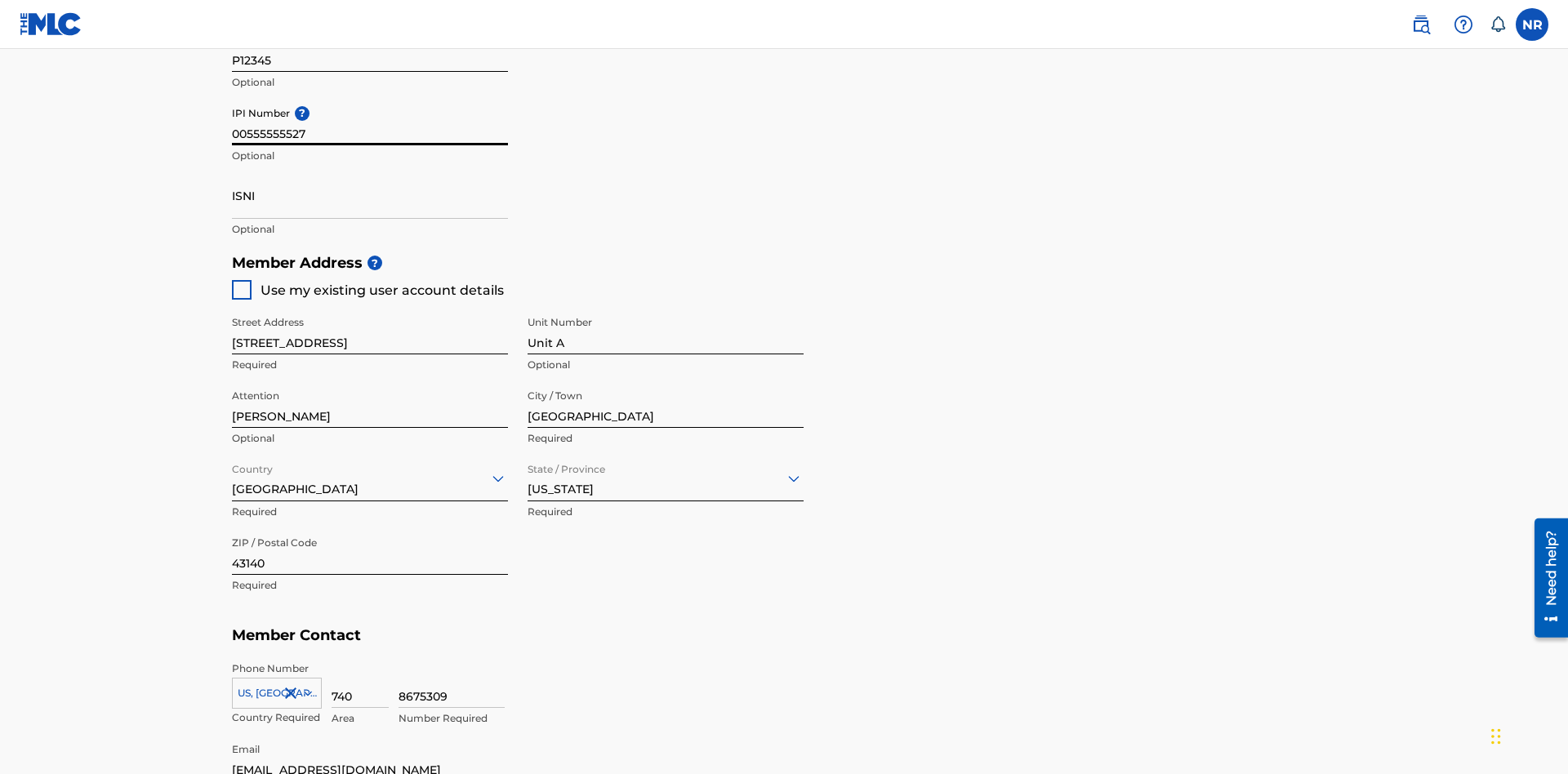
type input "00555555527"
click at [370, 172] on input "ISNI" at bounding box center [370, 195] width 276 height 47
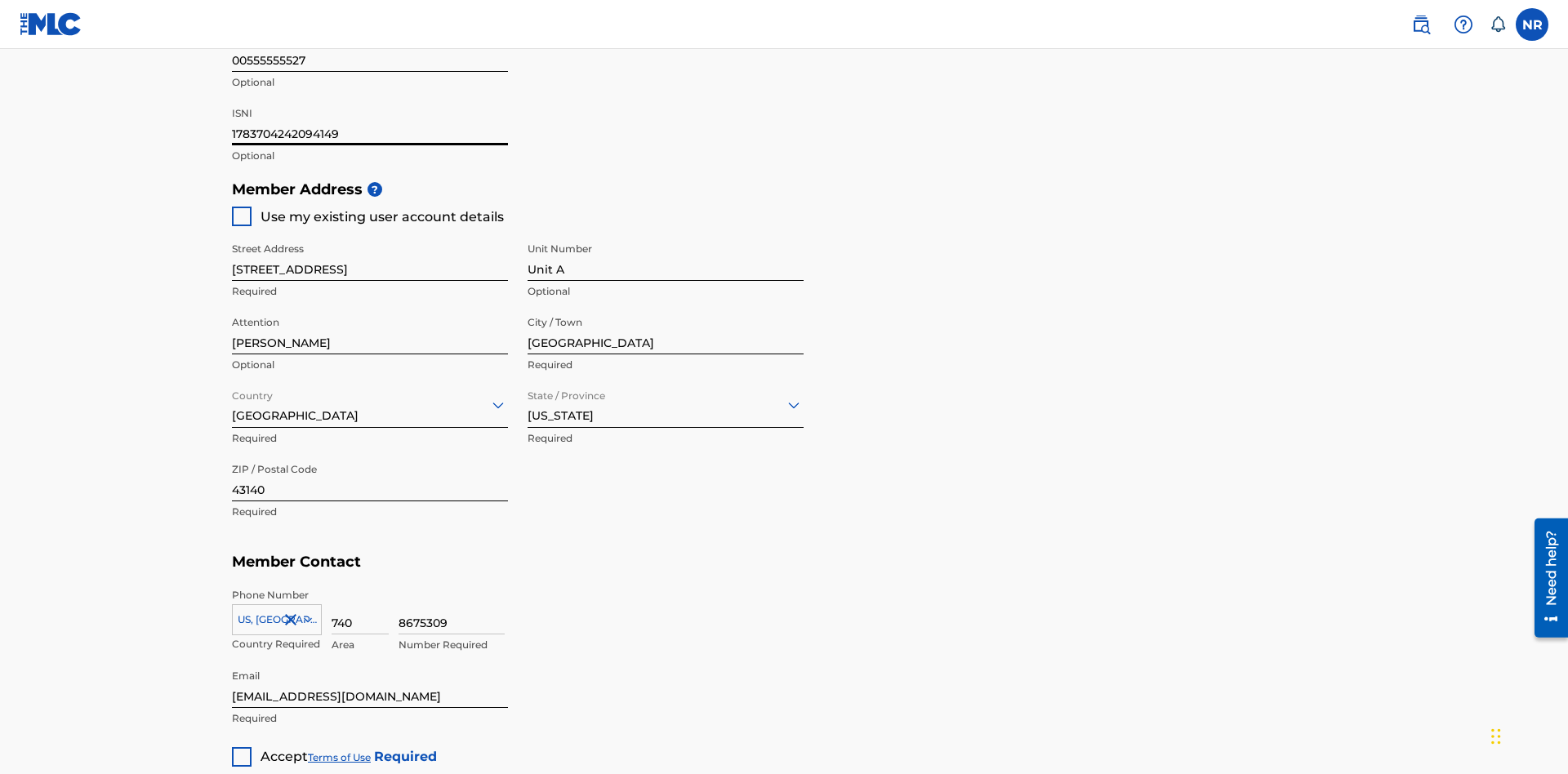
type input "1783704242094149"
click at [242, 747] on div at bounding box center [242, 757] width 19 height 19
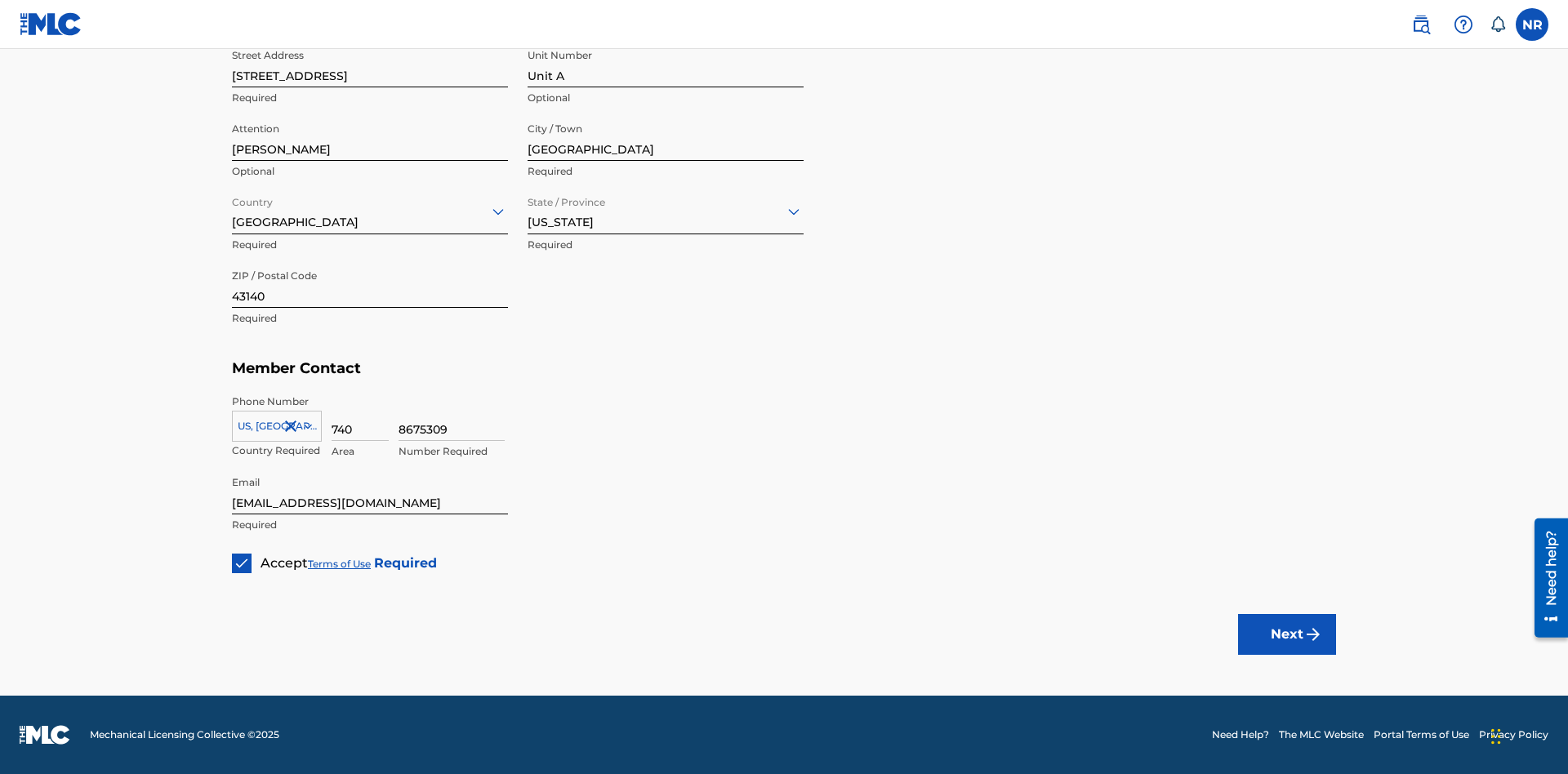
click at [1287, 634] on button "Next" at bounding box center [1286, 634] width 98 height 41
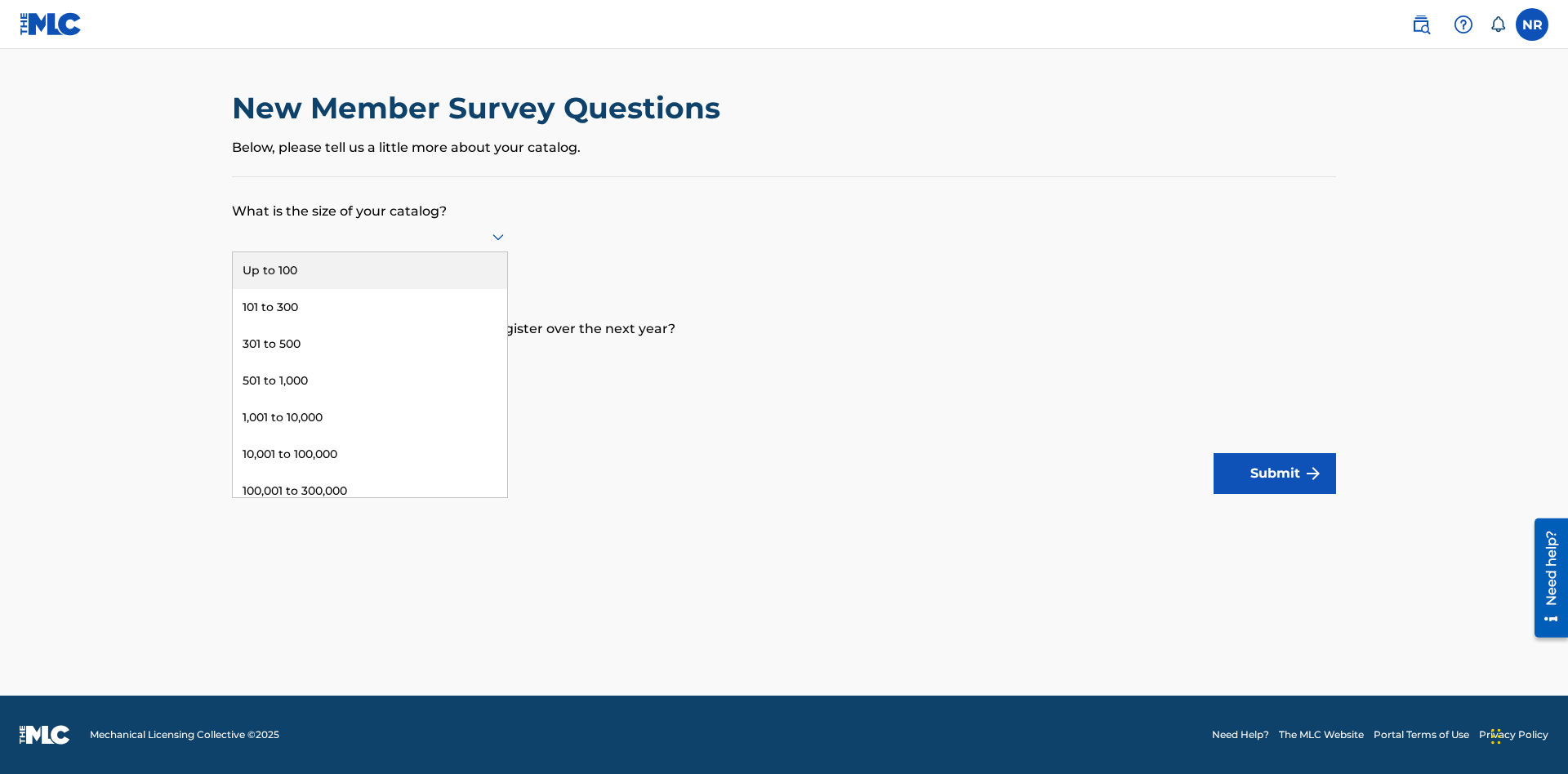
click at [370, 270] on div "Up to 100" at bounding box center [369, 271] width 275 height 37
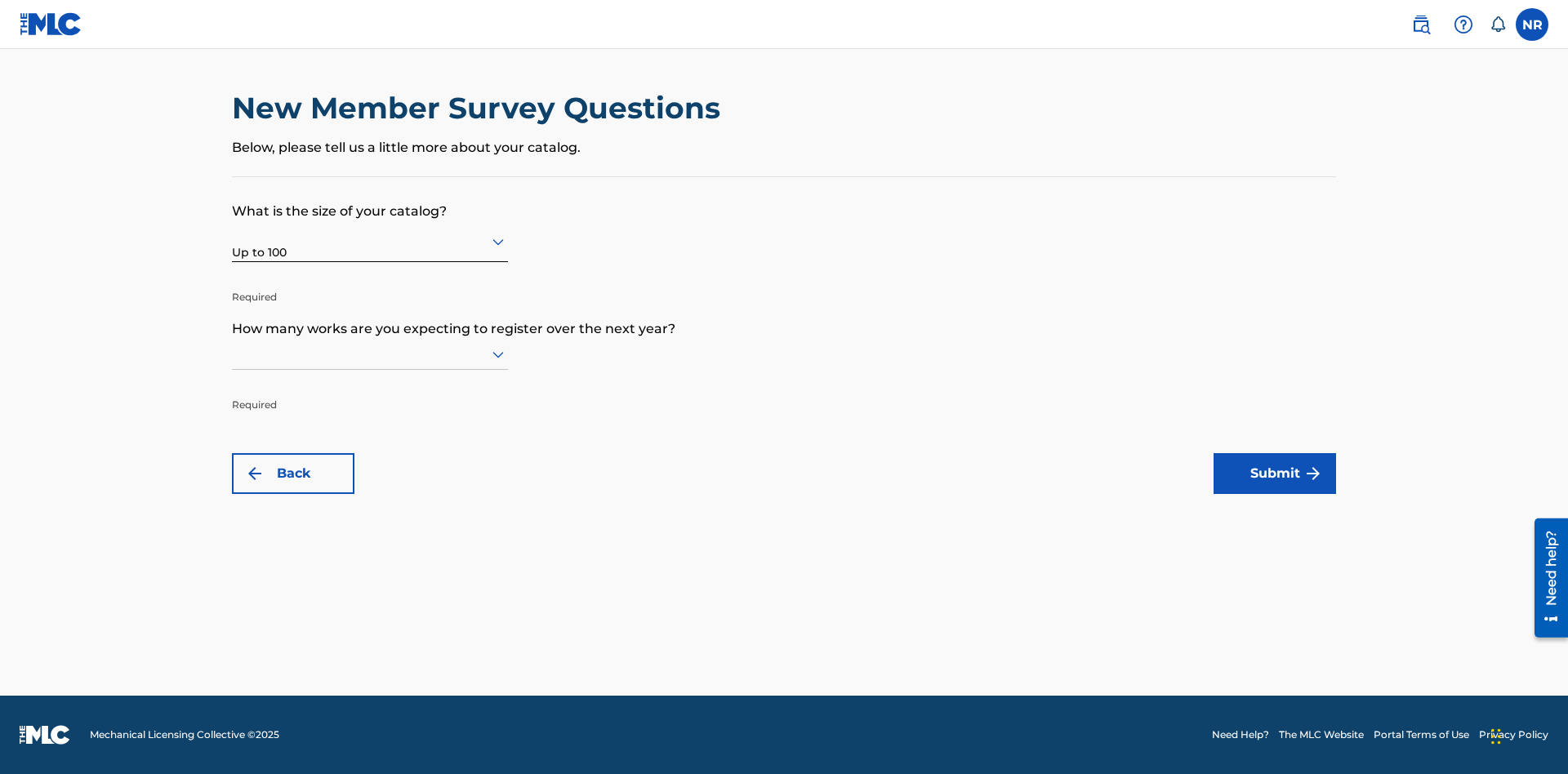
click at [232, 353] on input "text" at bounding box center [234, 353] width 4 height 17
click at [370, 572] on div "10,001 to 100,000" at bounding box center [369, 573] width 275 height 37
click at [1275, 474] on button "Submit" at bounding box center [1275, 474] width 123 height 41
